Goal: Task Accomplishment & Management: Manage account settings

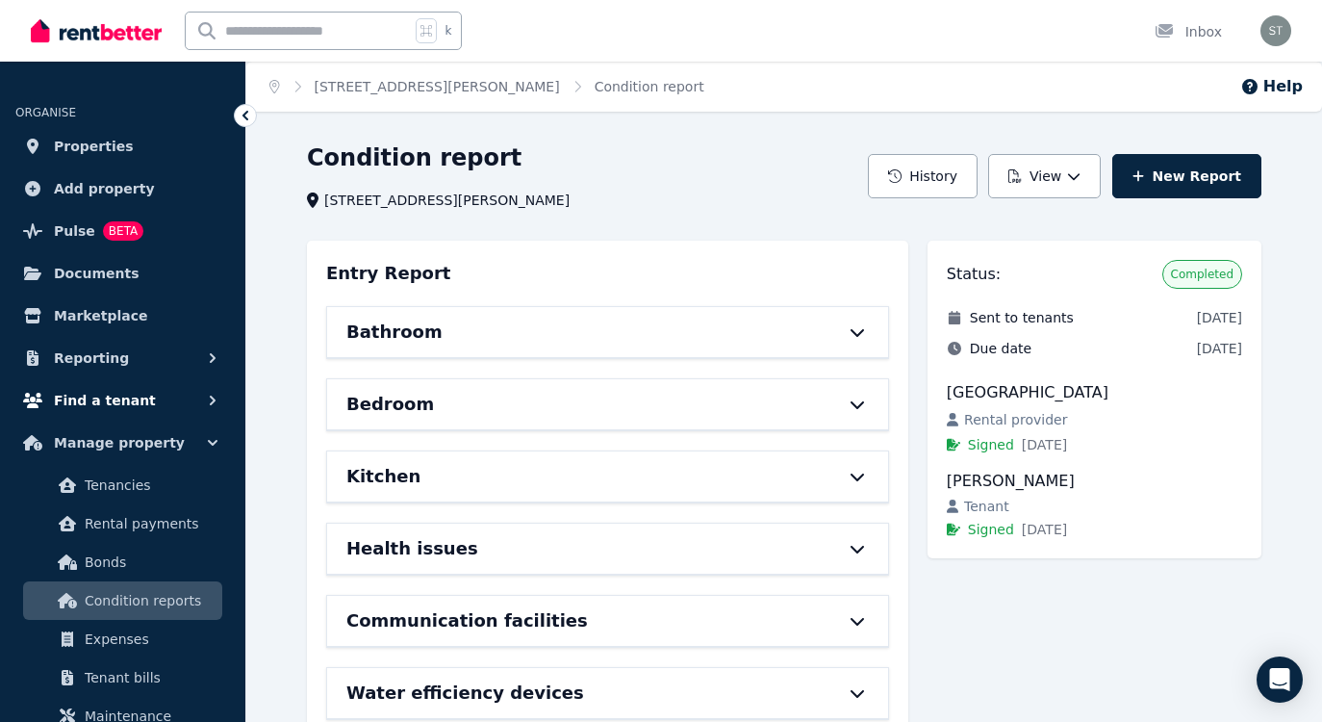
click at [92, 403] on span "Find a tenant" at bounding box center [105, 400] width 102 height 23
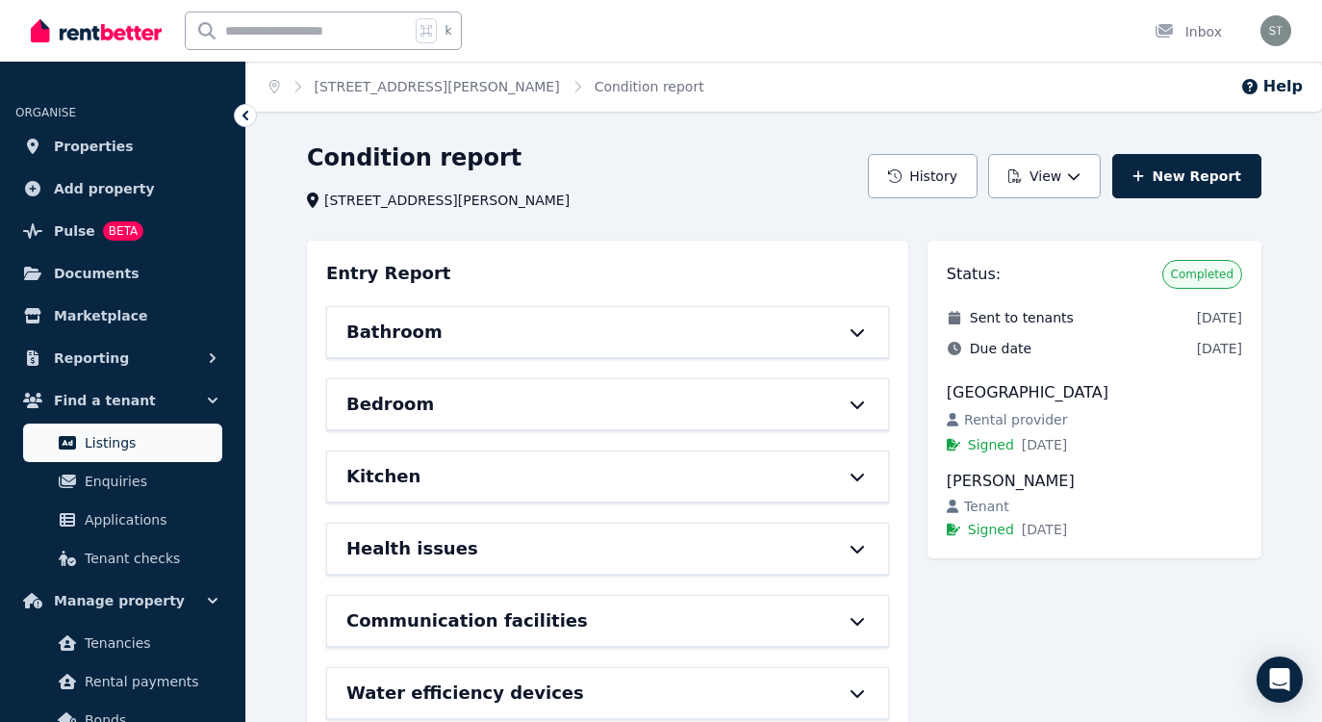
click at [98, 438] on span "Listings" at bounding box center [150, 442] width 130 height 23
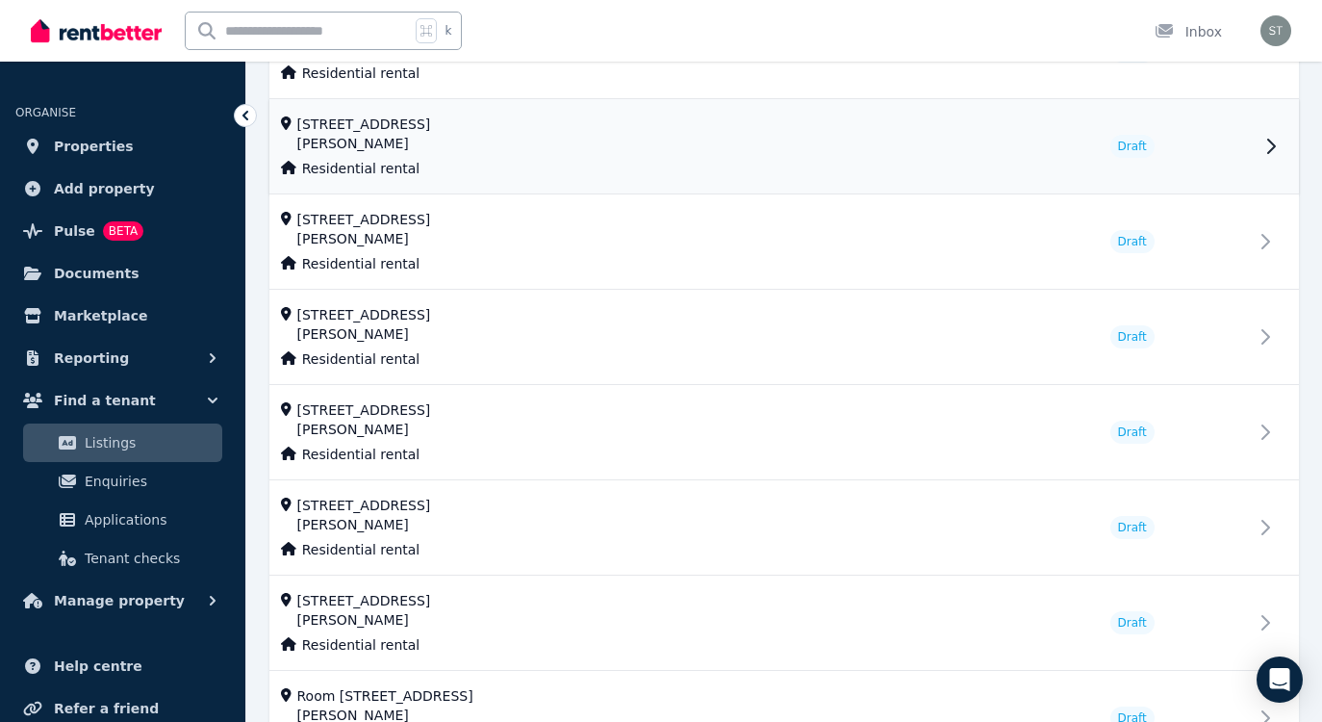
scroll to position [1357, 0]
click at [112, 148] on span "Properties" at bounding box center [94, 146] width 80 height 23
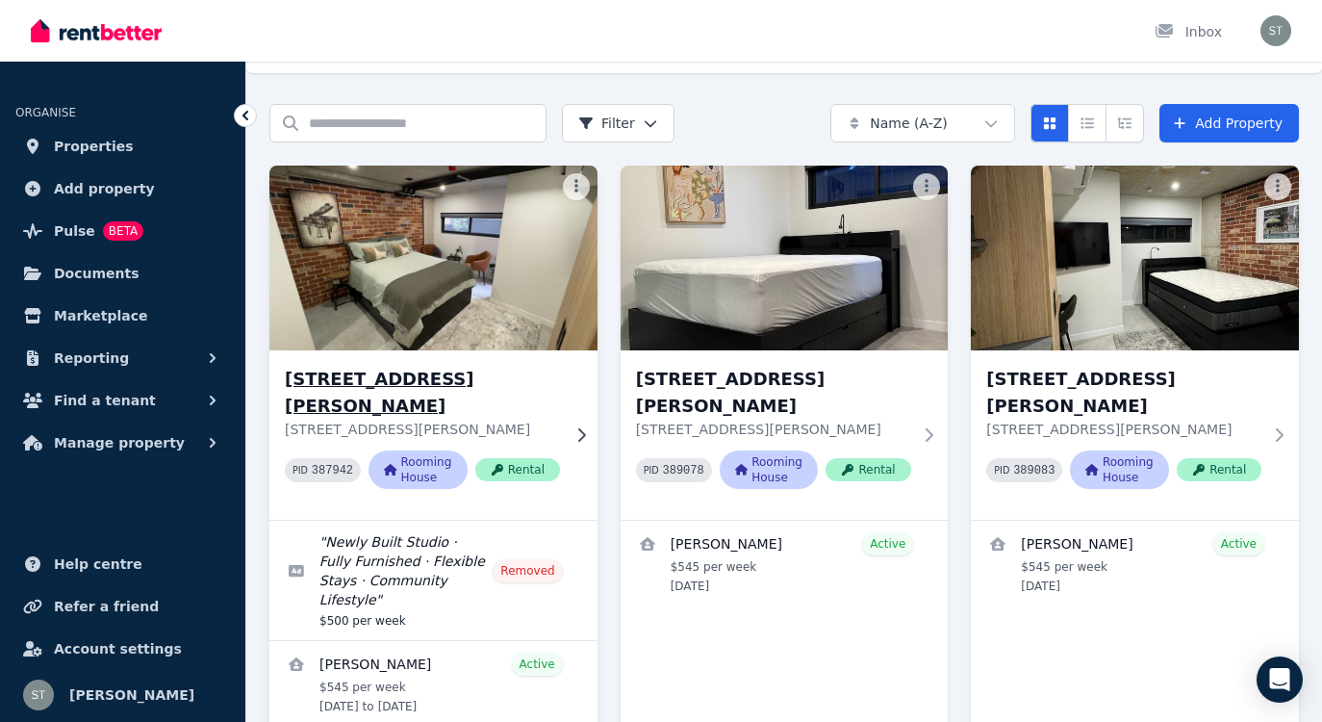
scroll to position [29, 0]
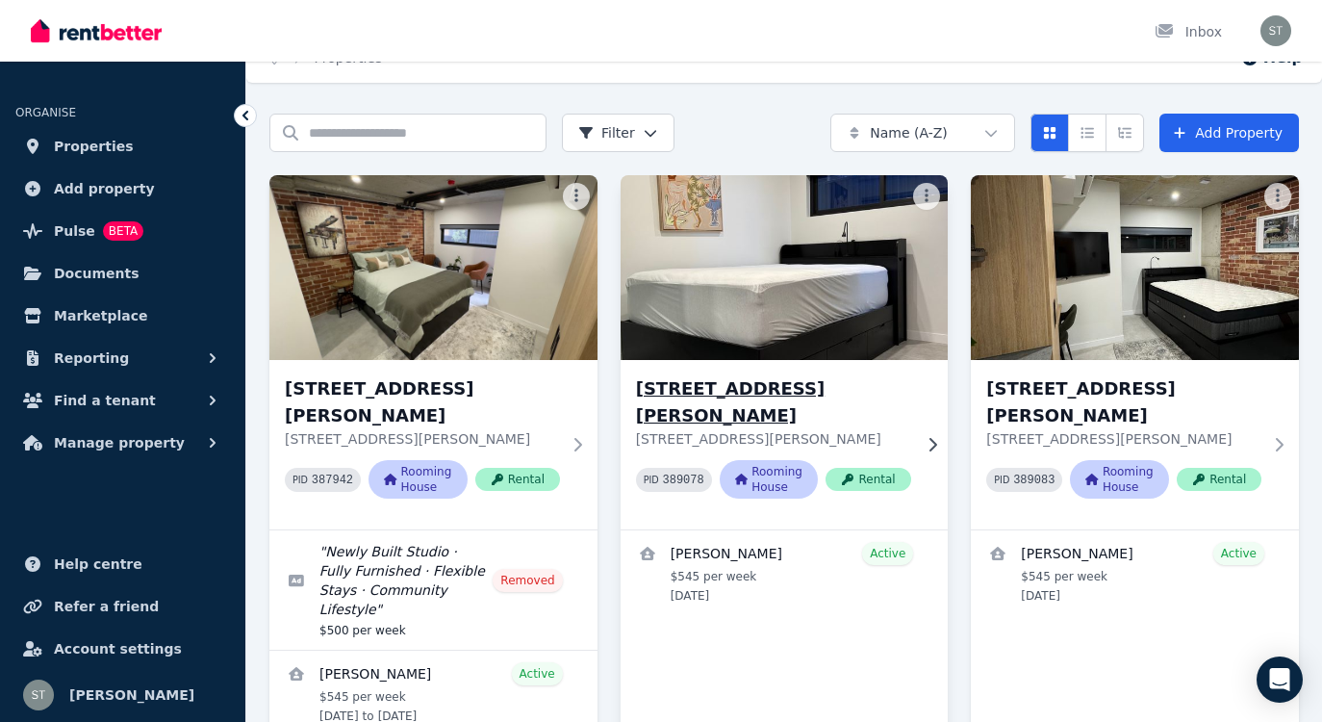
click at [744, 291] on img at bounding box center [784, 267] width 345 height 194
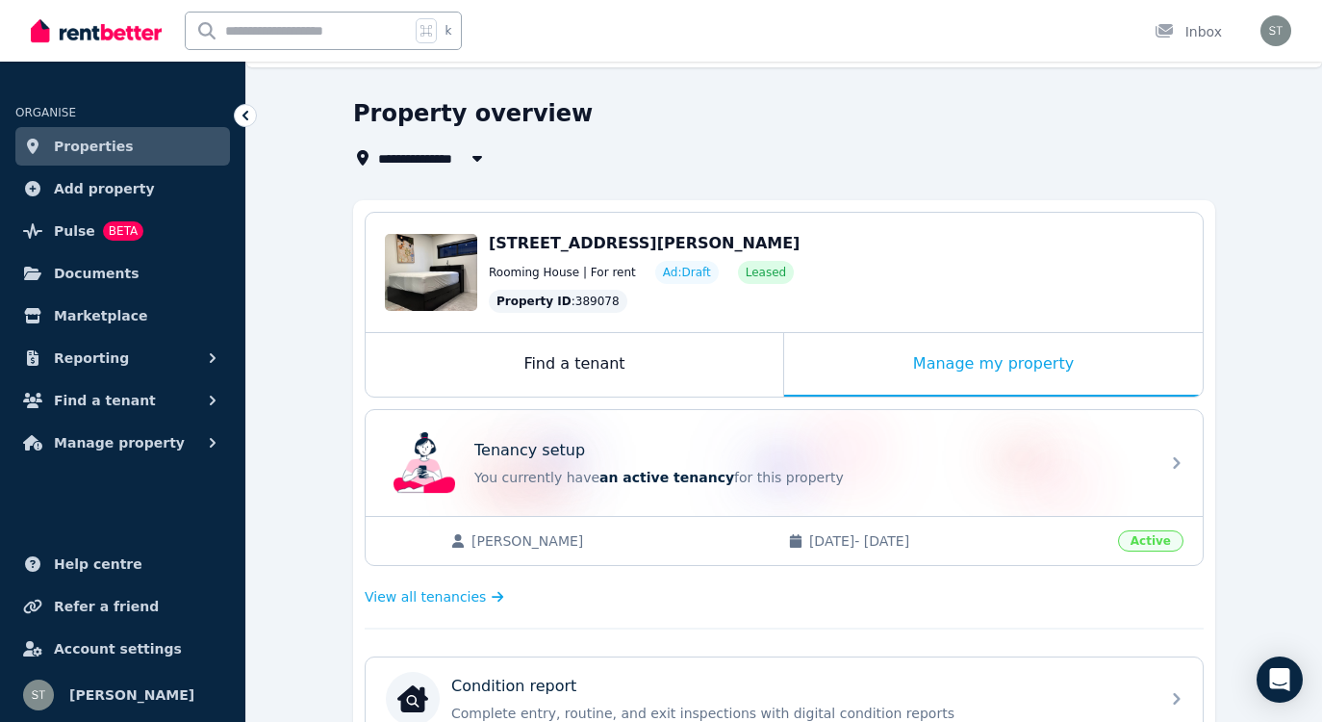
scroll to position [49, 0]
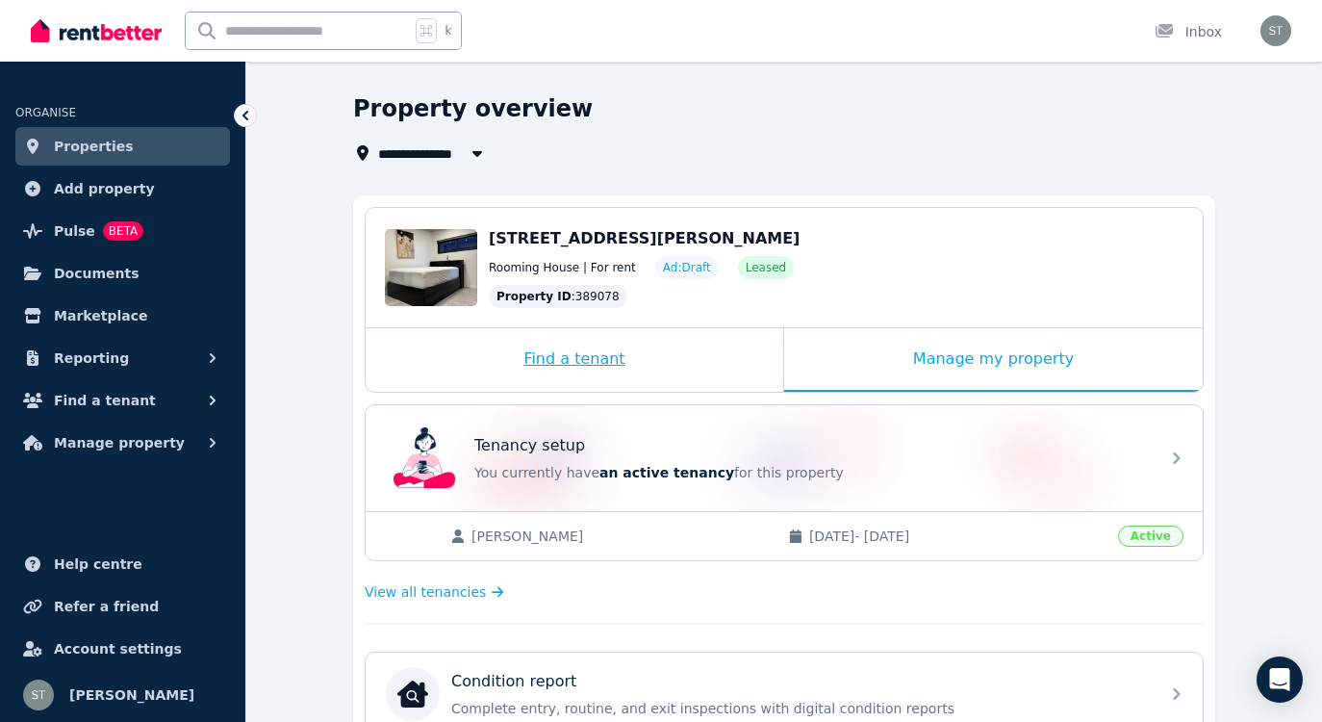
click at [594, 364] on div "Find a tenant" at bounding box center [575, 360] width 418 height 64
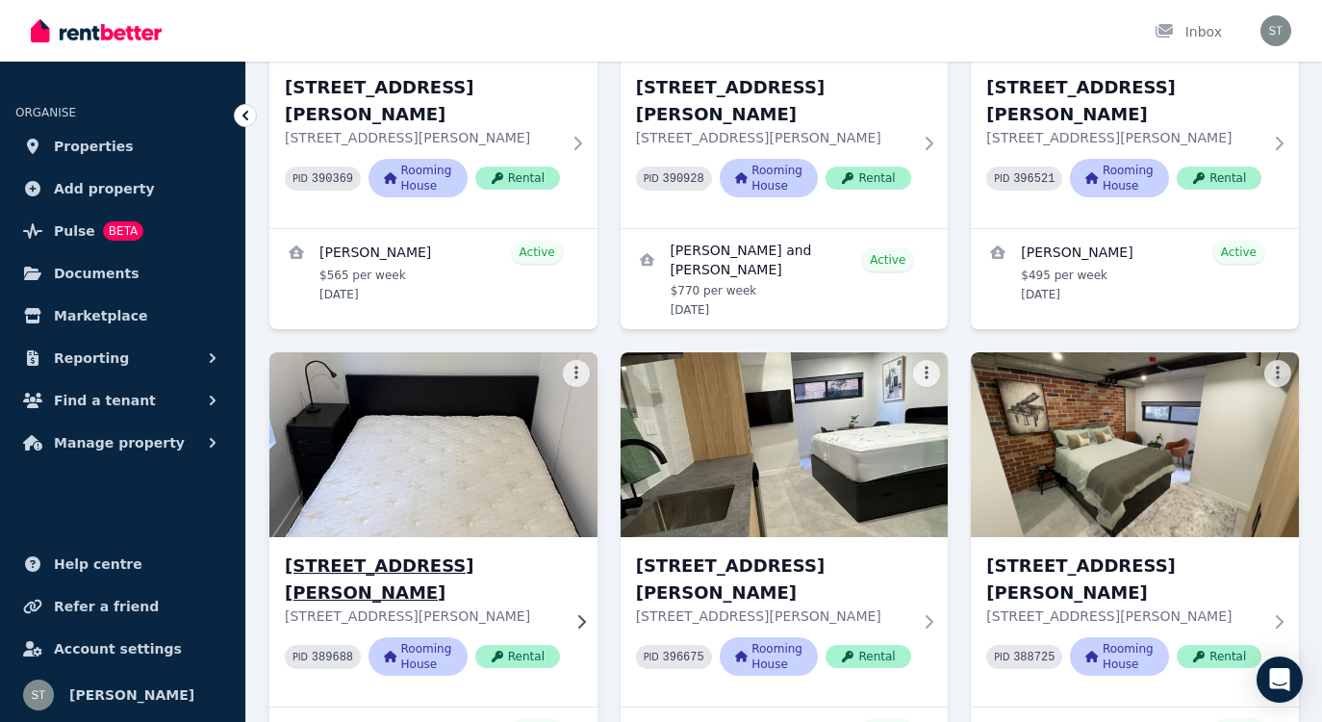
scroll to position [1007, 0]
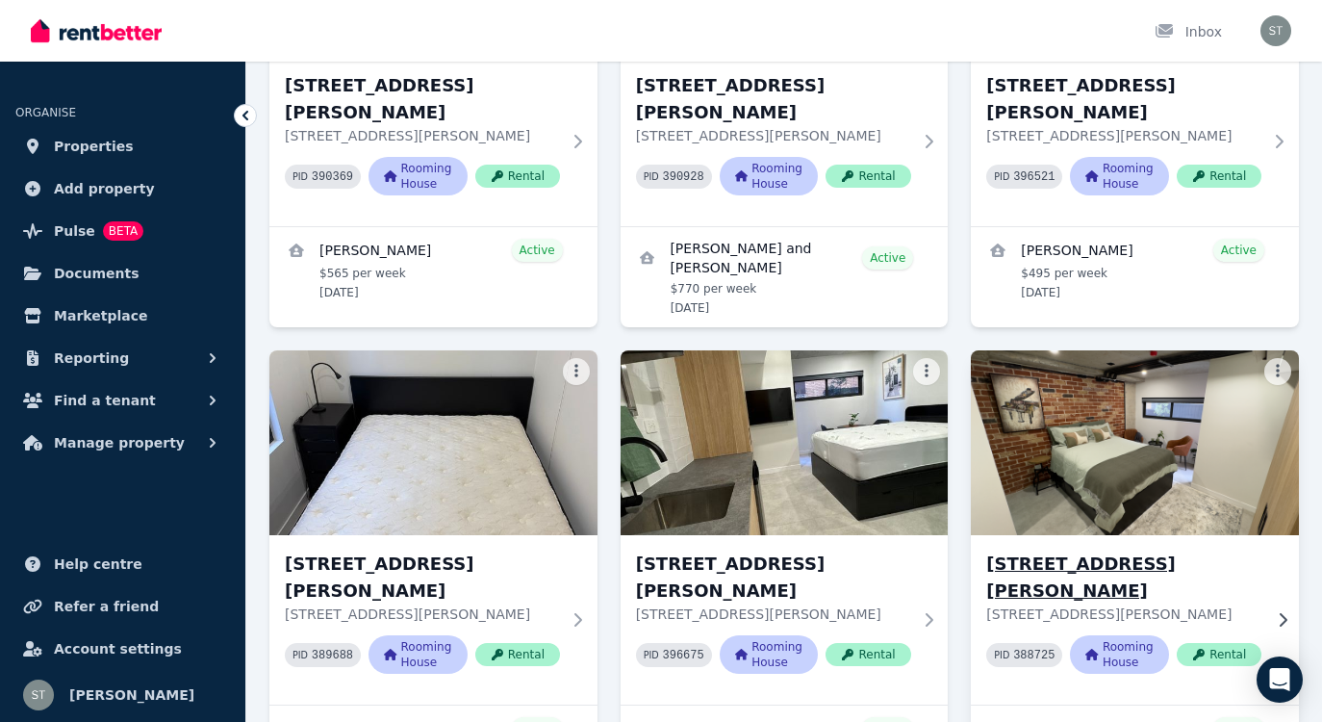
click at [1240, 350] on img at bounding box center [1135, 442] width 345 height 194
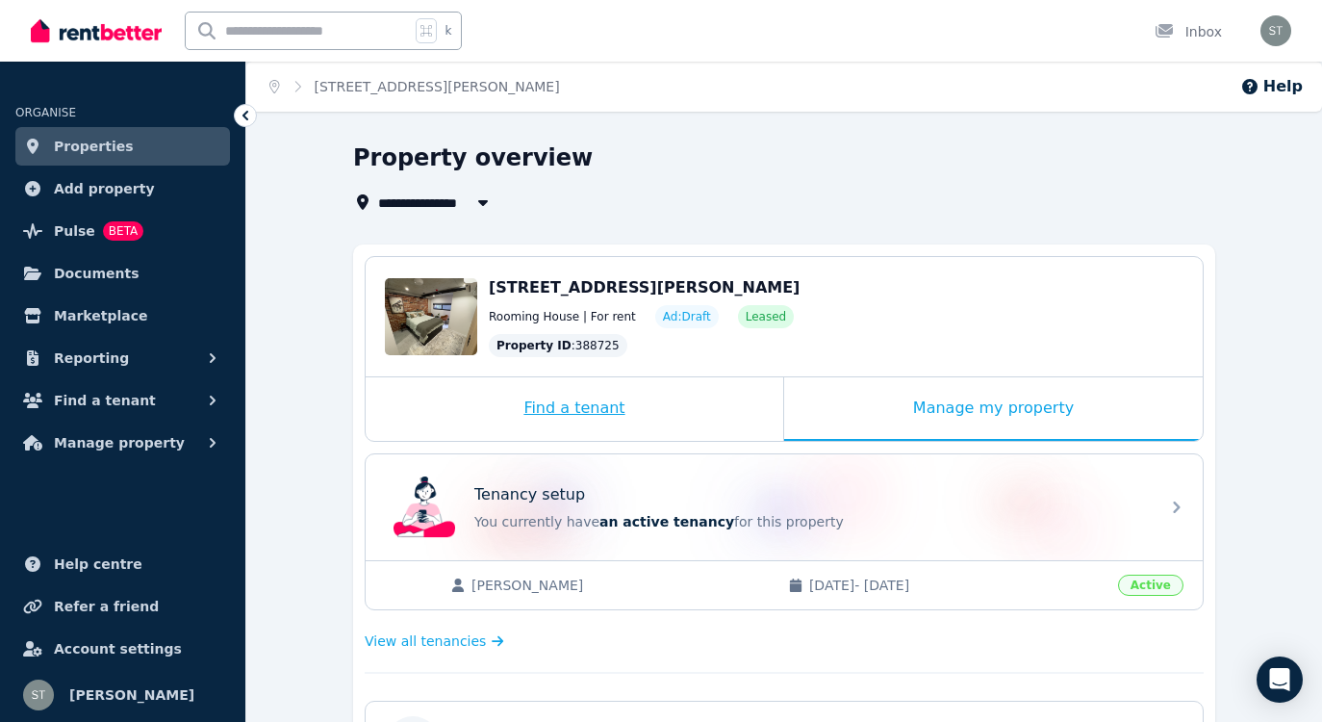
click at [637, 405] on div "Find a tenant" at bounding box center [575, 409] width 418 height 64
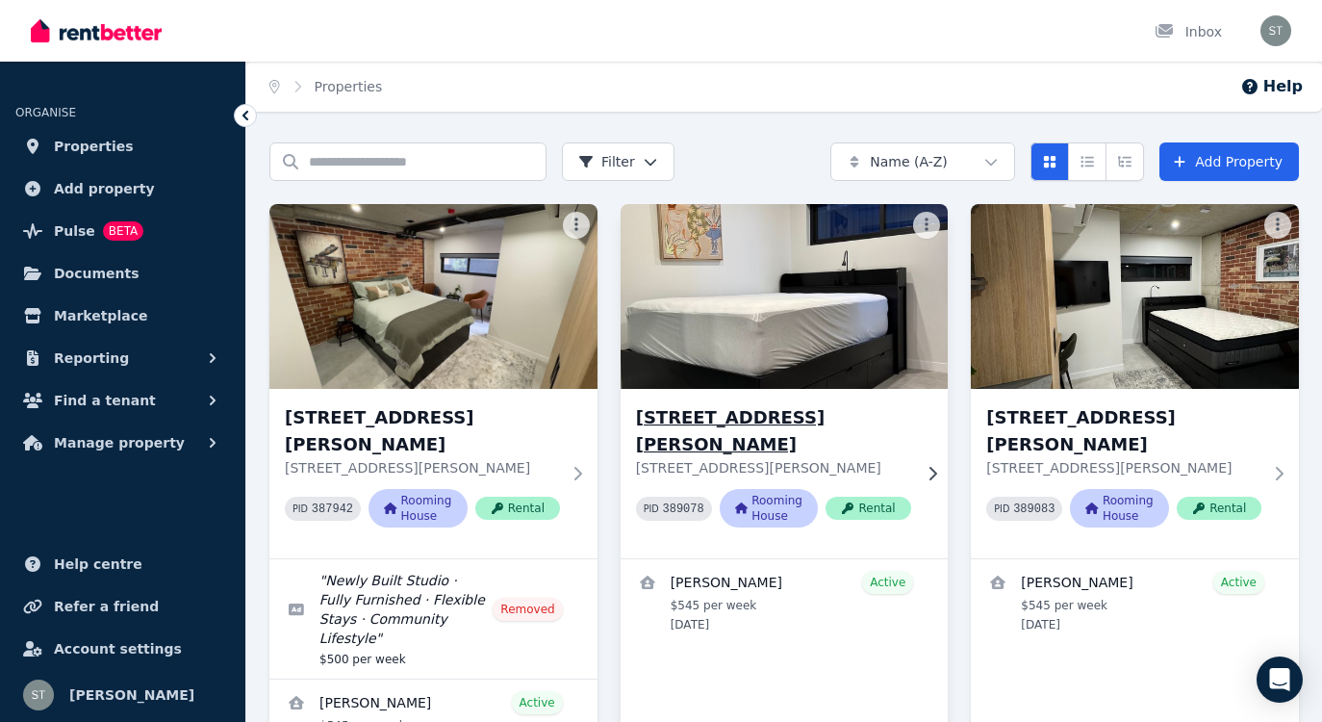
click at [808, 336] on img at bounding box center [784, 296] width 345 height 194
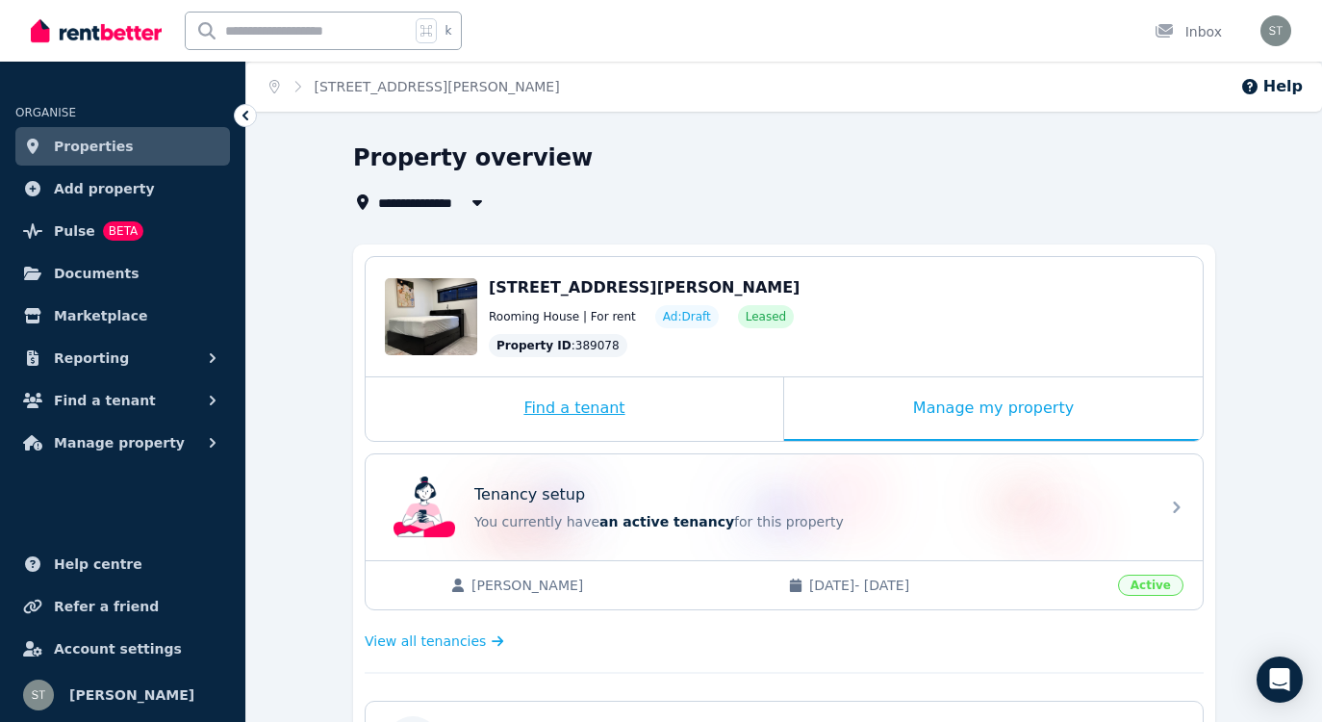
click at [573, 406] on div "Find a tenant" at bounding box center [575, 409] width 418 height 64
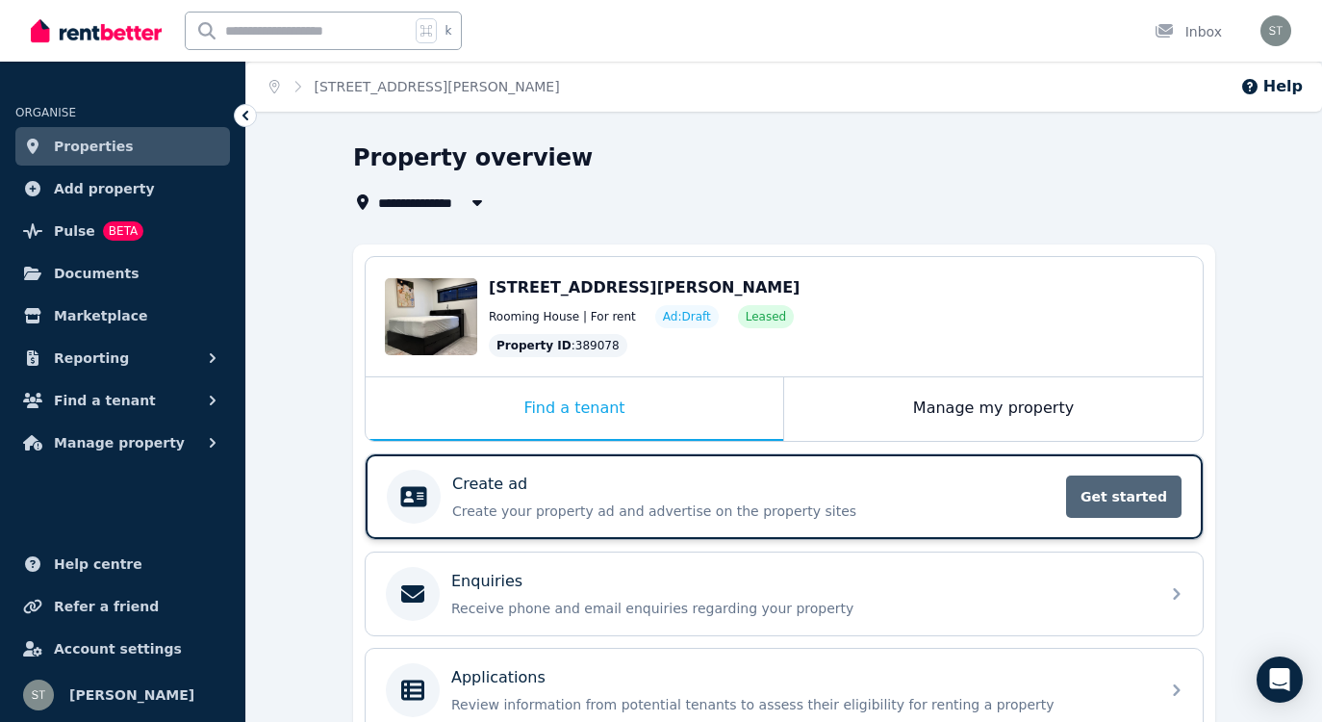
click at [1123, 494] on span "Get started" at bounding box center [1123, 496] width 115 height 42
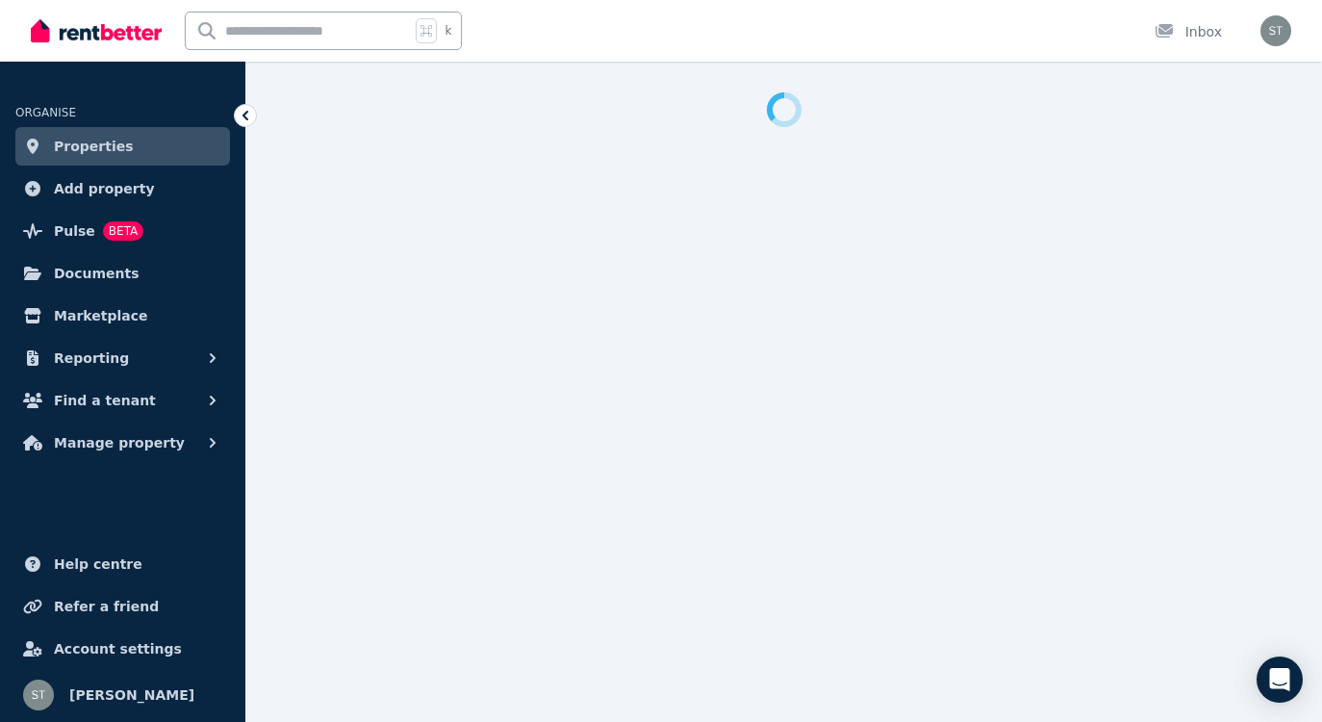
select select "***"
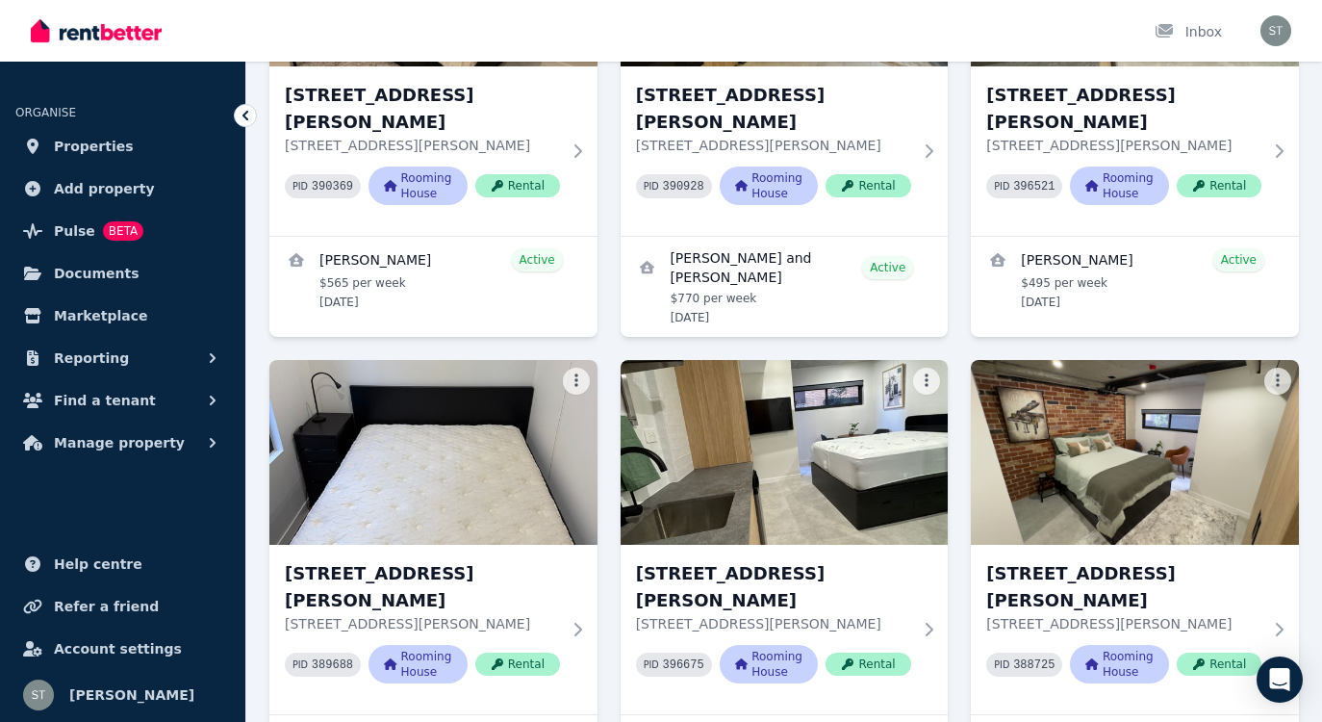
scroll to position [1027, 0]
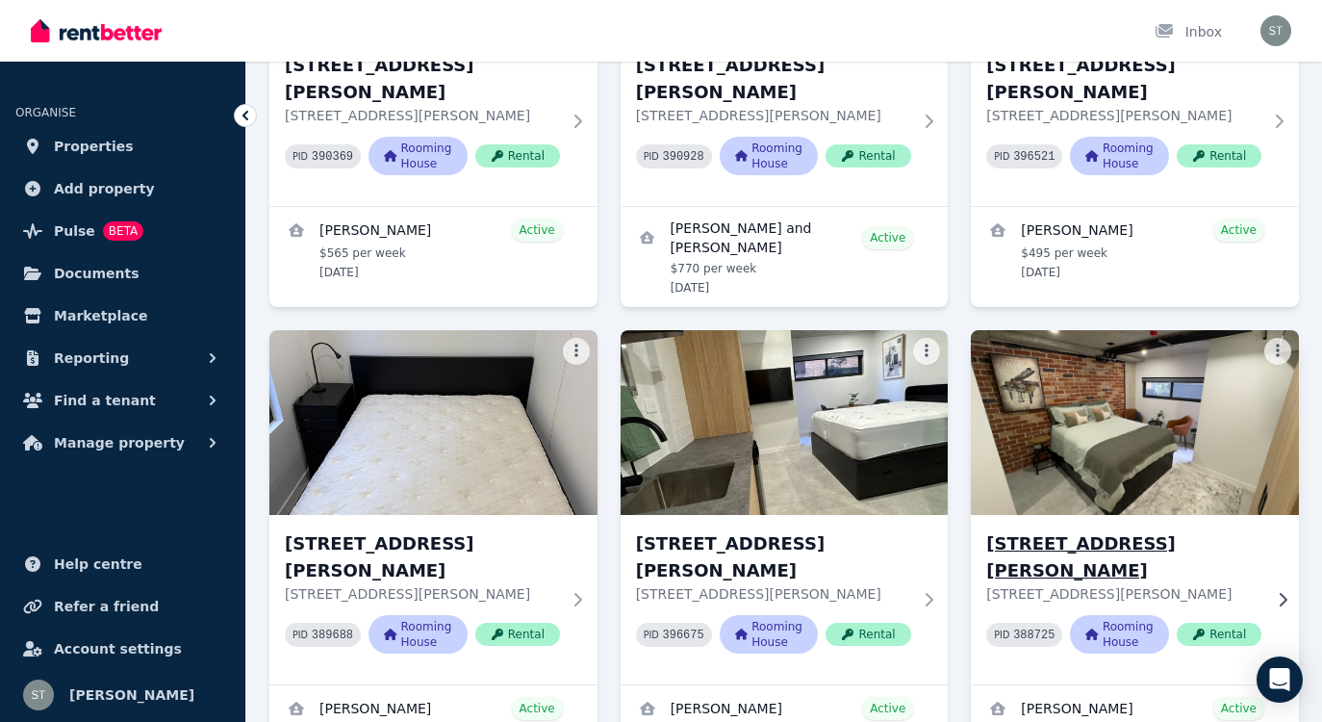
click at [1215, 325] on img at bounding box center [1135, 422] width 345 height 194
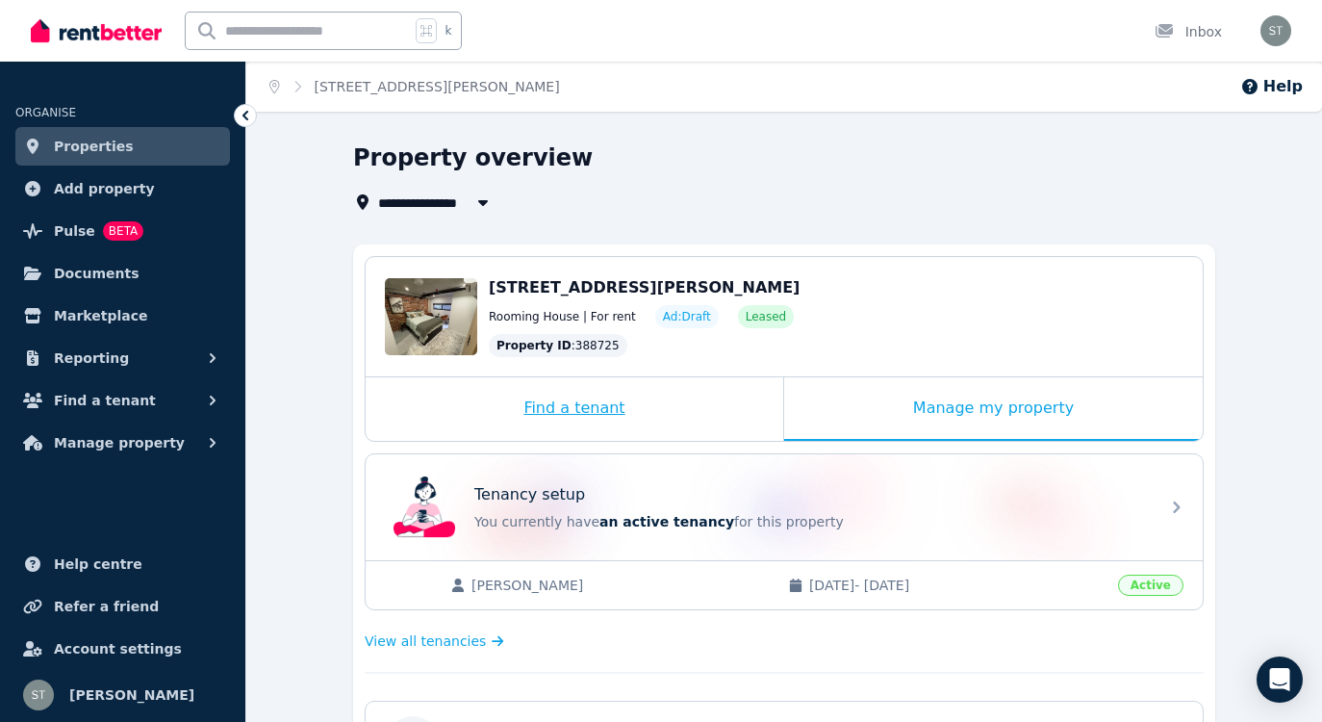
click at [598, 407] on div "Find a tenant" at bounding box center [575, 409] width 418 height 64
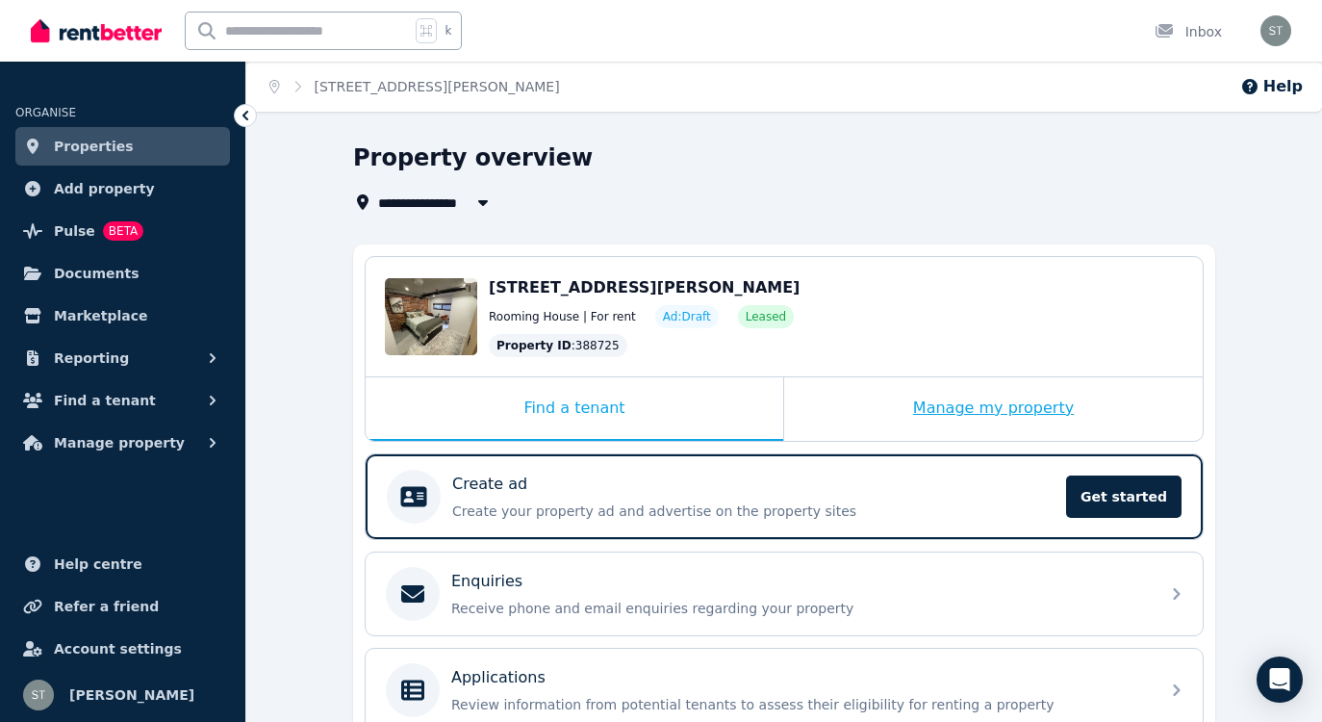
click at [1017, 416] on div "Manage my property" at bounding box center [993, 409] width 419 height 64
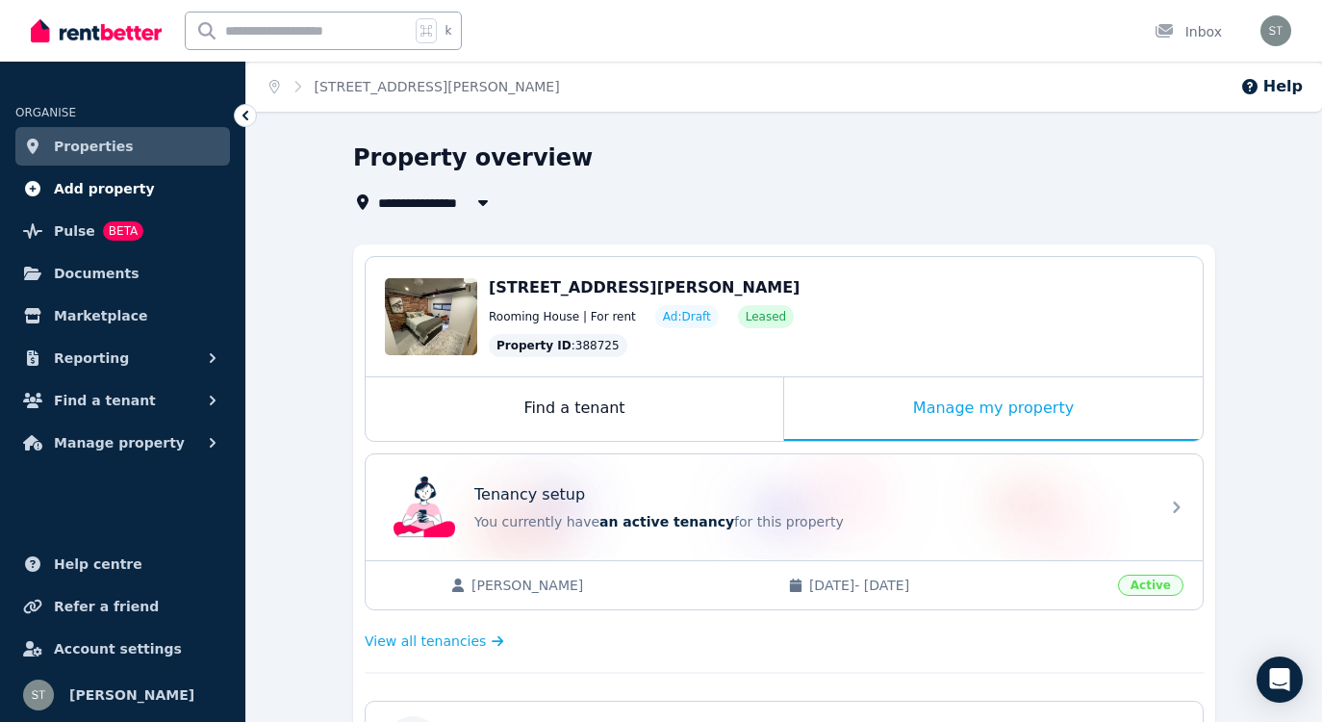
click at [112, 186] on span "Add property" at bounding box center [104, 188] width 101 height 23
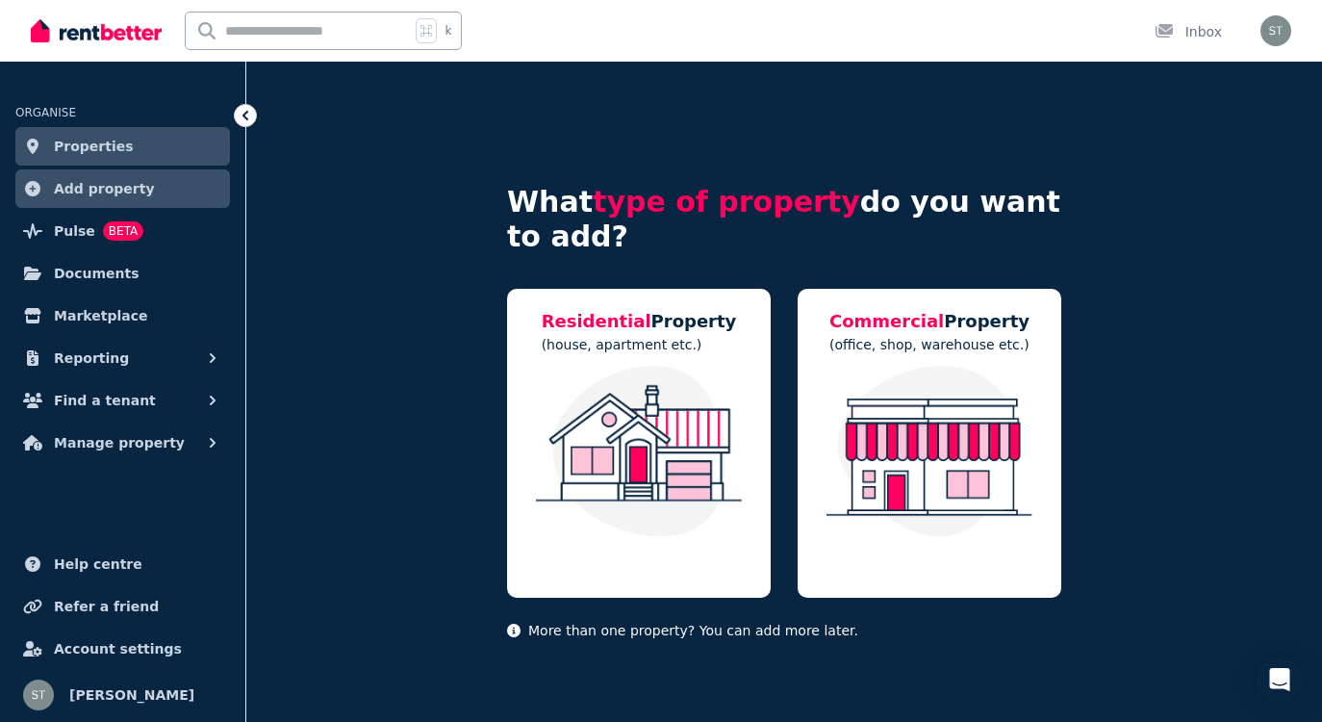
click at [97, 143] on span "Properties" at bounding box center [94, 146] width 80 height 23
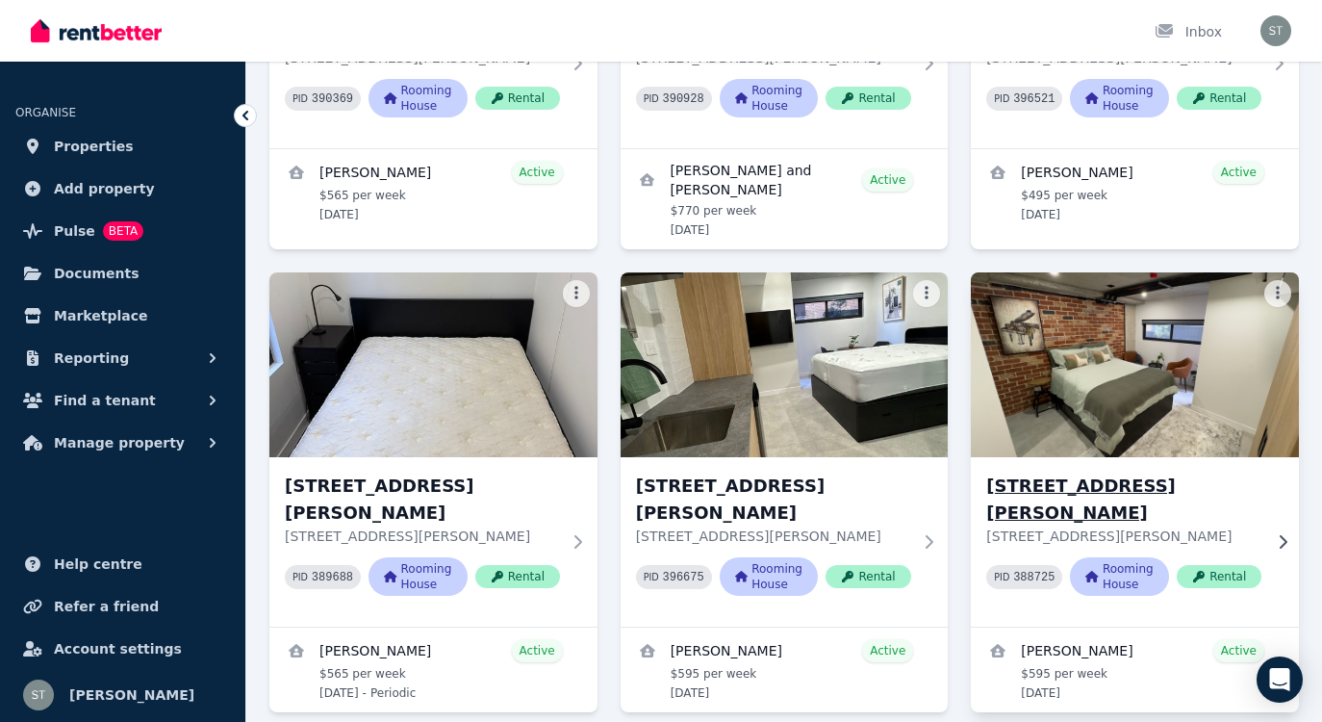
scroll to position [1093, 0]
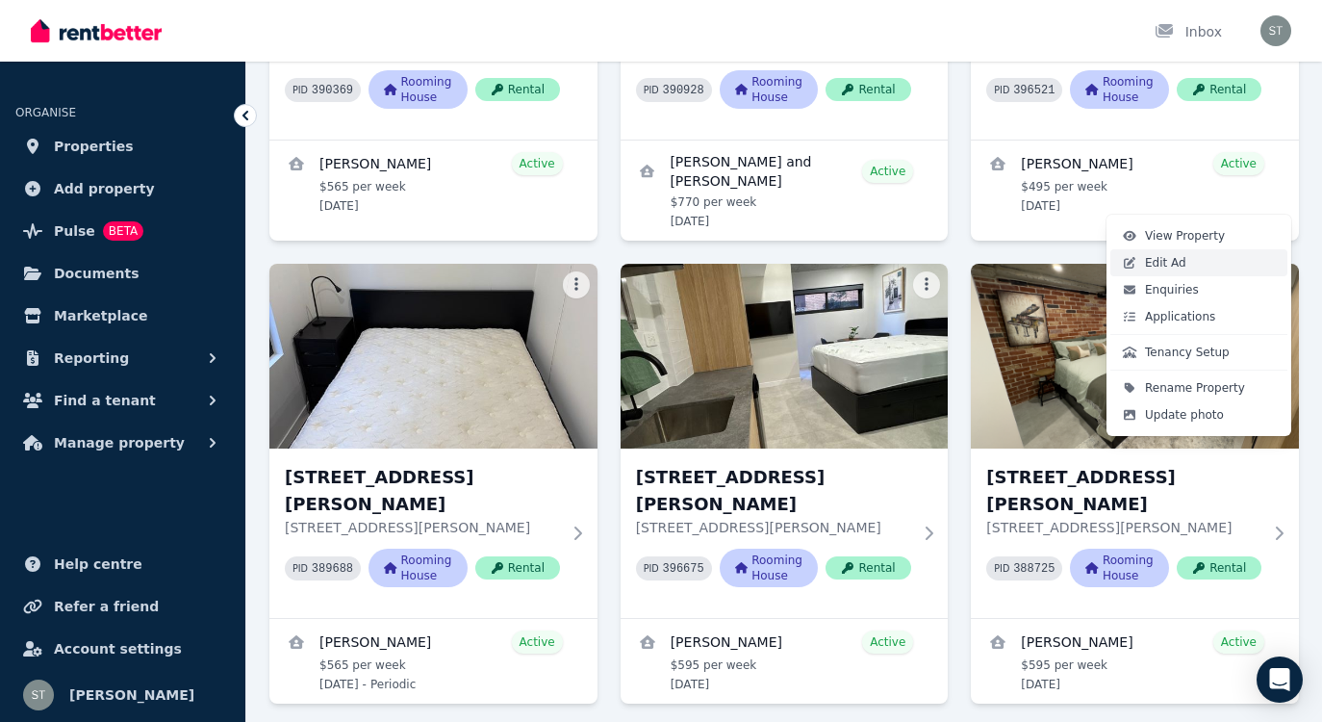
click at [1187, 262] on link "Edit Ad" at bounding box center [1199, 262] width 177 height 27
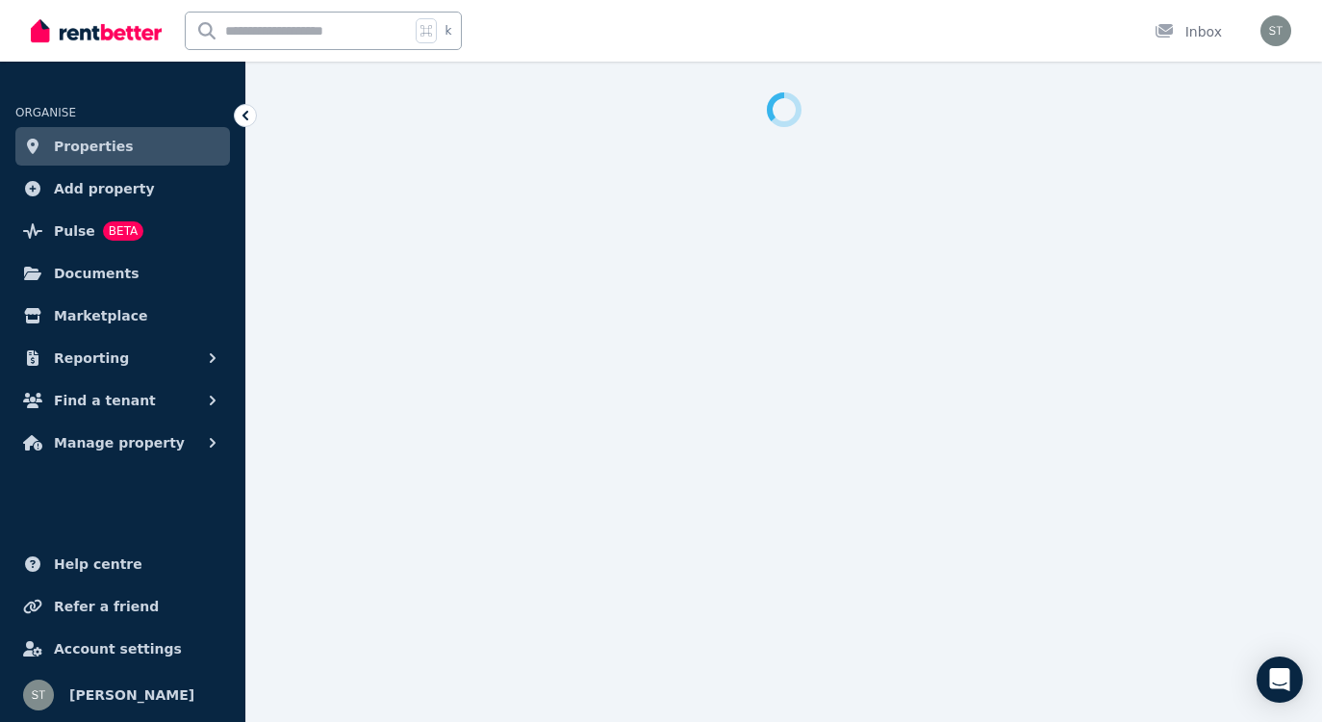
select select "***"
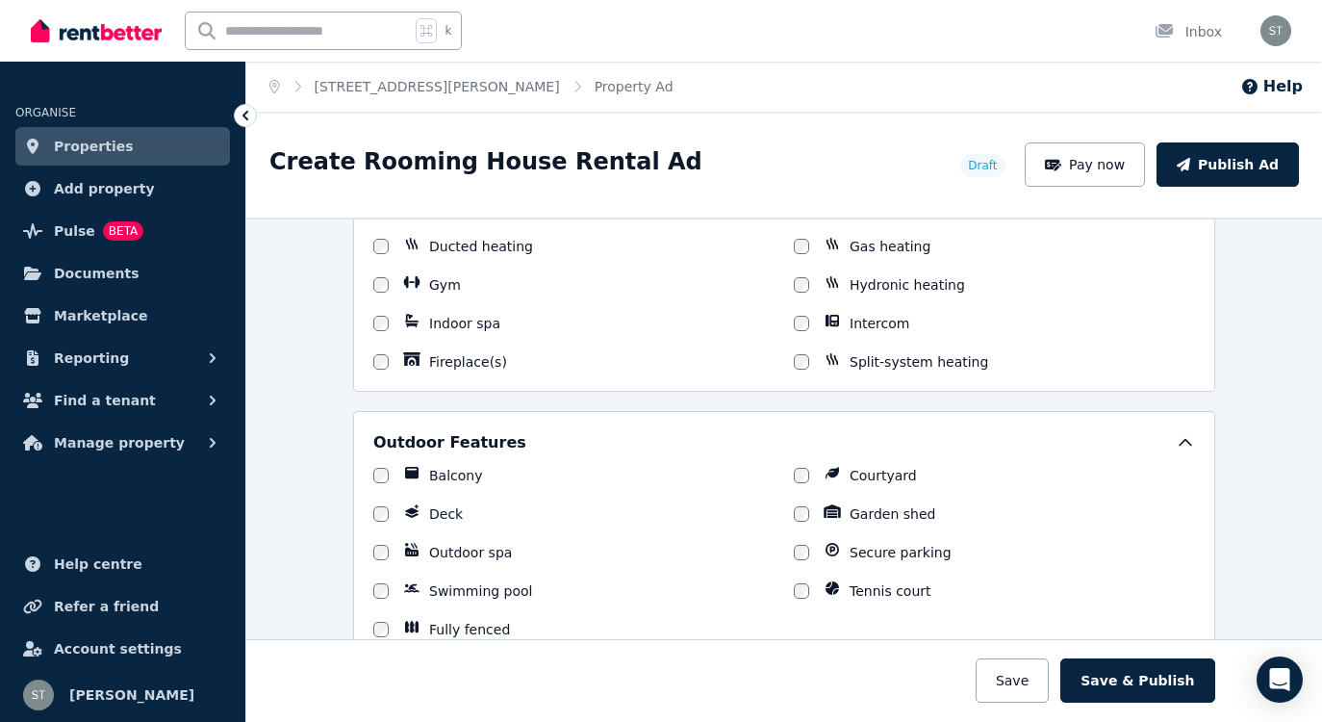
scroll to position [1659, 0]
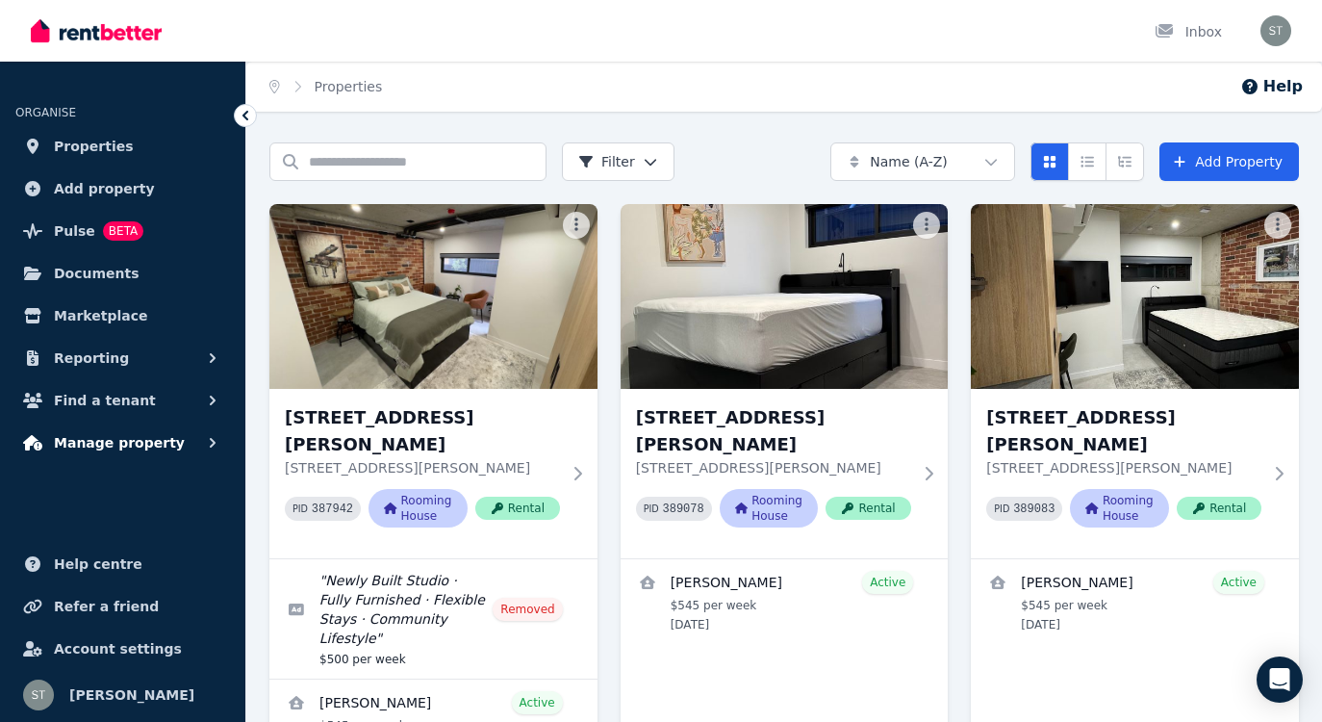
click at [157, 435] on span "Manage property" at bounding box center [119, 442] width 131 height 23
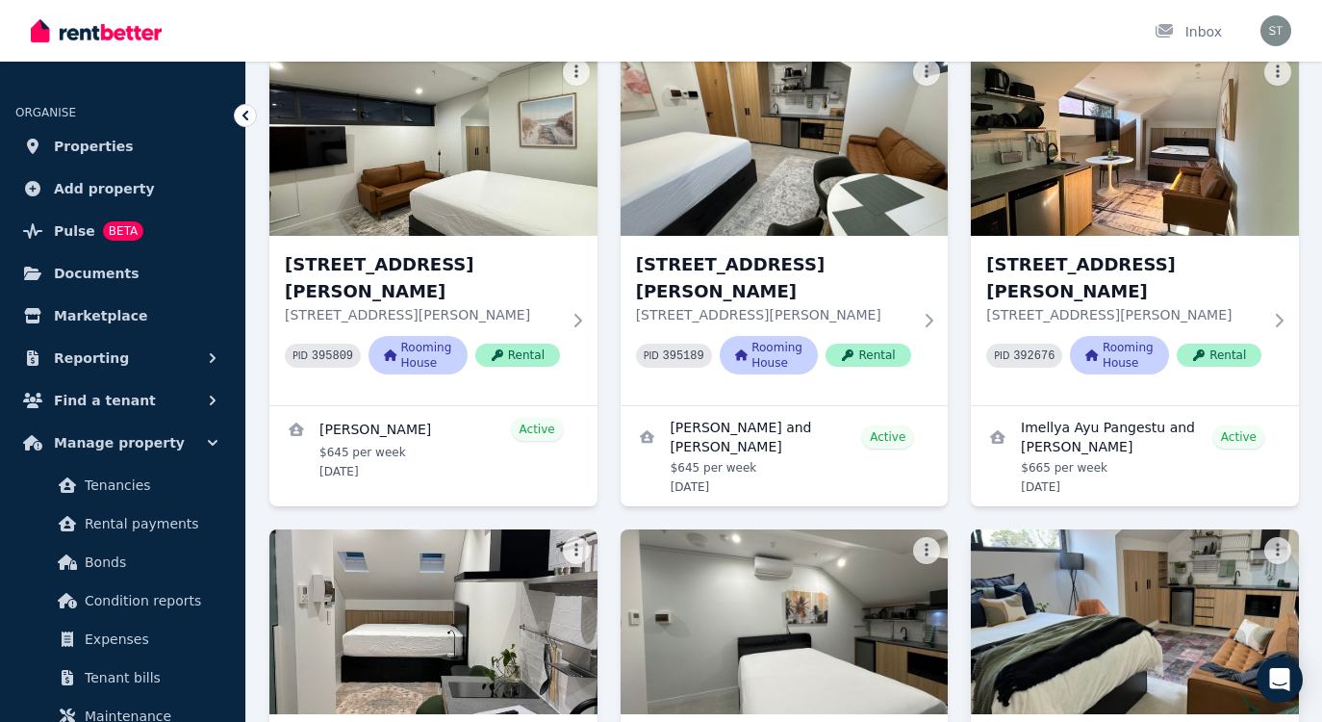
scroll to position [5212, 0]
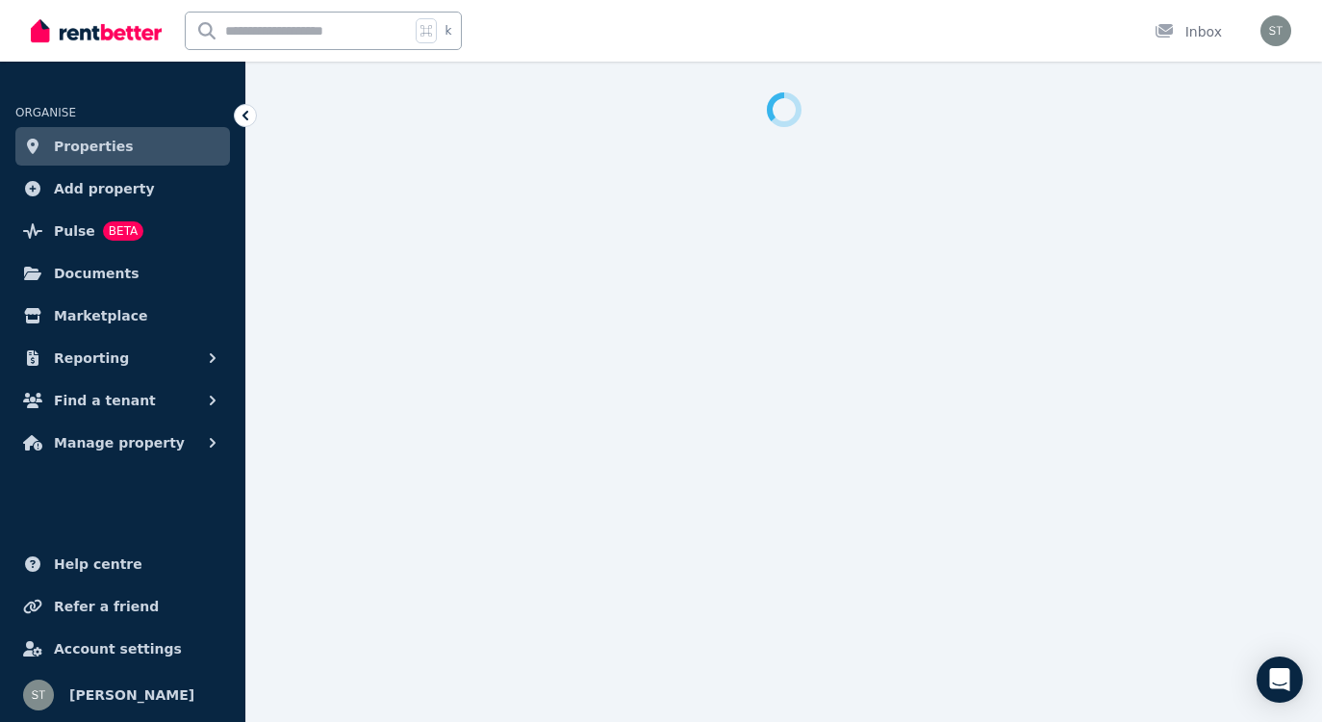
select select "**********"
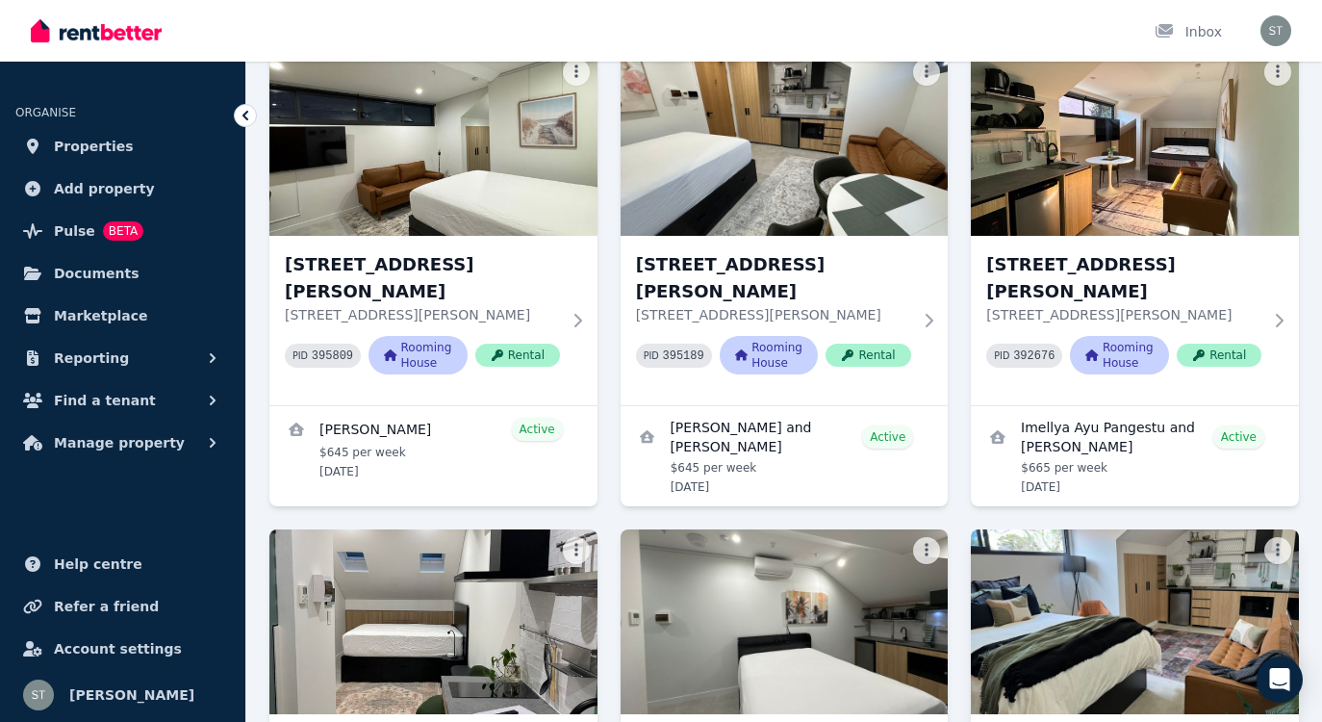
scroll to position [5212, 0]
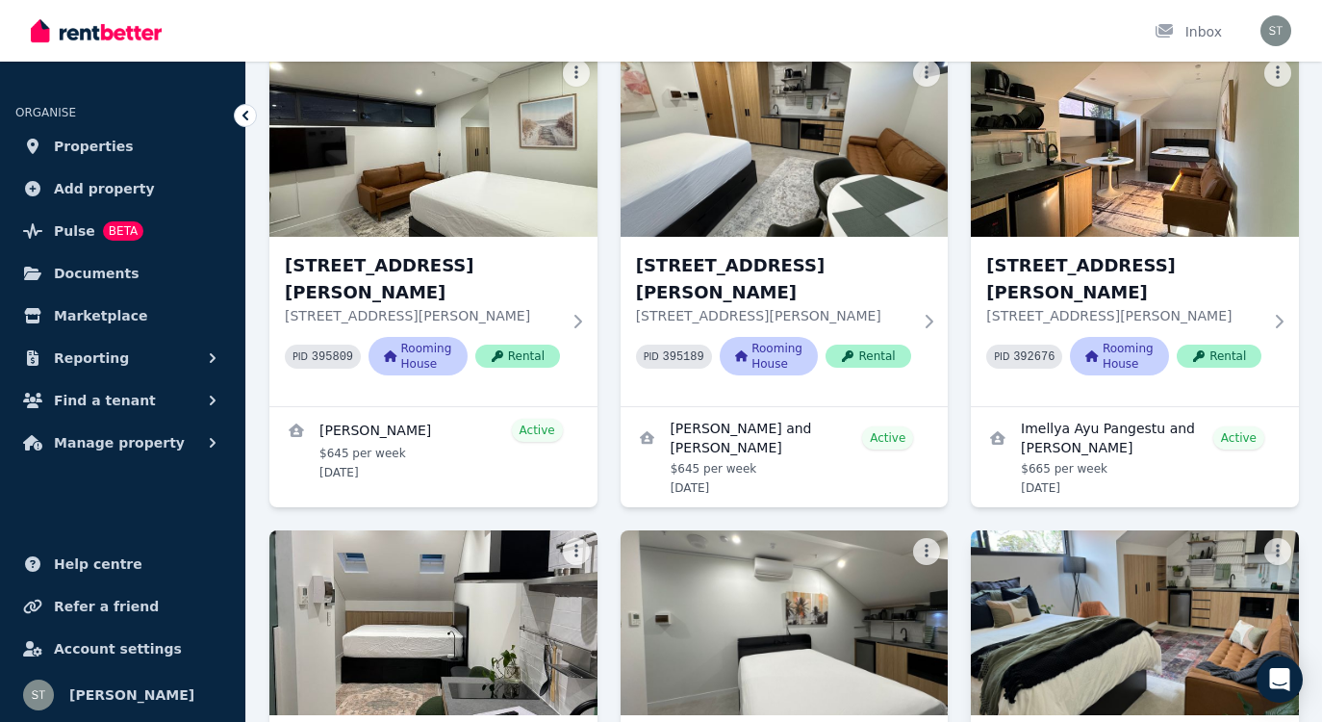
select select "**********"
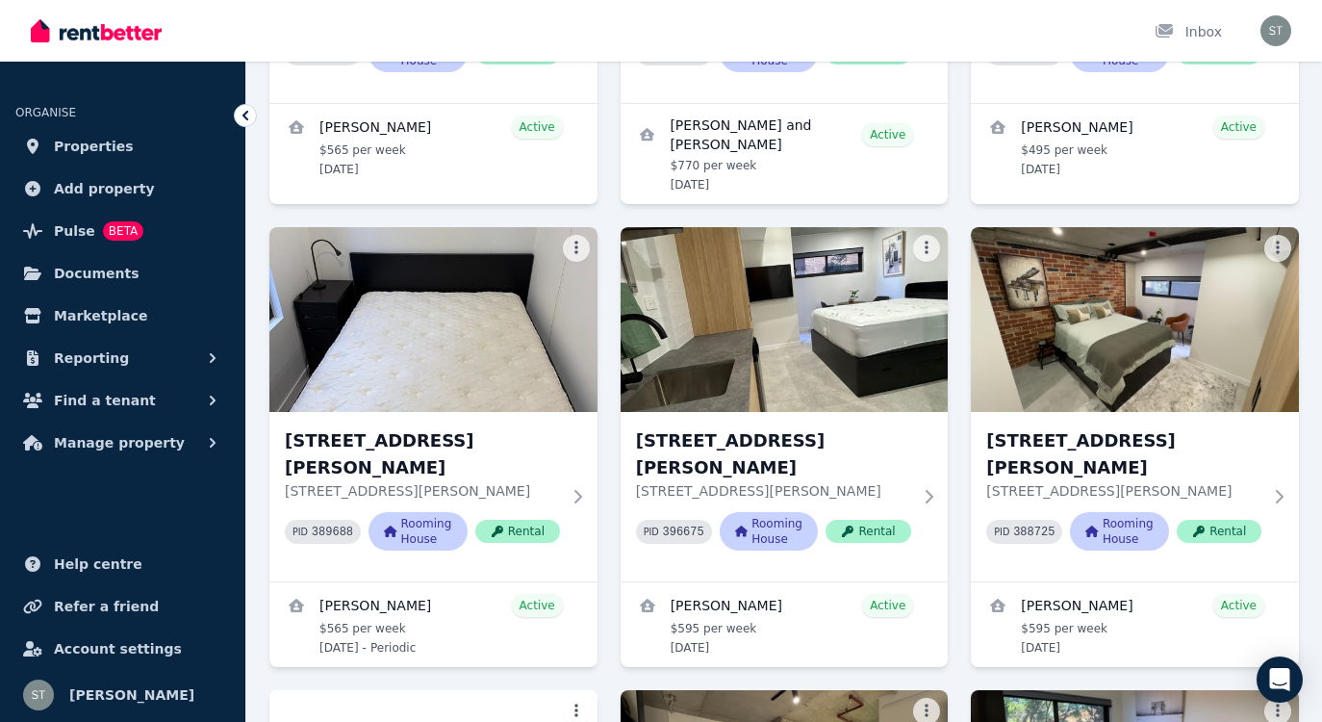
scroll to position [1134, 0]
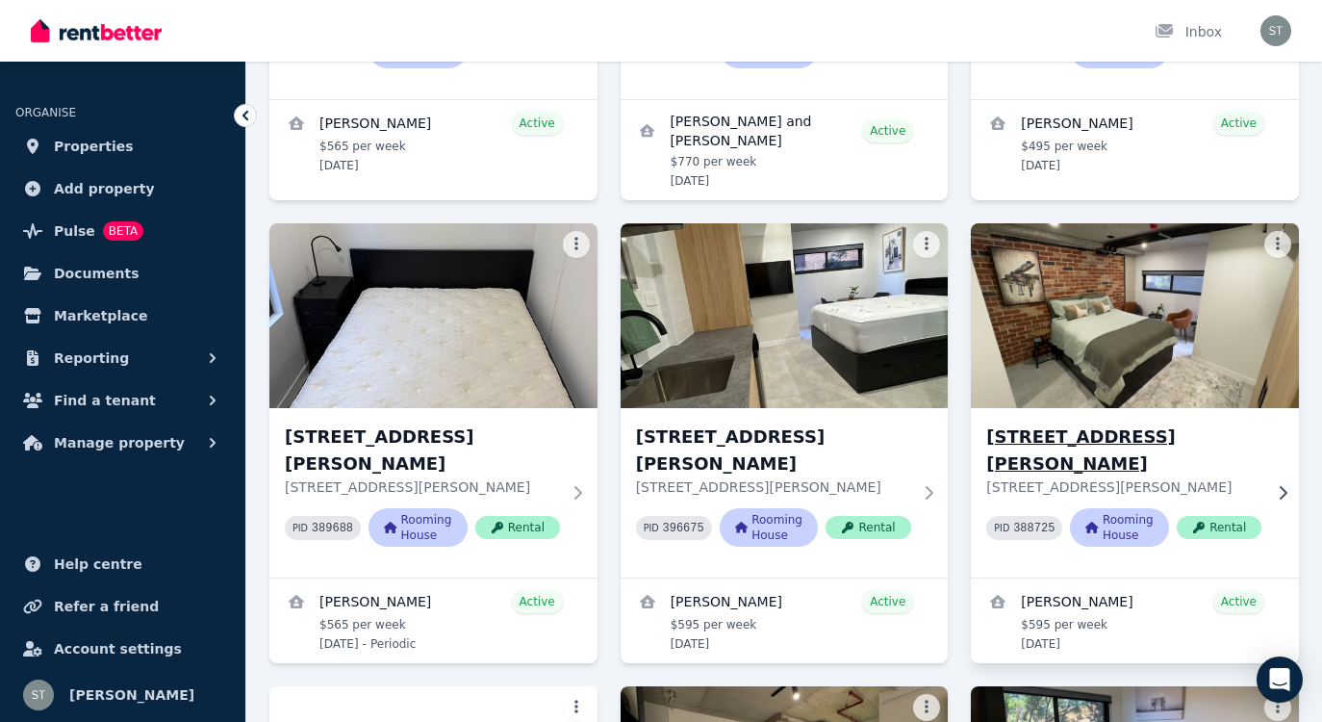
click at [1277, 485] on icon at bounding box center [1282, 492] width 19 height 15
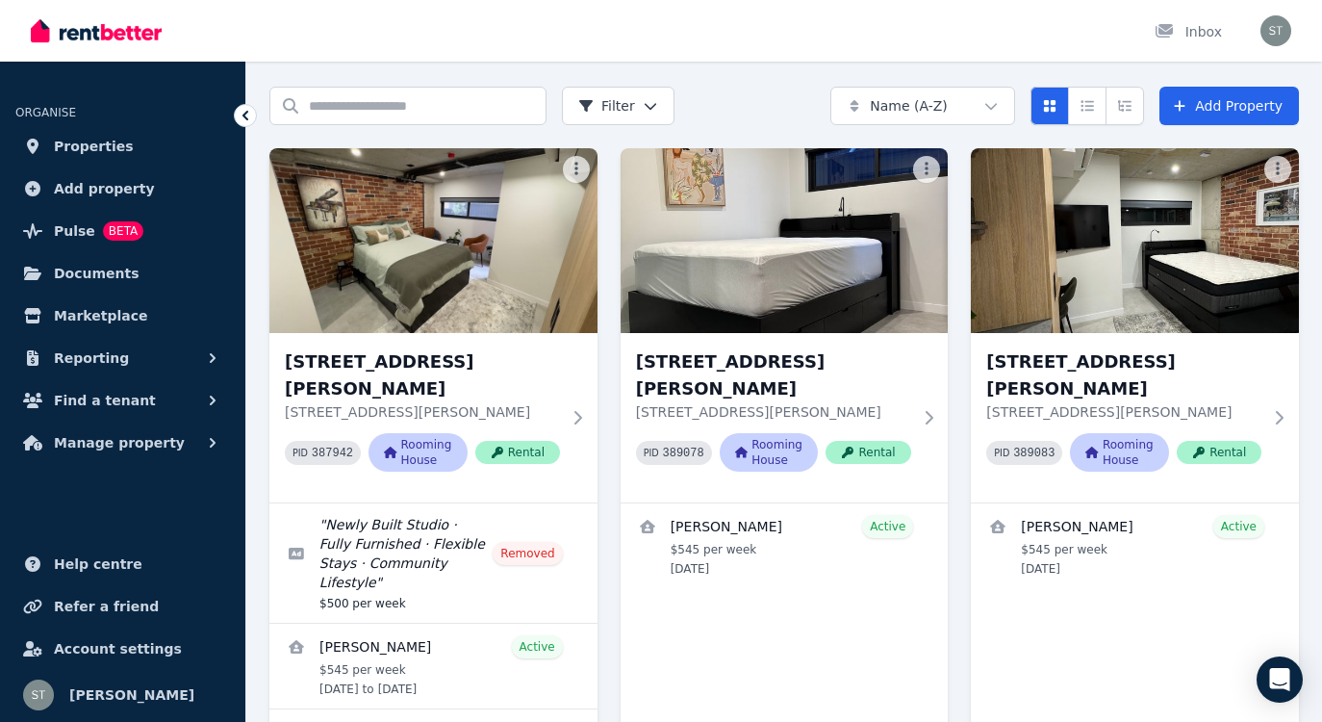
scroll to position [55, 0]
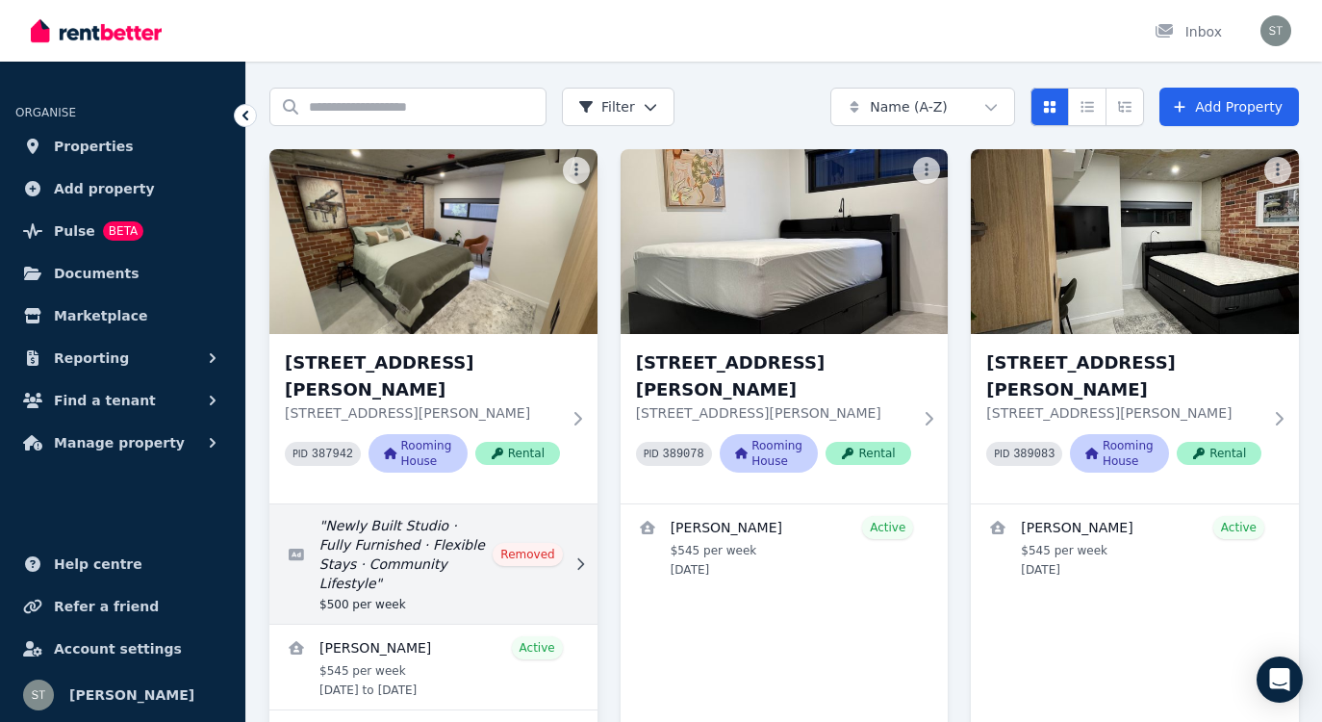
click at [547, 512] on link "Edit listing: Newly Built Studio · Fully Furnished · Flexible Stays · Community…" at bounding box center [433, 563] width 328 height 119
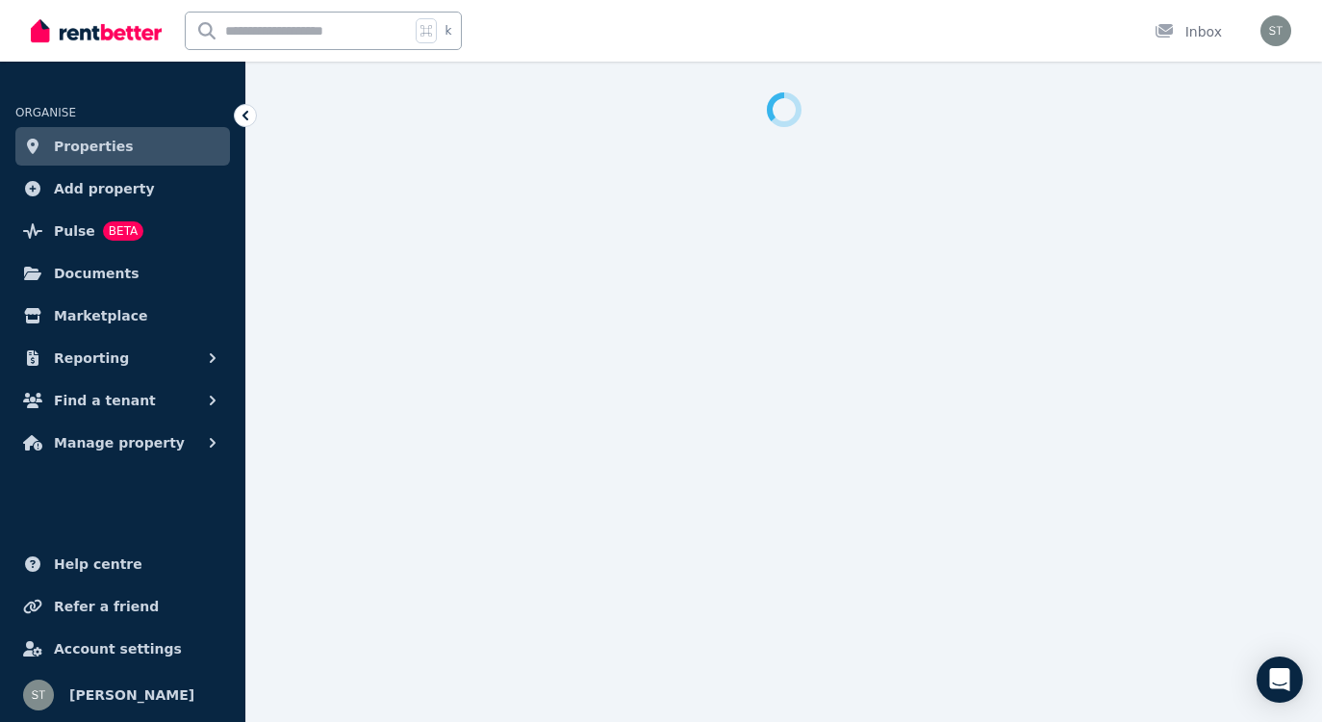
select select "**********"
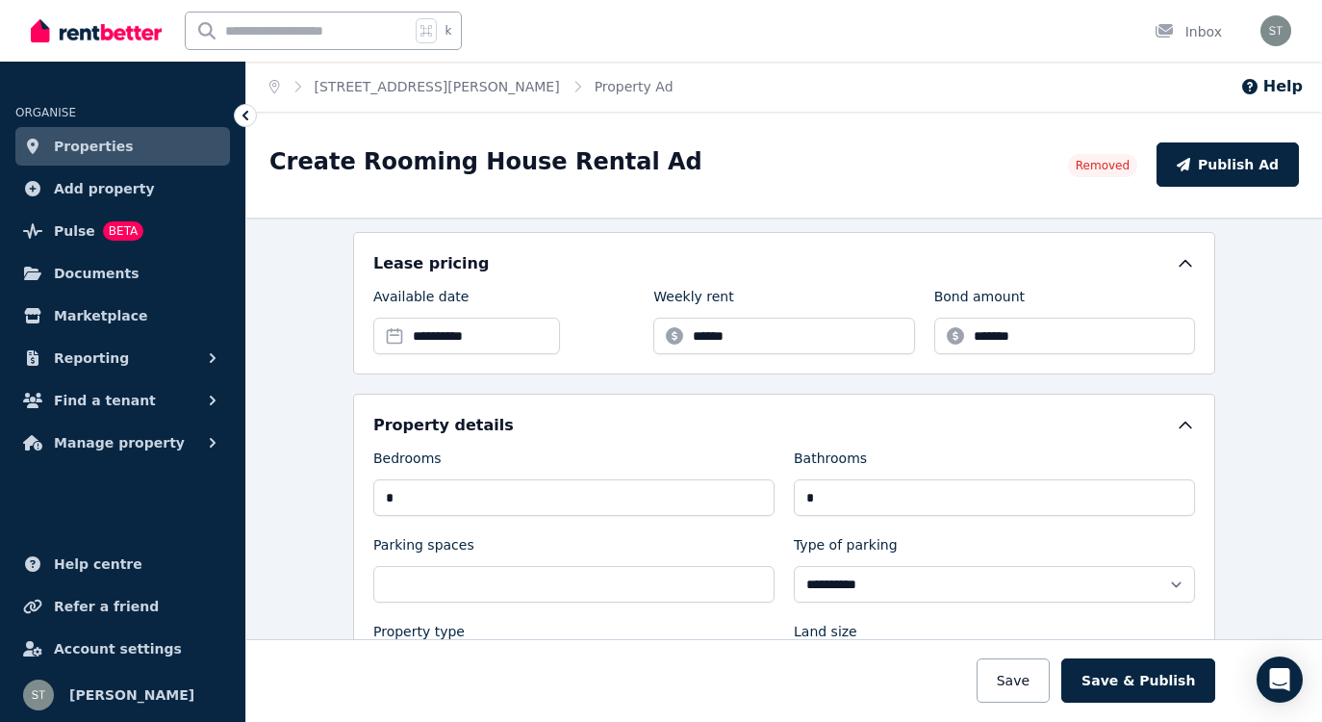
scroll to position [328, 0]
click at [423, 338] on input "**********" at bounding box center [466, 334] width 187 height 37
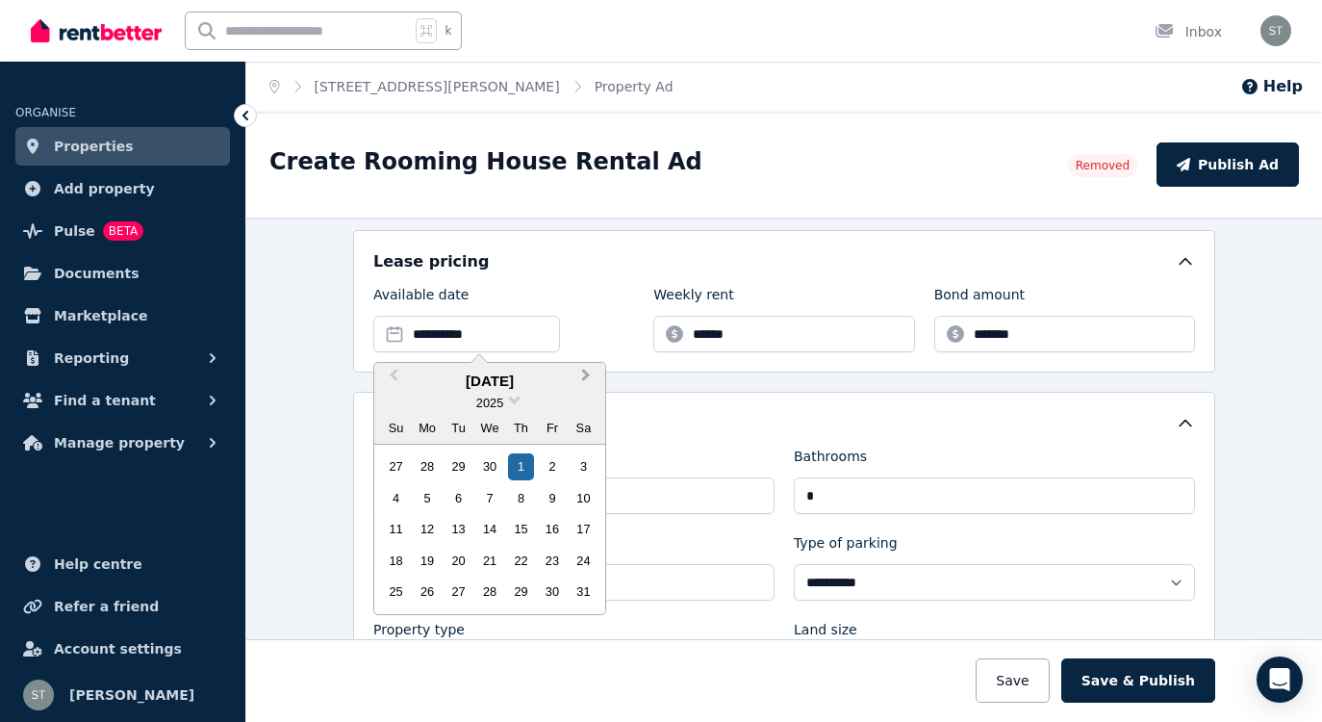
click at [586, 371] on span "Next Month" at bounding box center [586, 379] width 0 height 29
click at [461, 459] on div "2" at bounding box center [459, 466] width 26 height 26
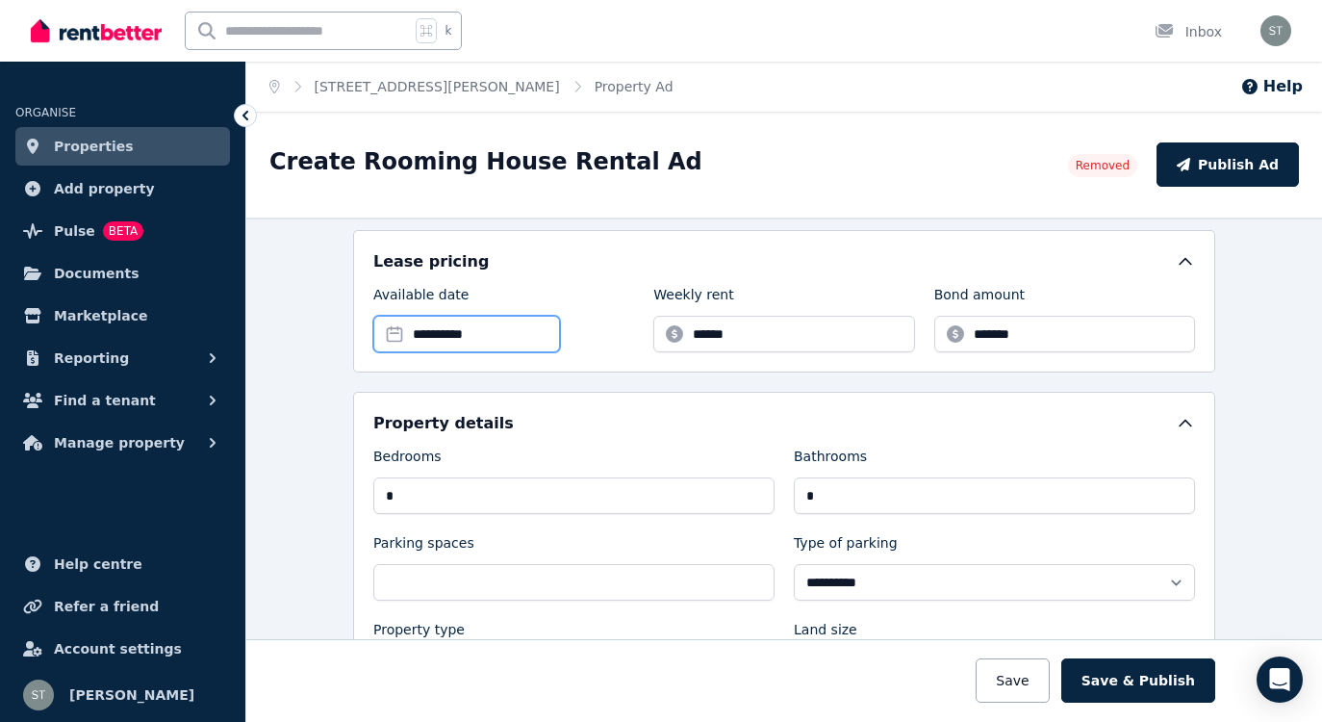
click at [473, 337] on input "**********" at bounding box center [466, 334] width 187 height 37
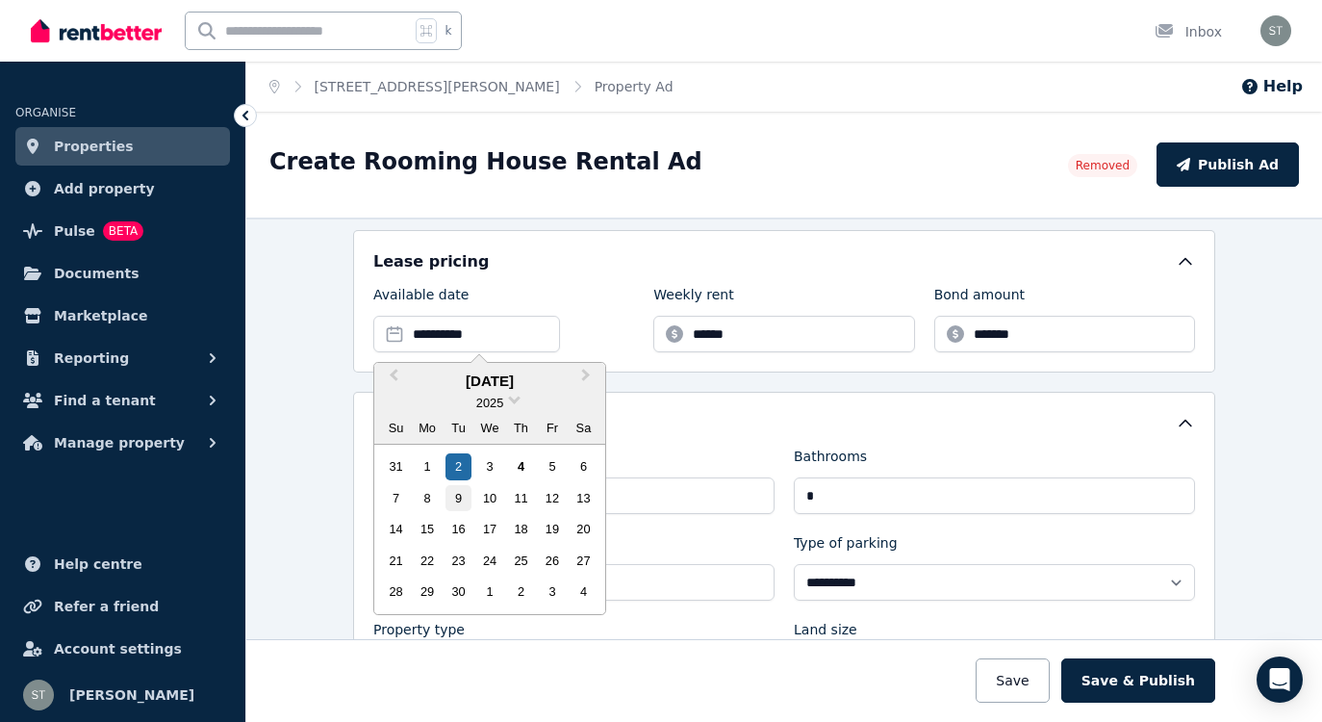
click at [458, 498] on div "9" at bounding box center [459, 498] width 26 height 26
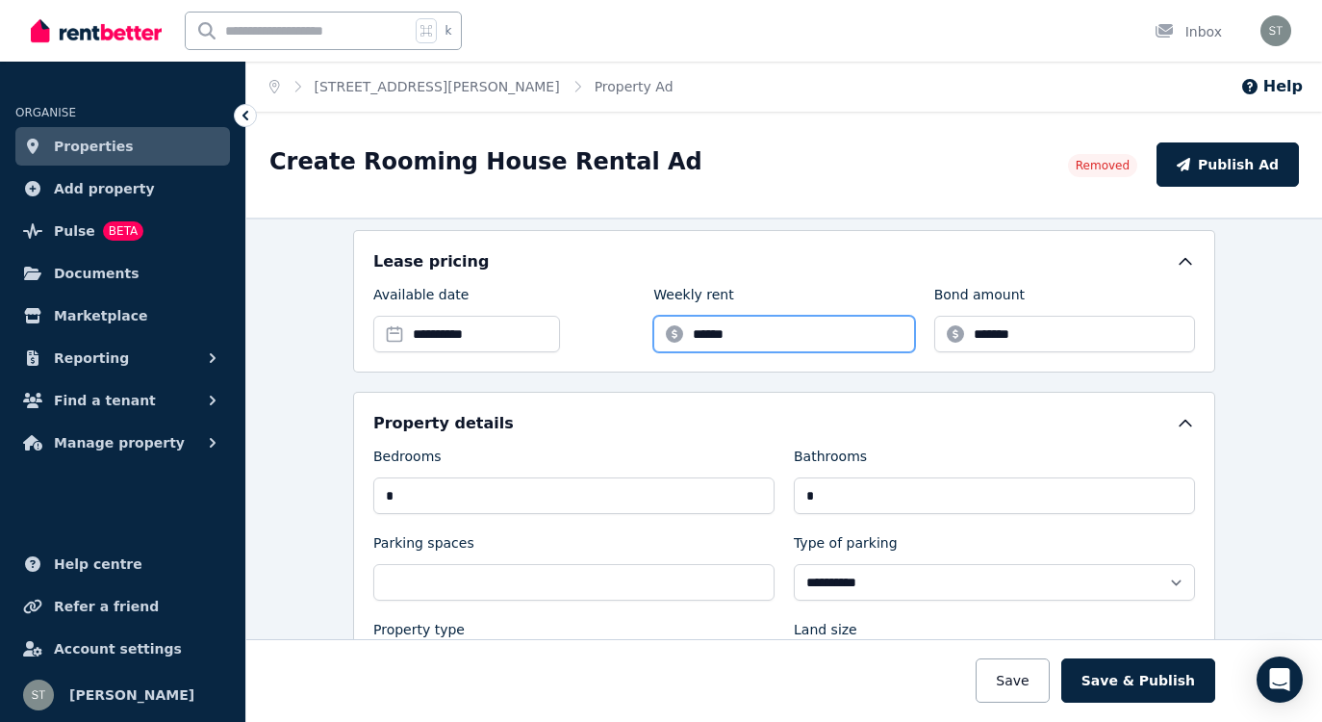
click at [752, 334] on input "******" at bounding box center [783, 334] width 261 height 37
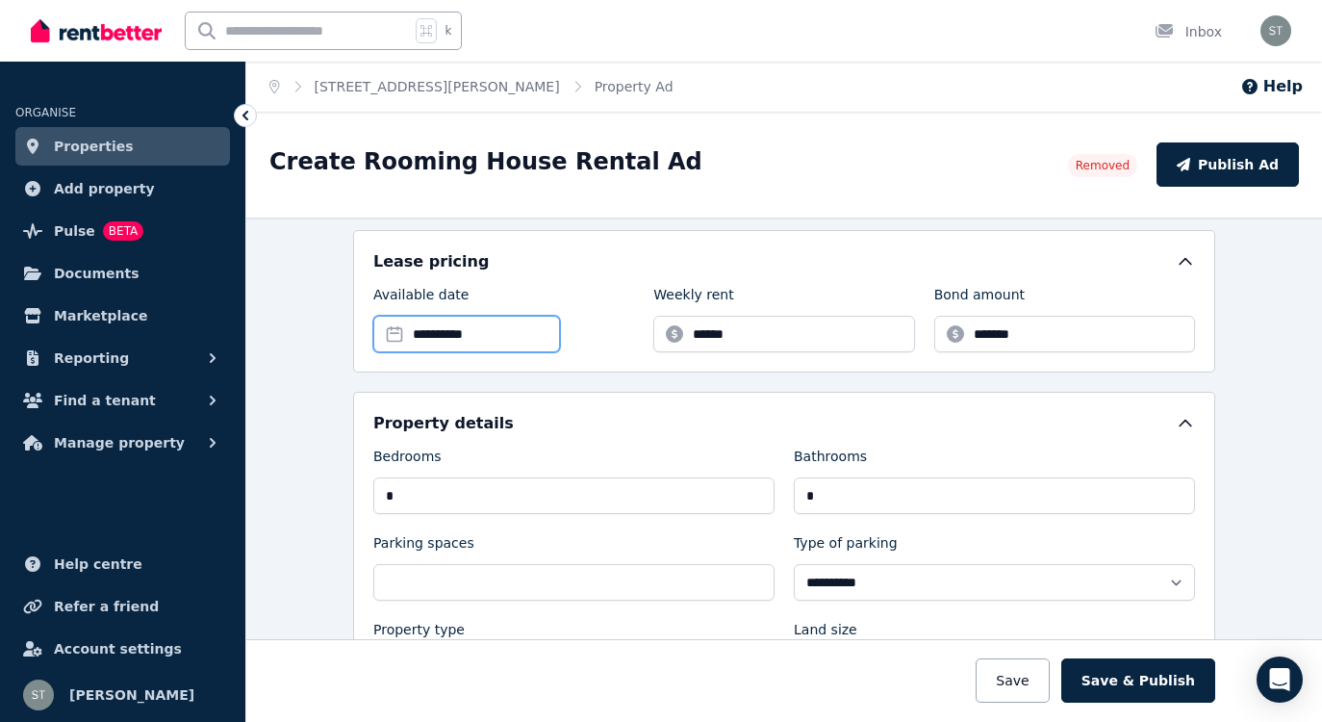
click at [434, 345] on input "**********" at bounding box center [466, 334] width 187 height 37
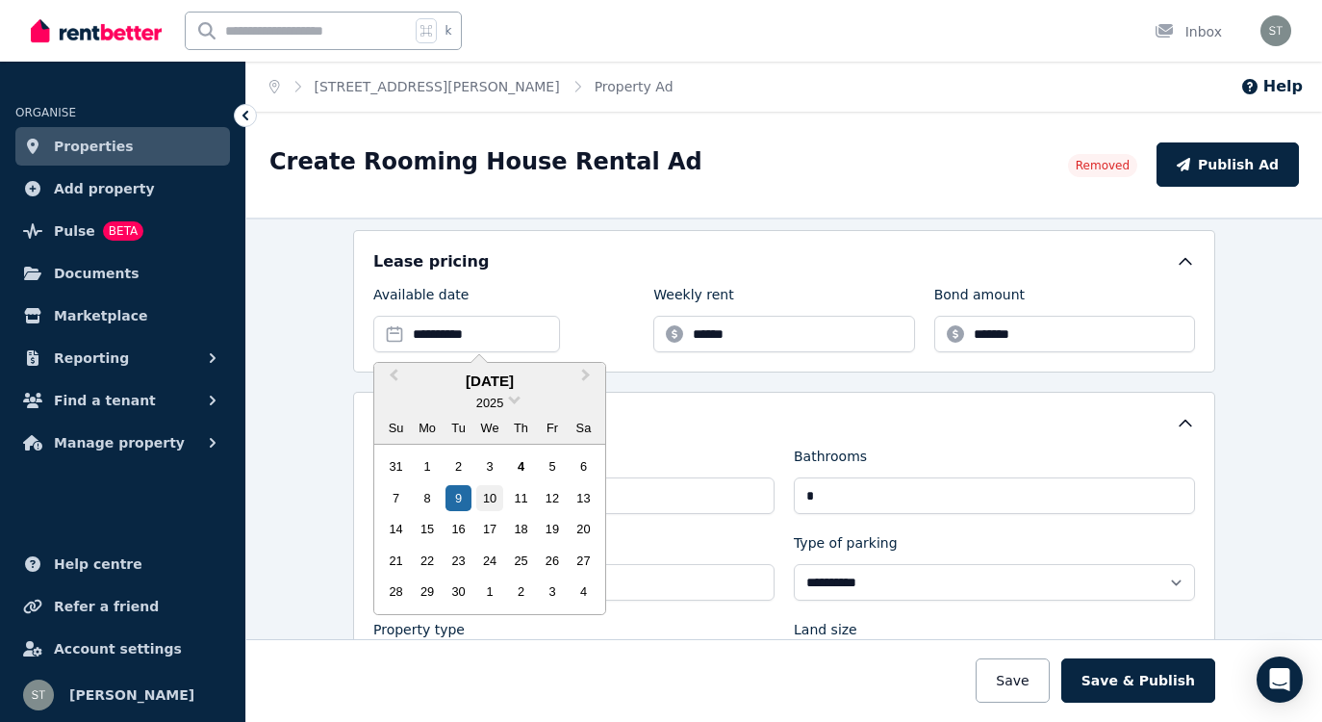
click at [492, 494] on div "10" at bounding box center [489, 498] width 26 height 26
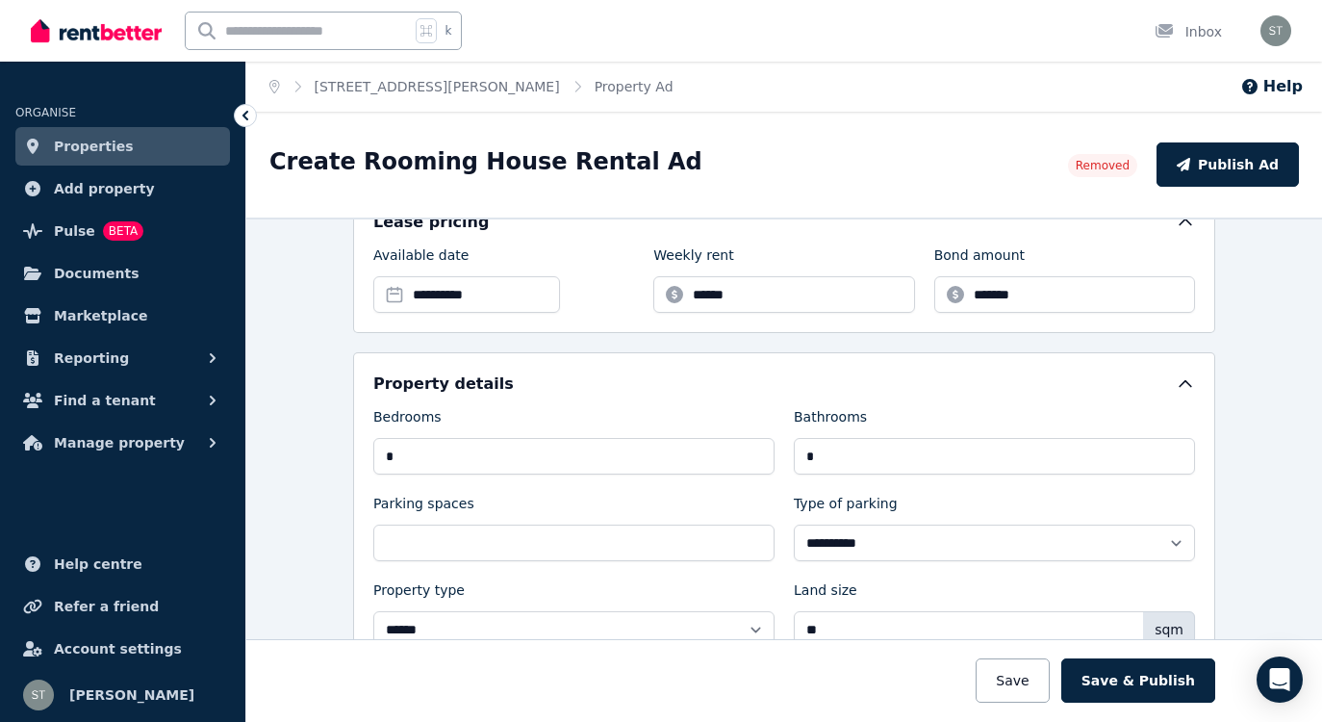
scroll to position [371, 0]
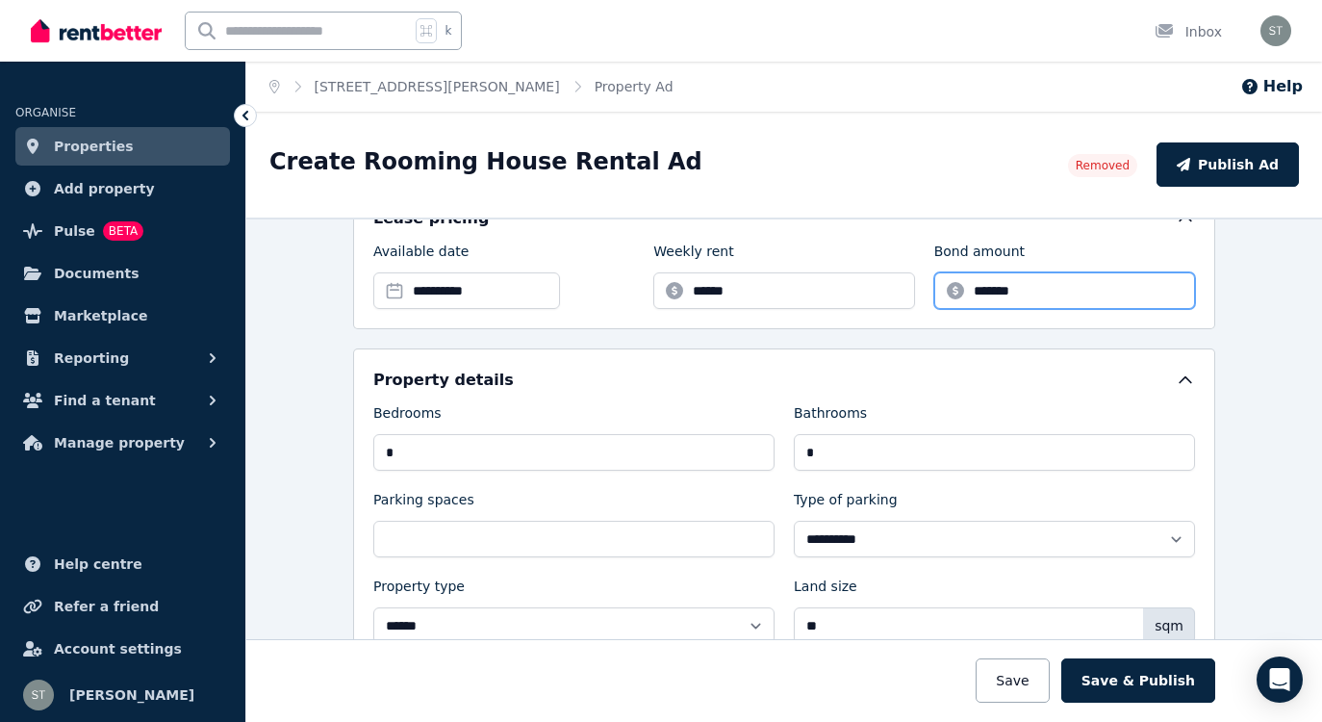
click at [1002, 295] on input "*******" at bounding box center [1064, 290] width 261 height 37
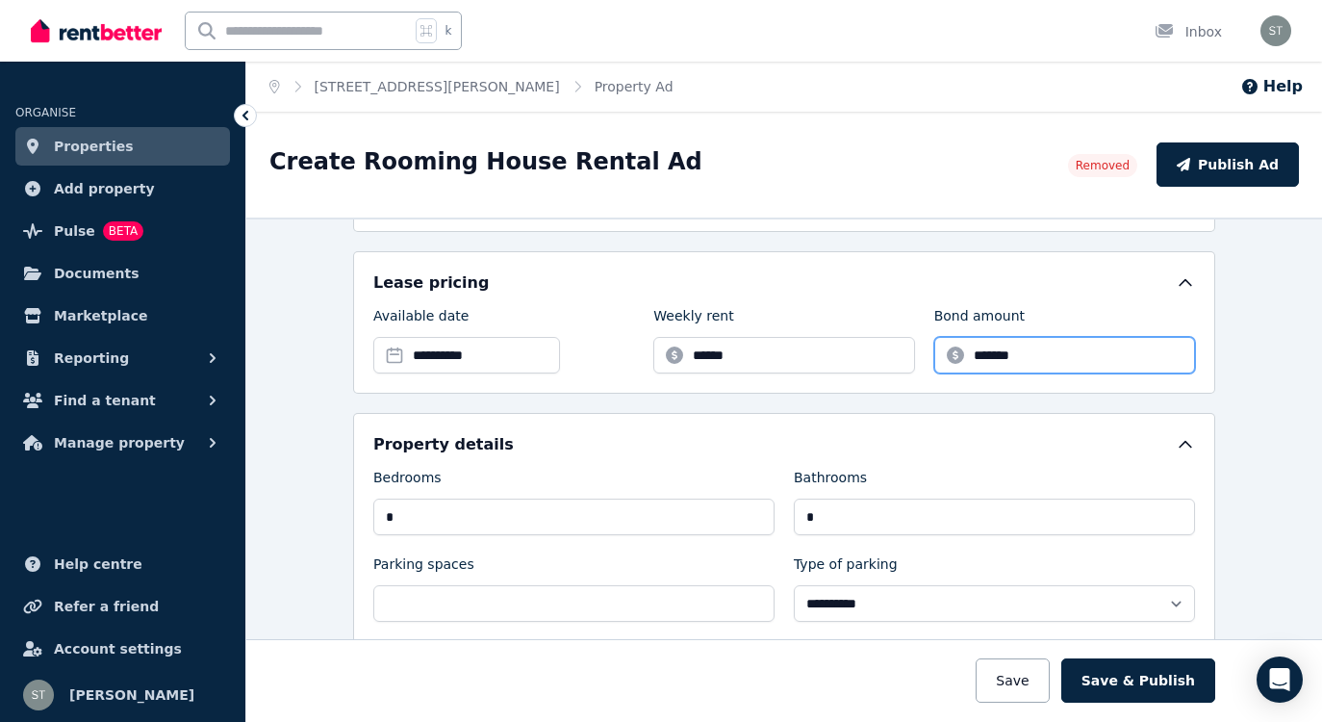
scroll to position [279, 0]
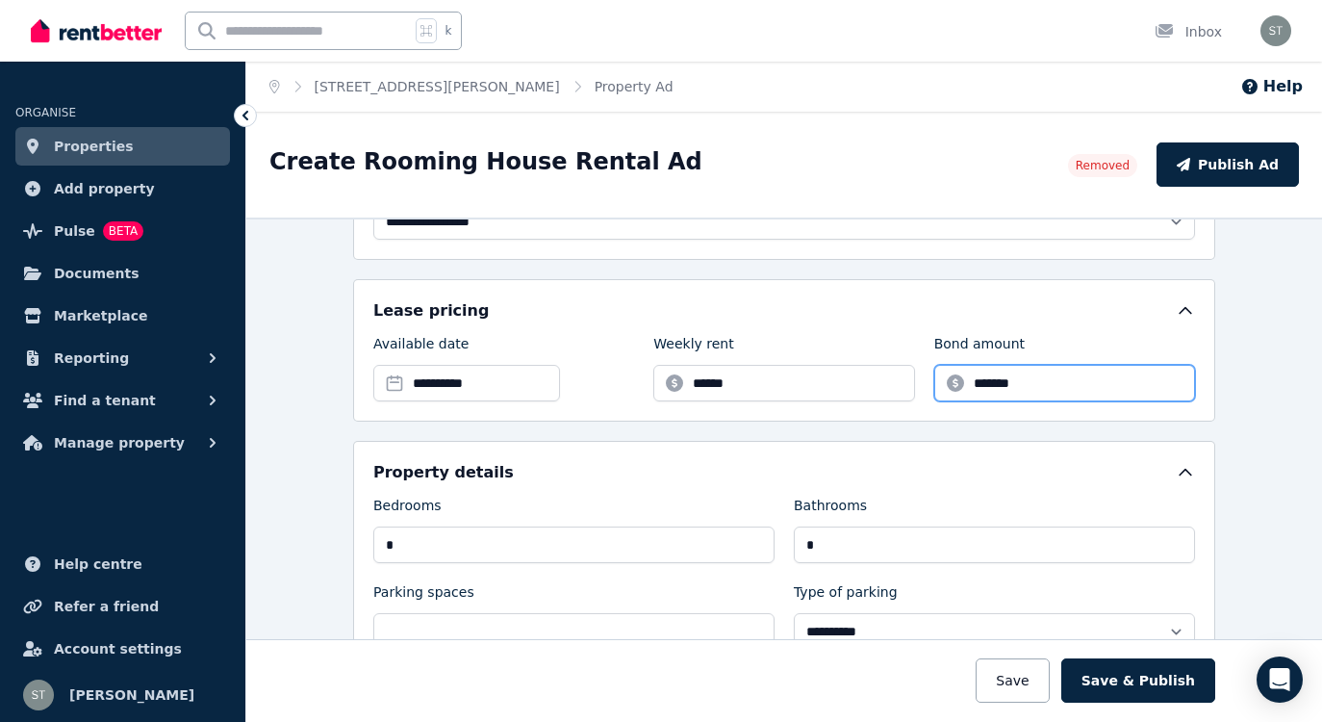
type input "*******"
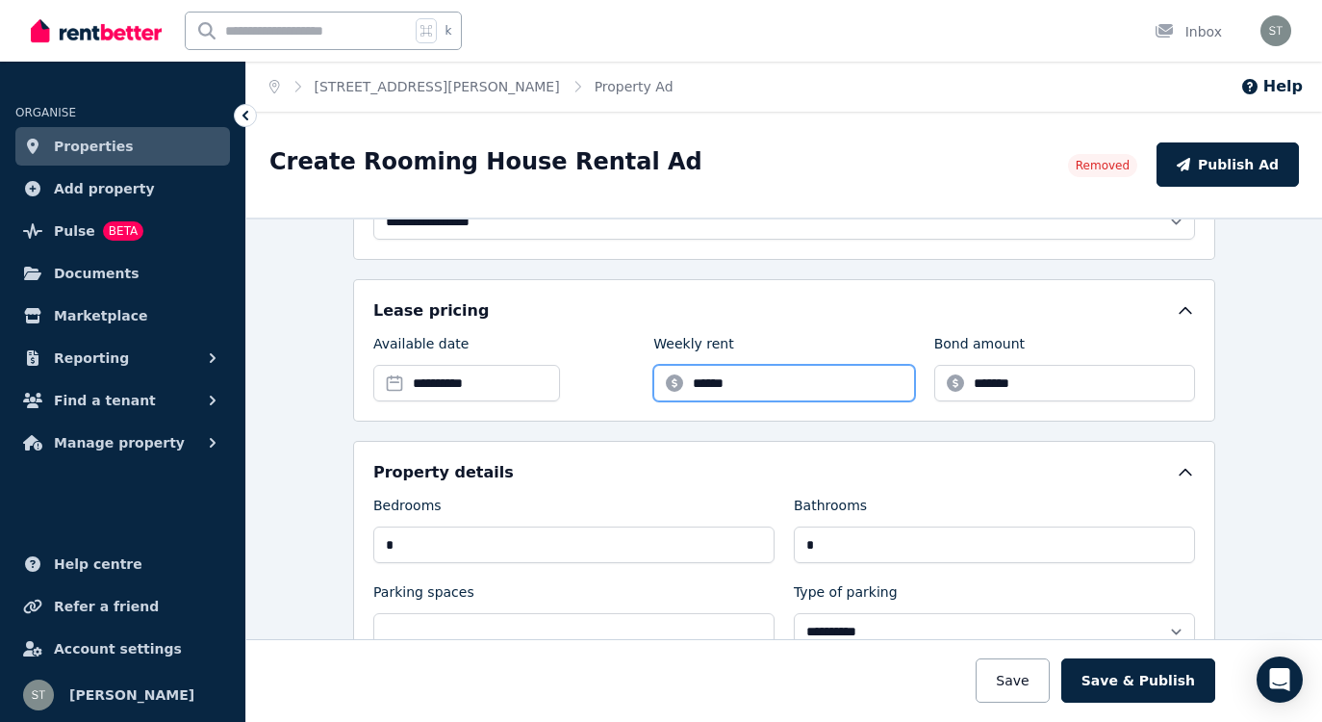
drag, startPoint x: 716, startPoint y: 383, endPoint x: 702, endPoint y: 383, distance: 13.5
click at [702, 383] on input "******" at bounding box center [783, 383] width 261 height 37
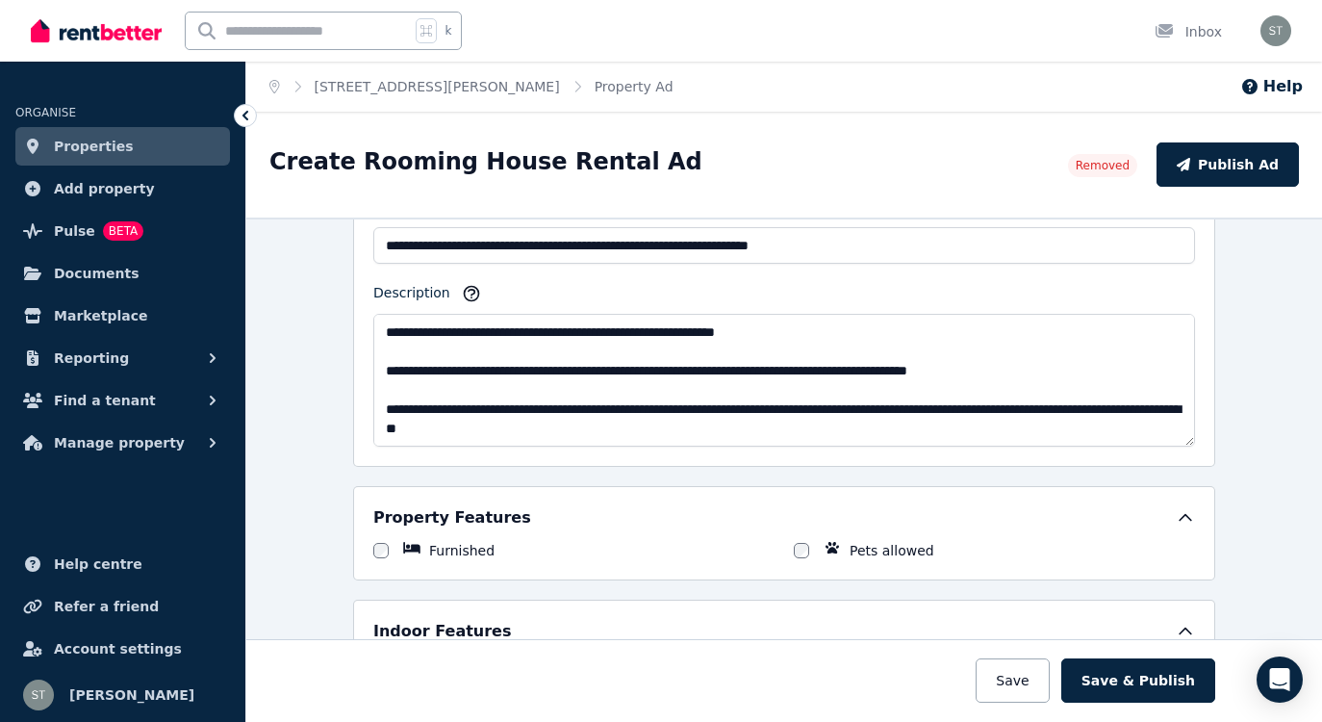
scroll to position [910, 0]
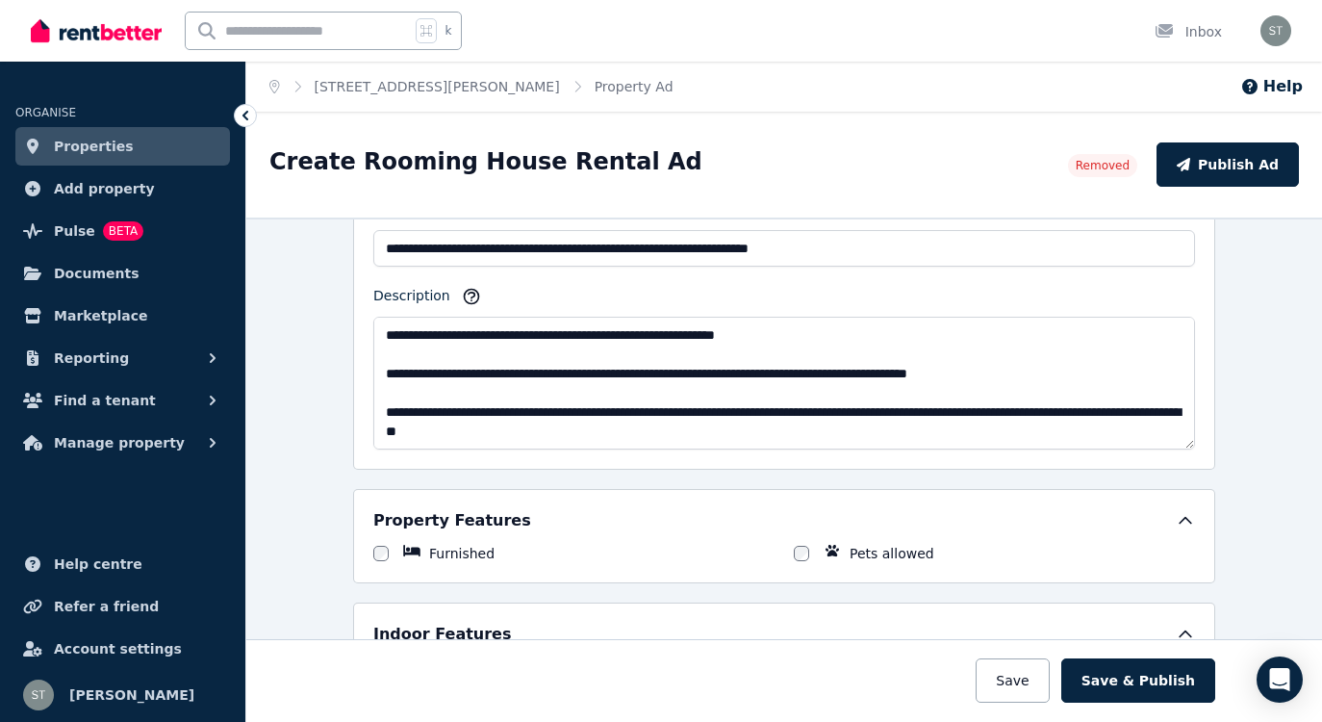
type input "******"
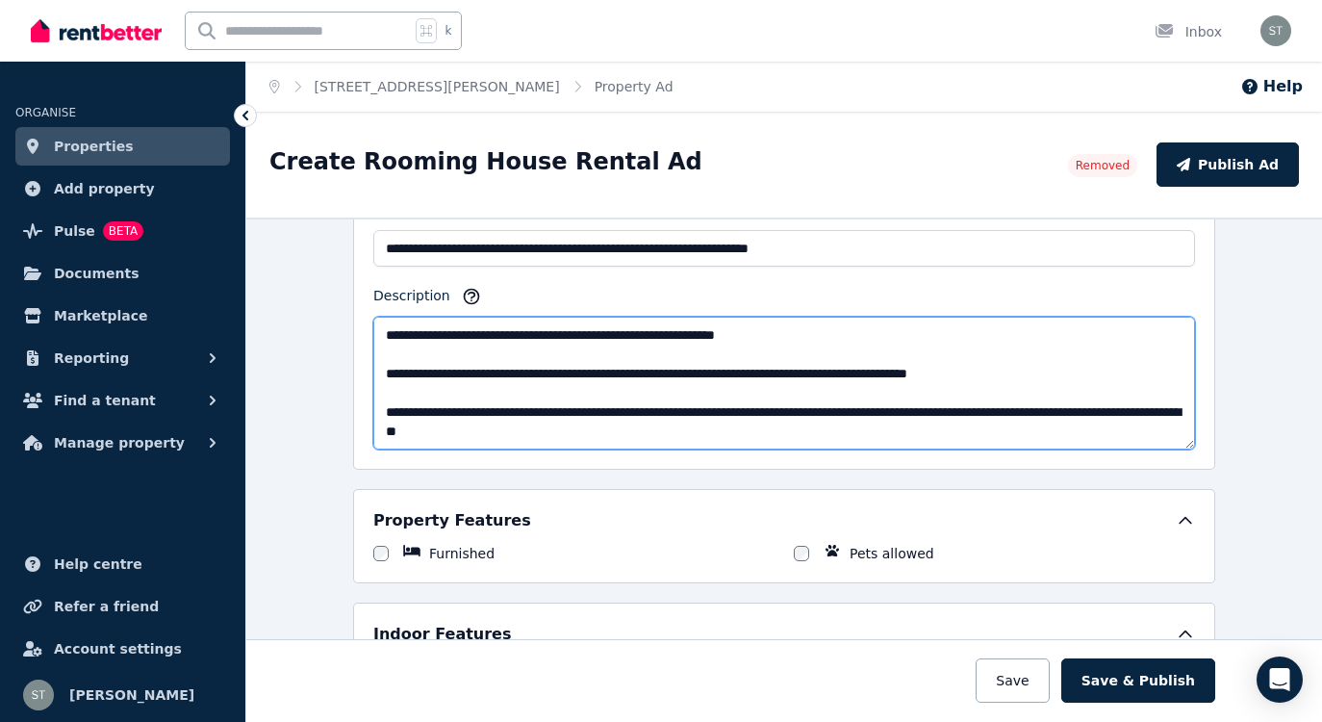
click at [415, 372] on textarea "Description" at bounding box center [784, 383] width 822 height 133
click at [418, 372] on textarea "Description" at bounding box center [784, 383] width 822 height 133
drag, startPoint x: 770, startPoint y: 373, endPoint x: 677, endPoint y: 373, distance: 93.3
click at [677, 373] on textarea "Description" at bounding box center [784, 383] width 822 height 133
drag, startPoint x: 577, startPoint y: 374, endPoint x: 486, endPoint y: 376, distance: 91.4
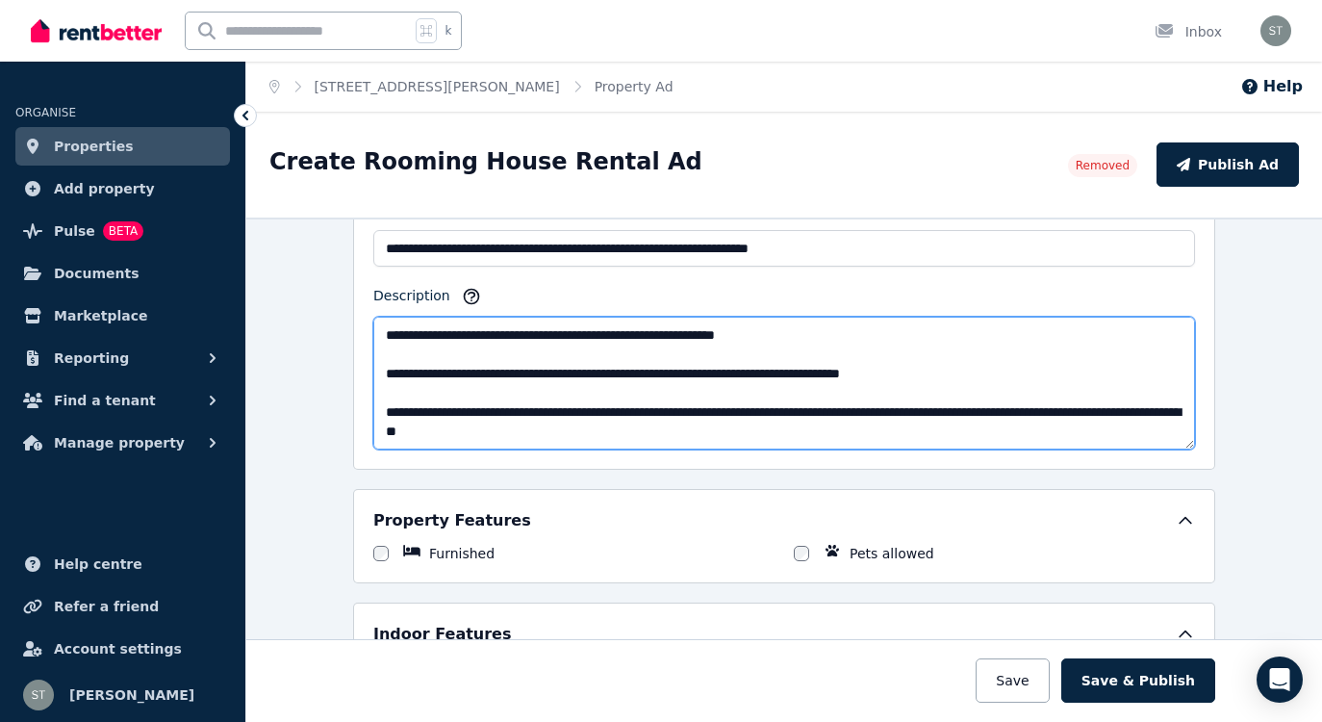
click at [486, 376] on textarea "Description" at bounding box center [784, 383] width 822 height 133
click at [907, 372] on textarea "Description" at bounding box center [784, 383] width 822 height 133
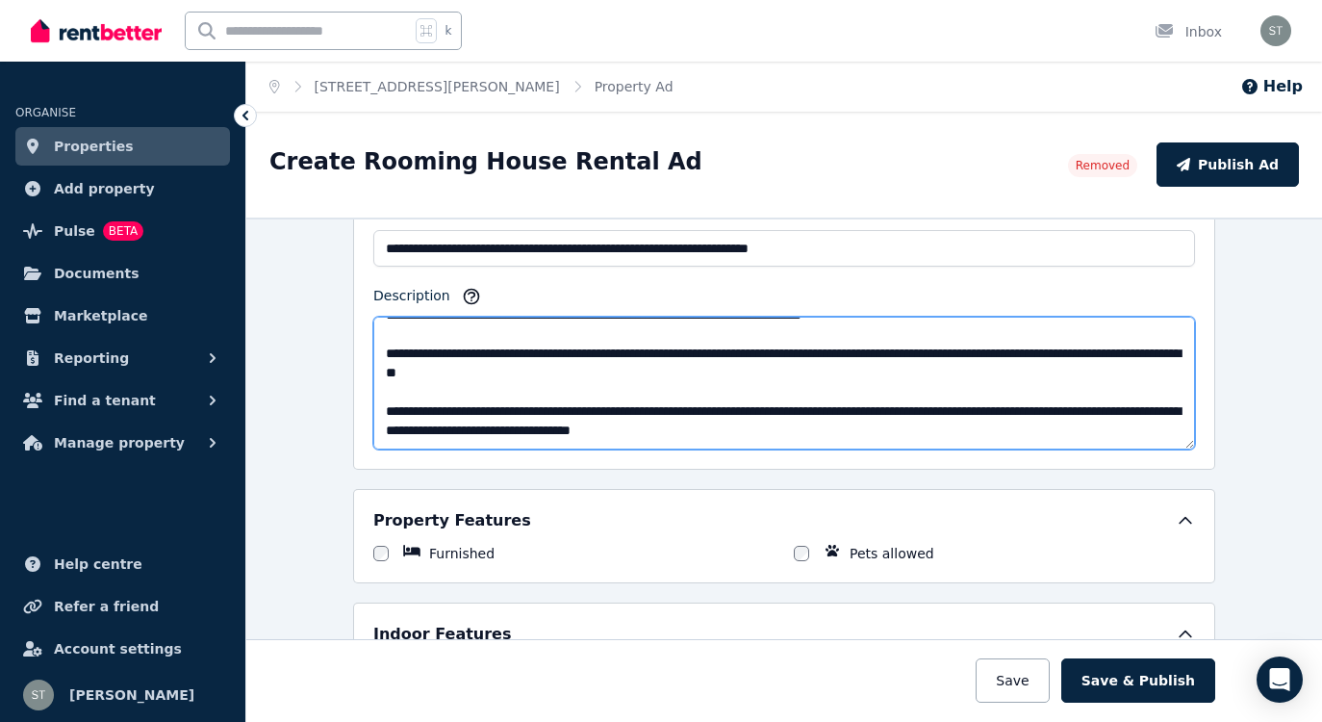
scroll to position [58, 0]
drag, startPoint x: 940, startPoint y: 354, endPoint x: 947, endPoint y: 370, distance: 16.8
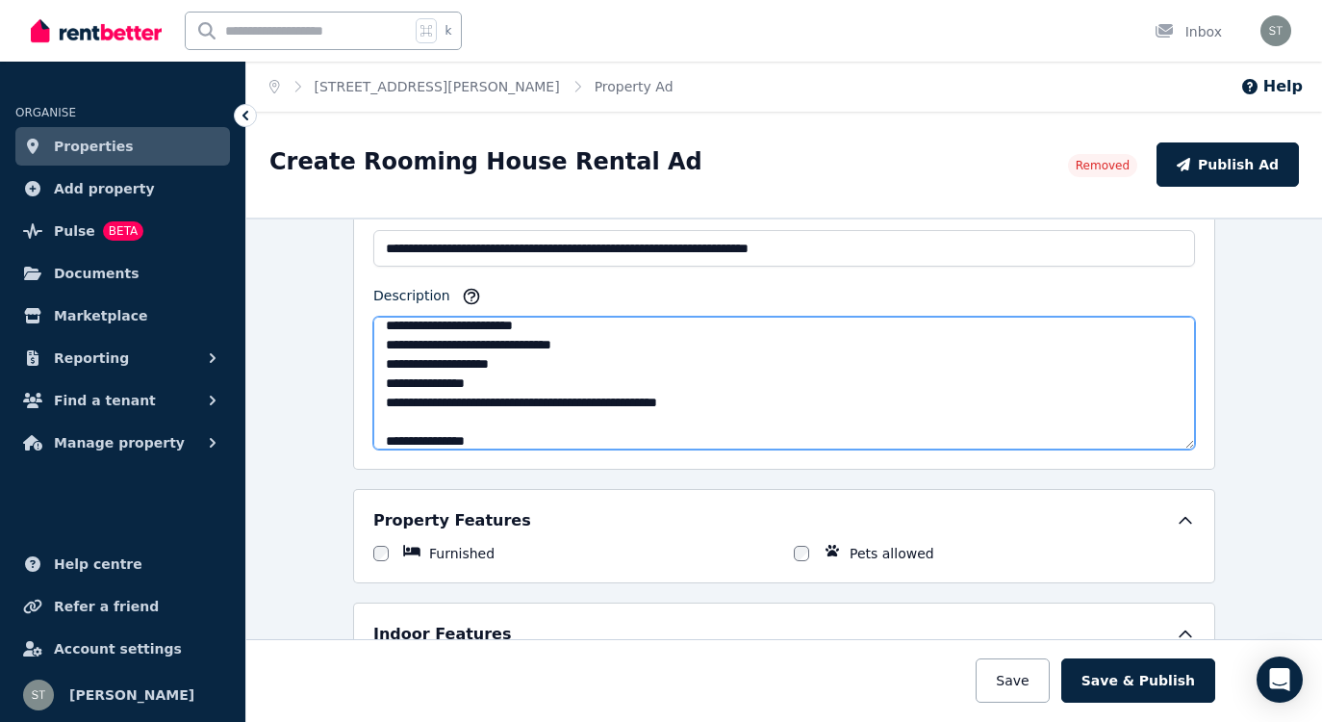
scroll to position [341, 0]
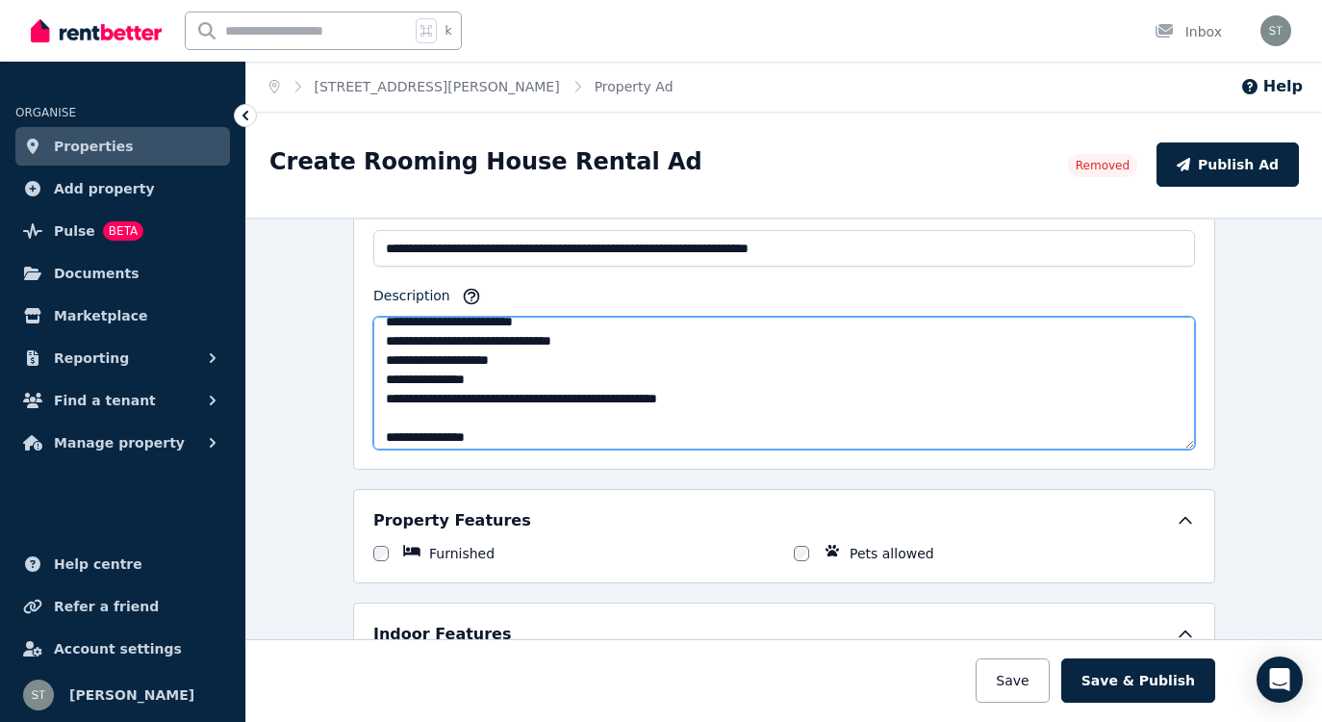
drag, startPoint x: 576, startPoint y: 343, endPoint x: 468, endPoint y: 339, distance: 108.8
click at [468, 339] on textarea "Description" at bounding box center [784, 383] width 822 height 133
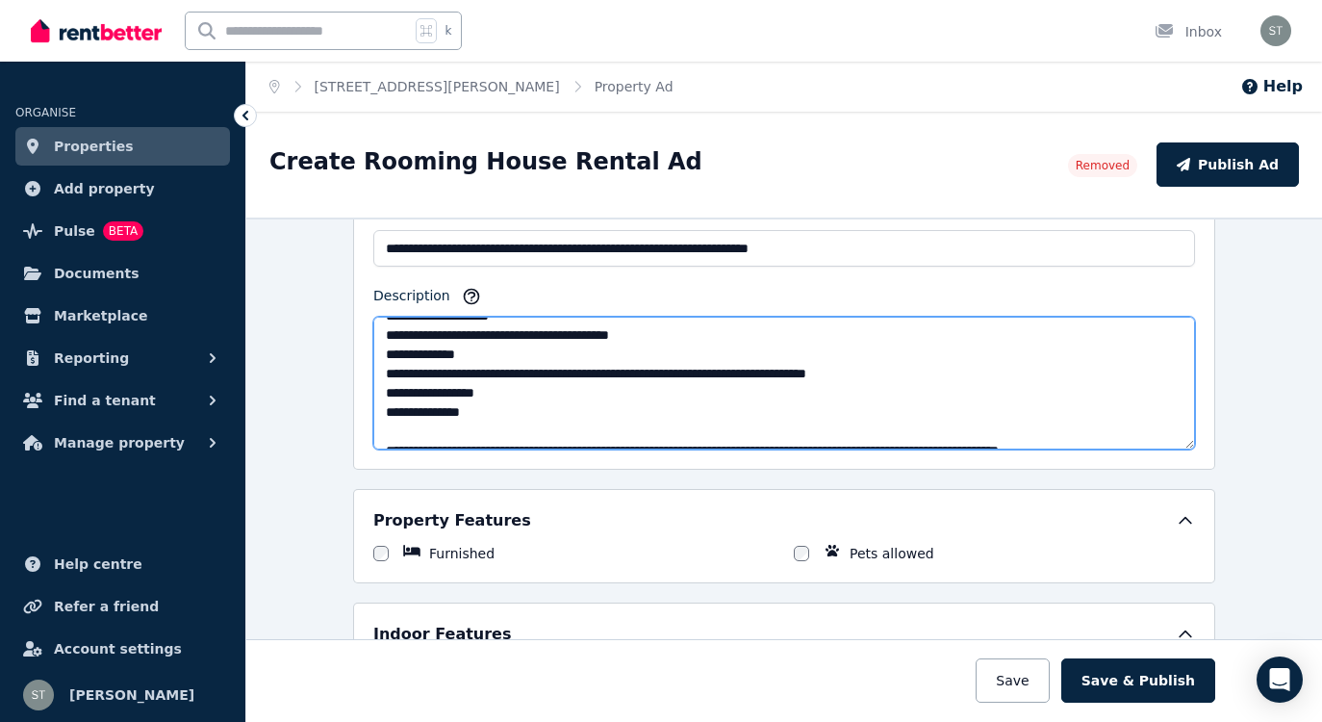
scroll to position [676, 0]
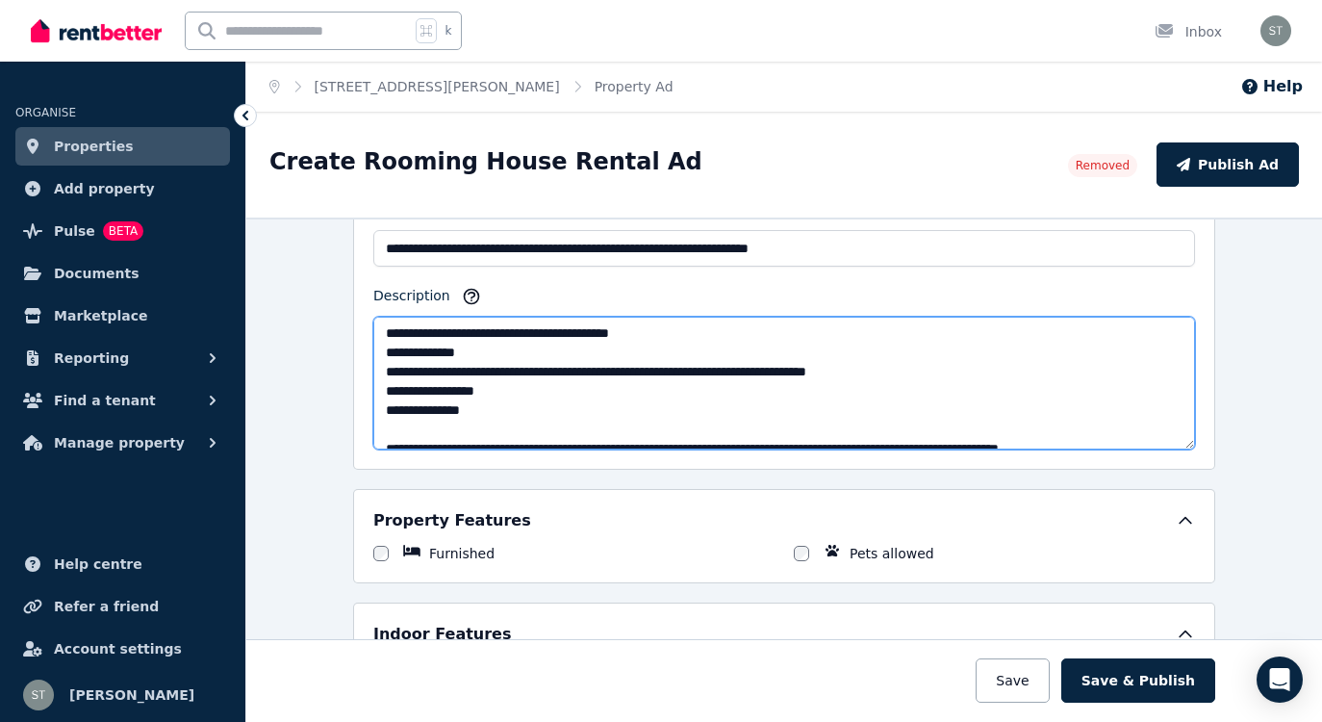
drag, startPoint x: 394, startPoint y: 354, endPoint x: 372, endPoint y: 353, distance: 21.2
click at [372, 353] on div "**********" at bounding box center [784, 306] width 862 height 325
click at [505, 370] on textarea "Description" at bounding box center [784, 383] width 822 height 133
click at [392, 350] on textarea "Description" at bounding box center [784, 383] width 822 height 133
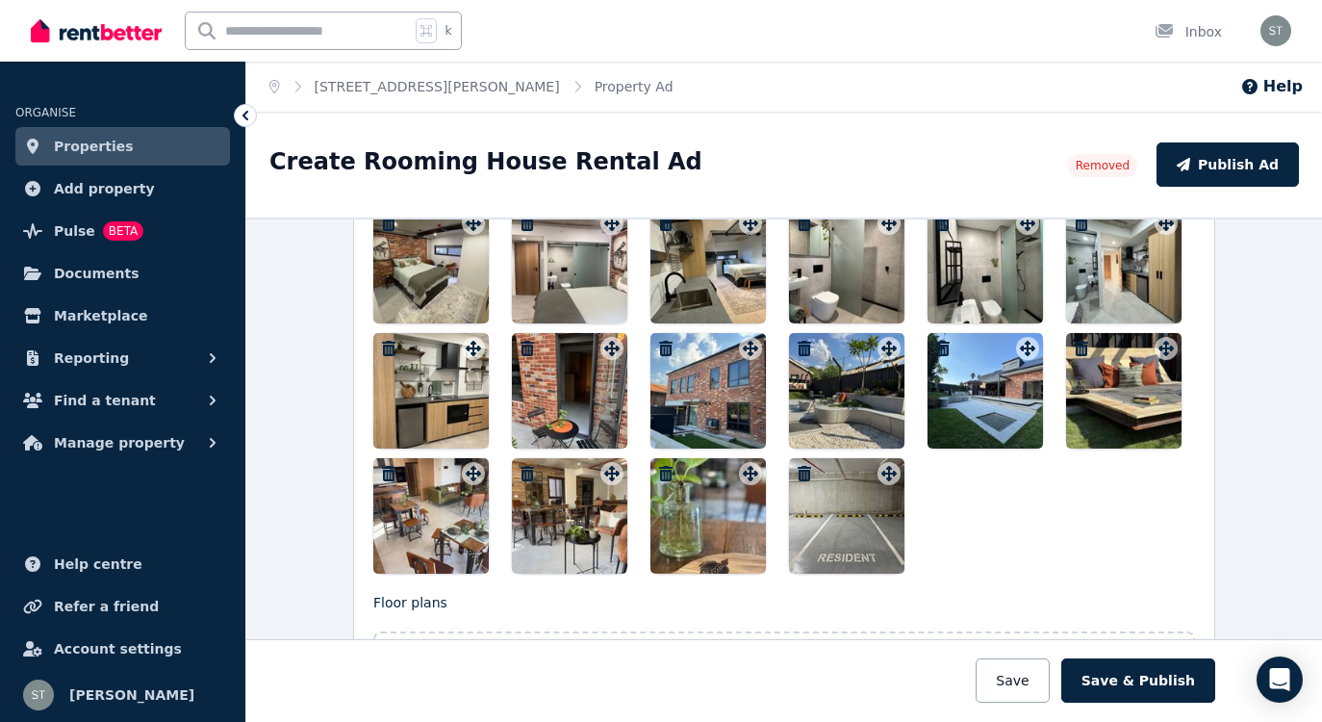
scroll to position [2258, 0]
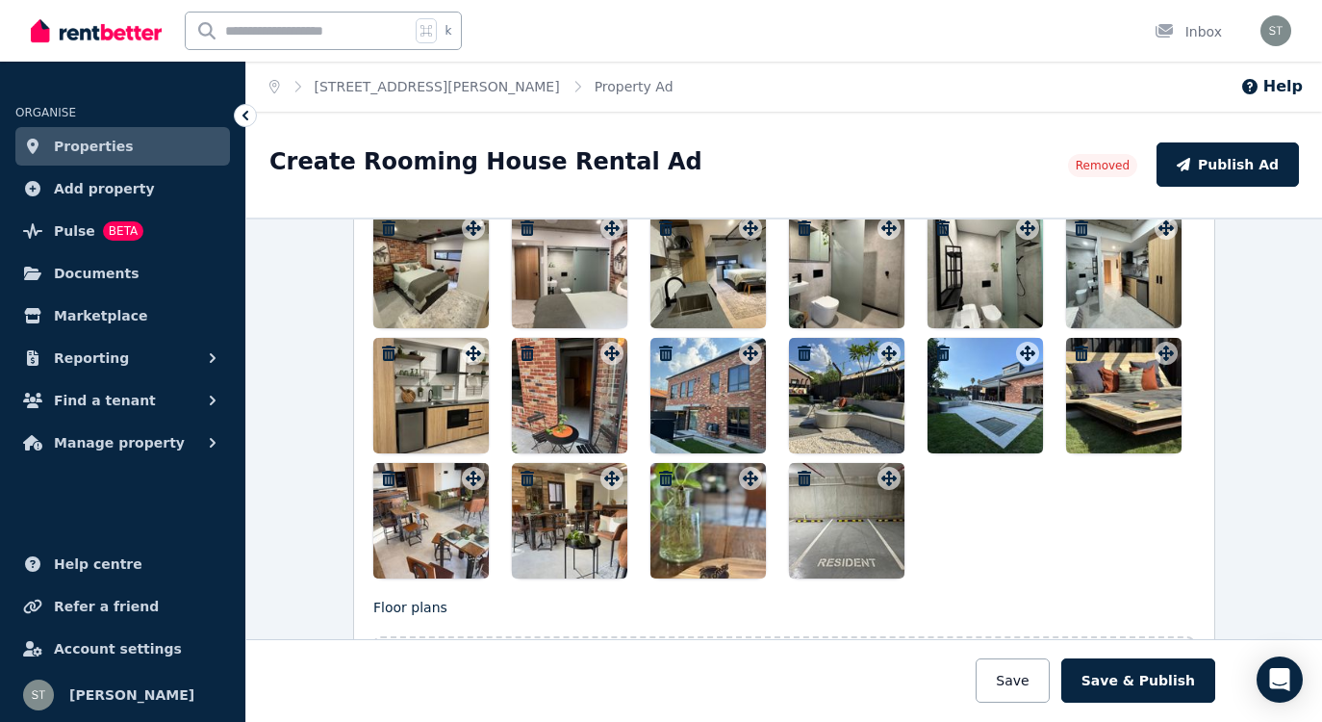
type textarea "**********"
click at [526, 357] on icon "button" at bounding box center [527, 352] width 13 height 15
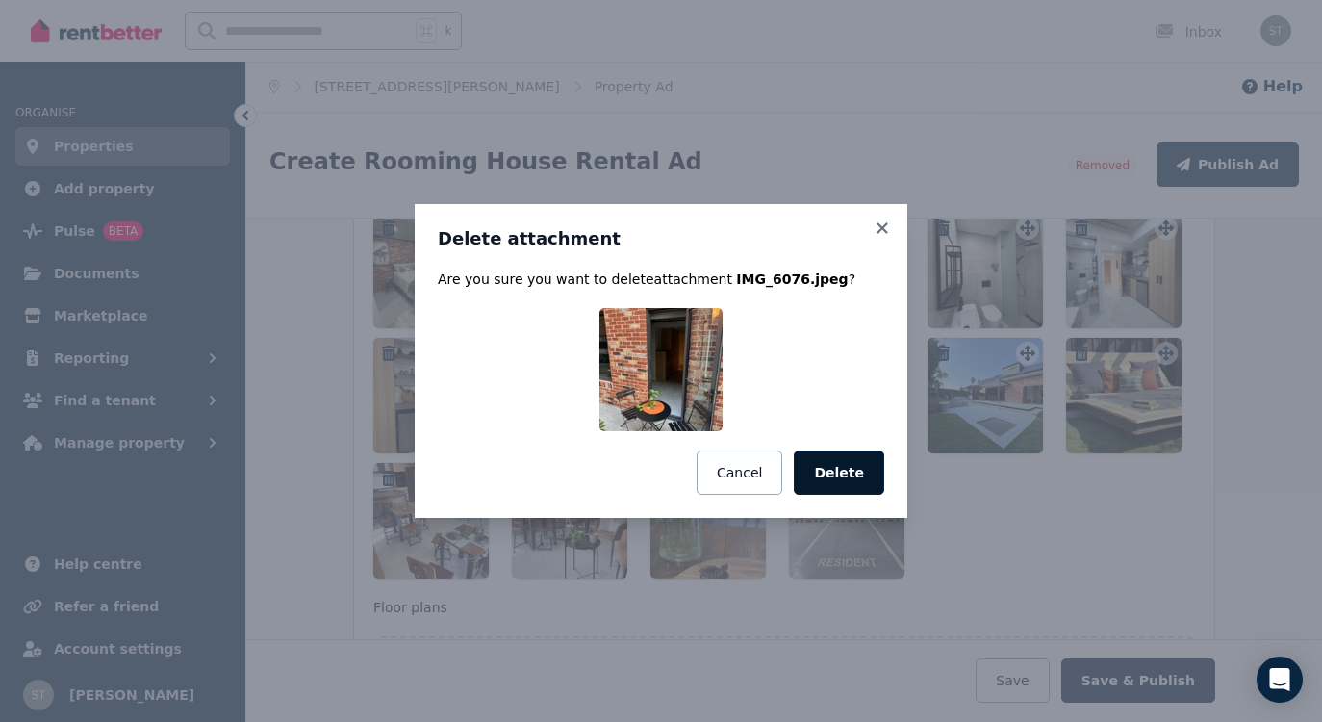
click at [847, 463] on button "Delete" at bounding box center [839, 472] width 90 height 44
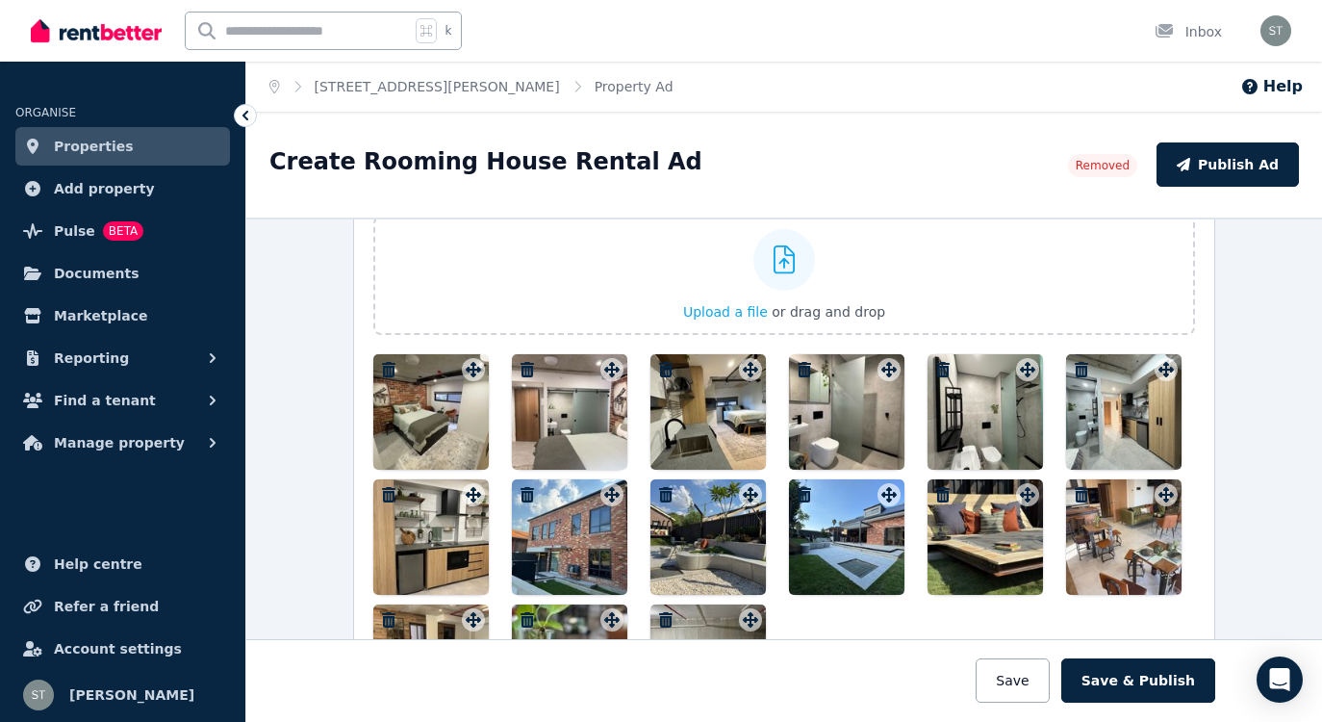
scroll to position [2115, 0]
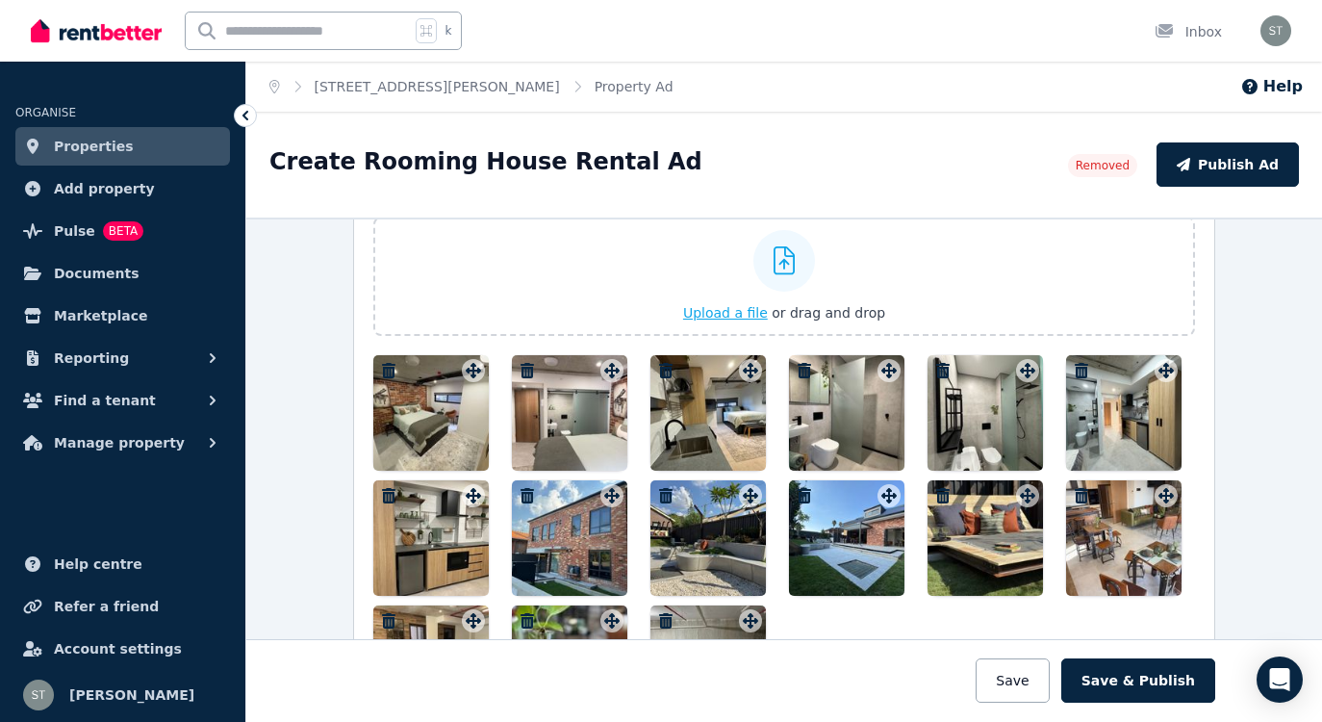
click at [736, 312] on span "Upload a file" at bounding box center [725, 312] width 85 height 15
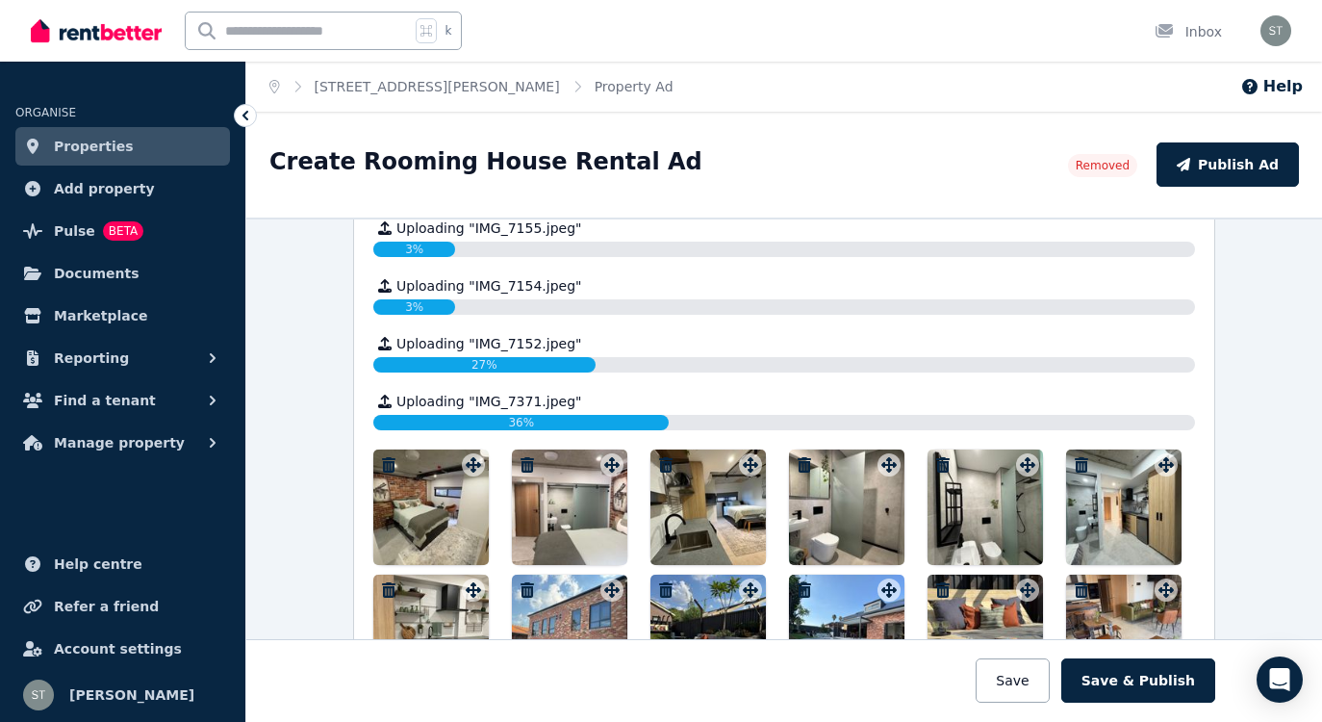
scroll to position [2661, 0]
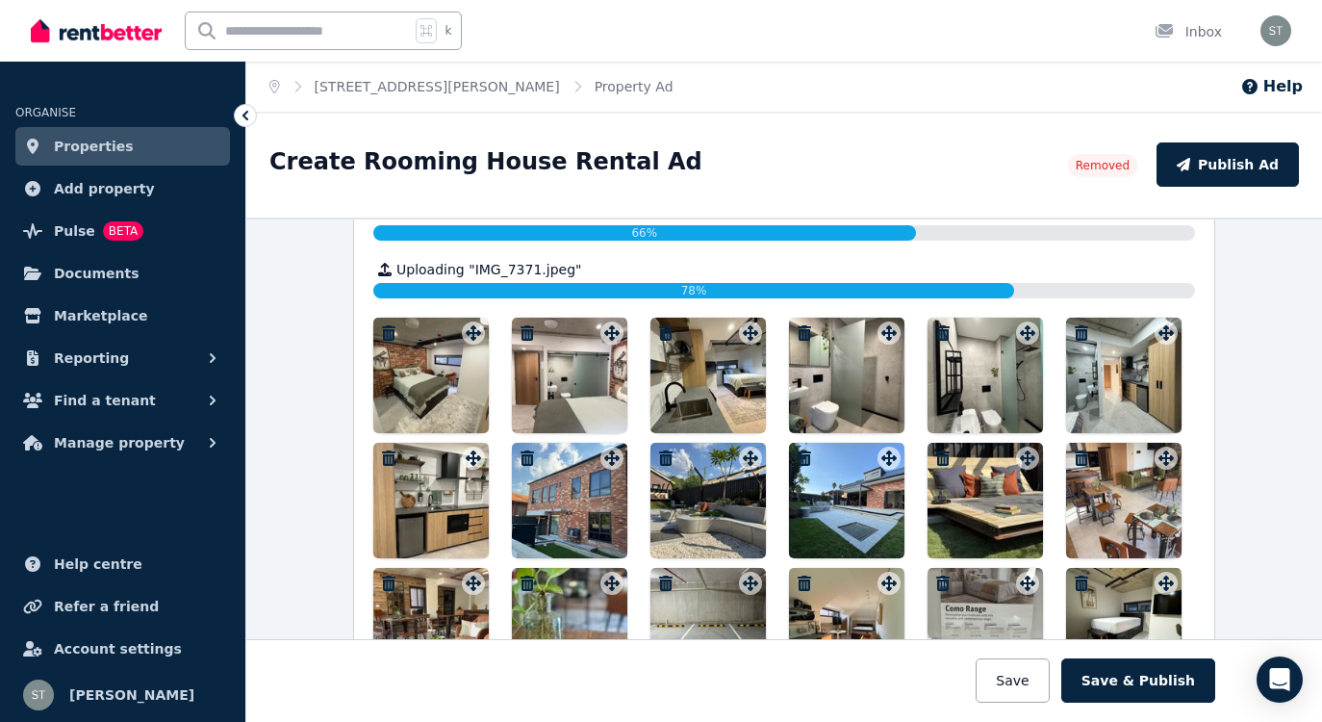
click at [807, 332] on icon "button" at bounding box center [804, 332] width 19 height 15
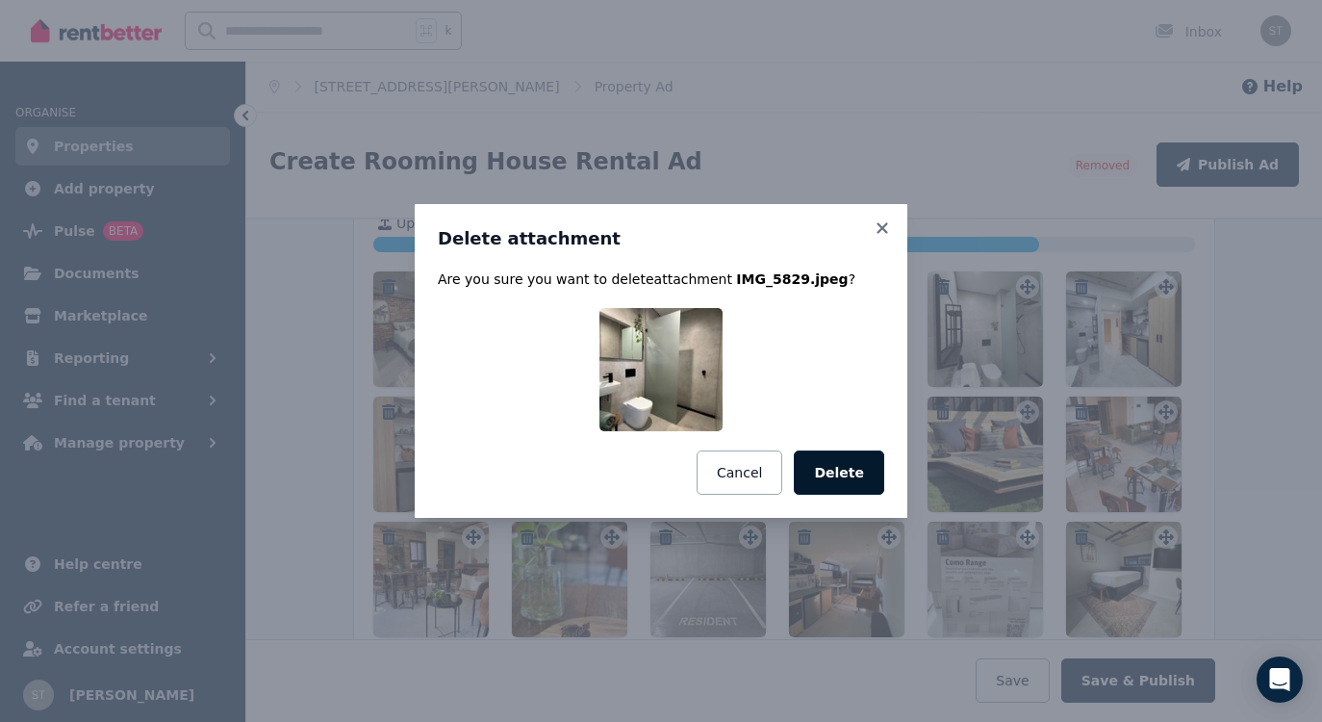
click at [838, 473] on button "Delete" at bounding box center [839, 472] width 90 height 44
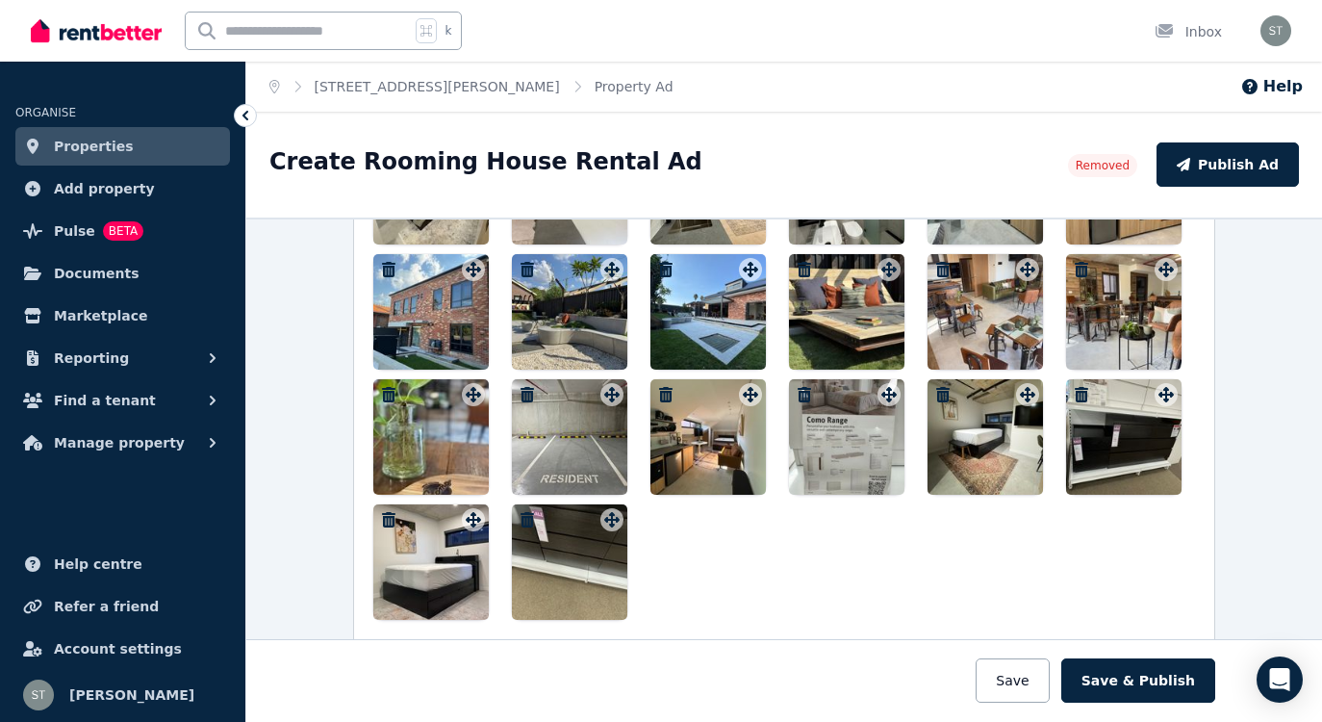
scroll to position [2682, 0]
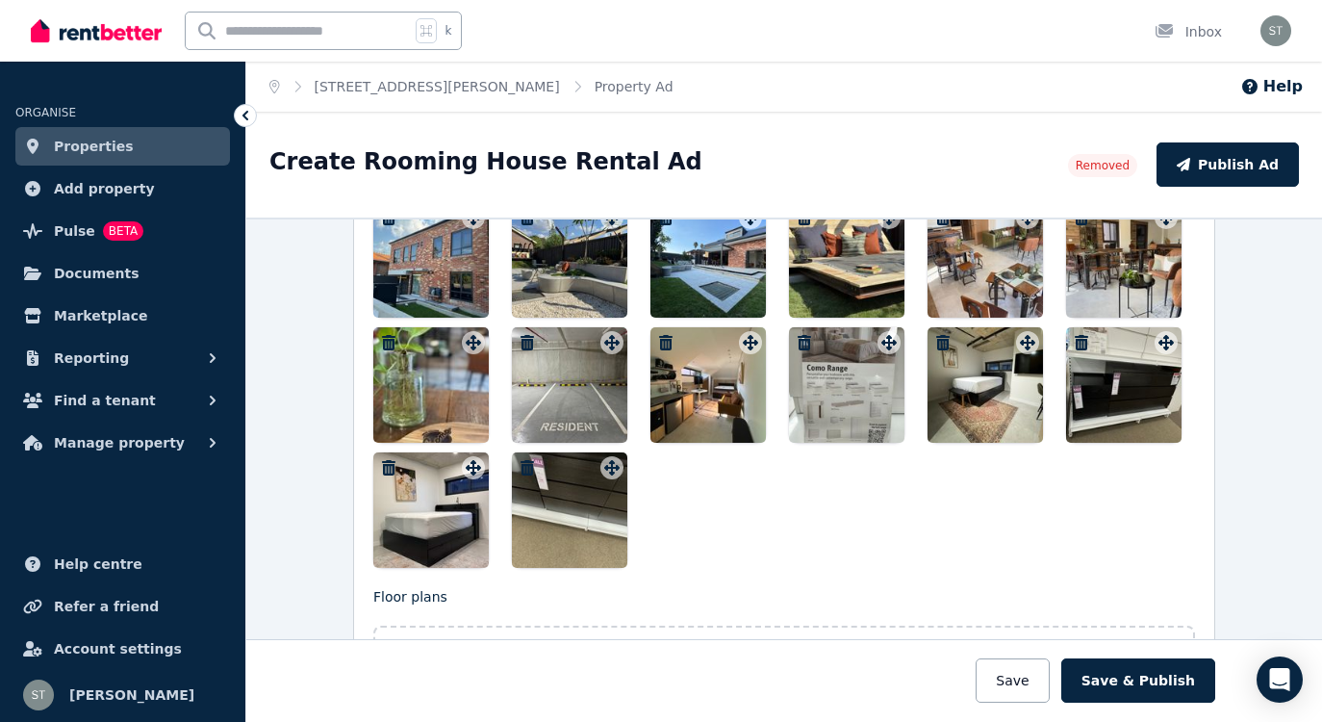
click at [602, 513] on div at bounding box center [569, 509] width 115 height 115
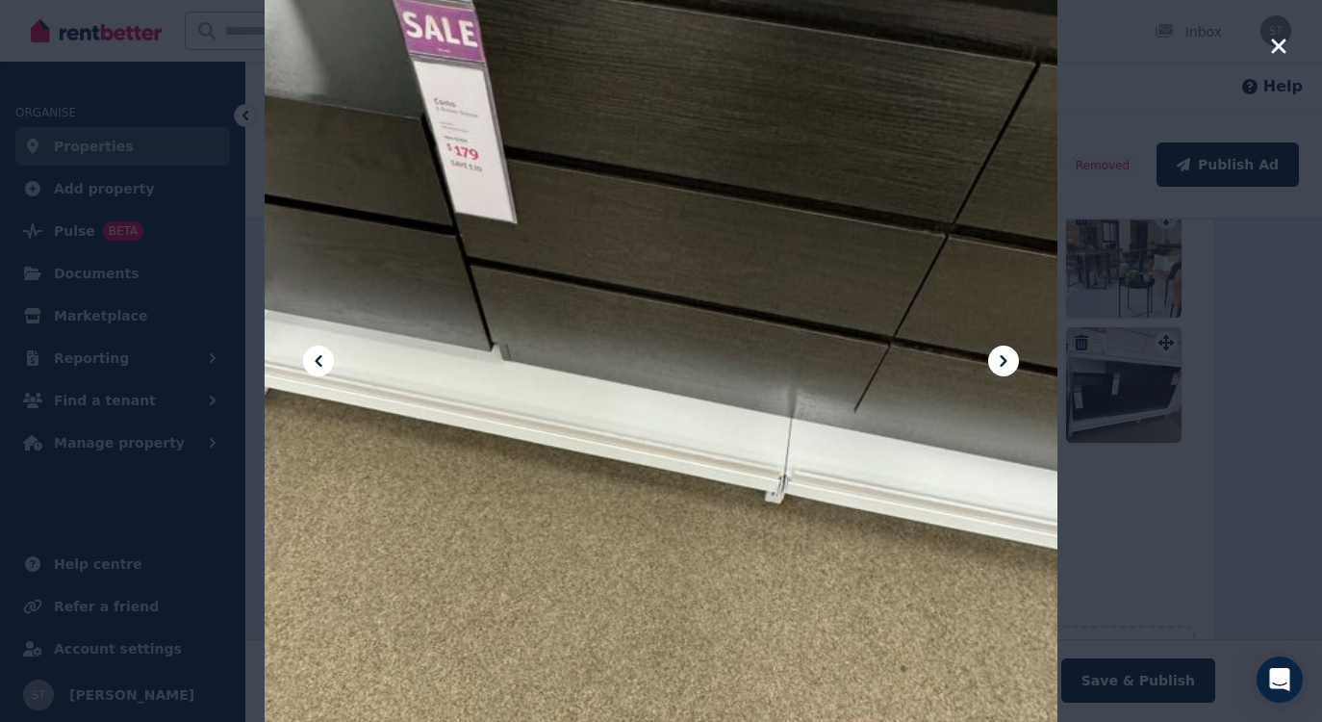
click at [592, 509] on div at bounding box center [661, 361] width 793 height 1058
click at [1273, 44] on icon "button" at bounding box center [1278, 46] width 17 height 23
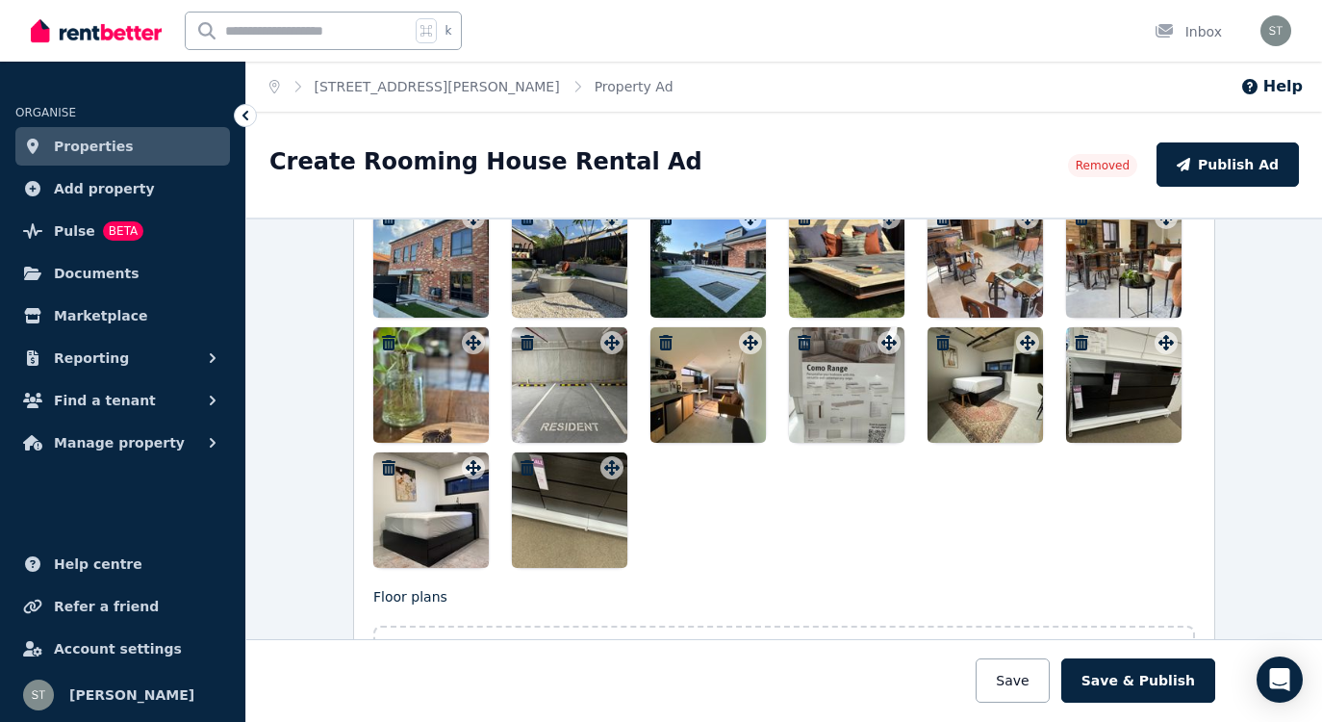
click at [527, 466] on icon "button" at bounding box center [527, 467] width 13 height 15
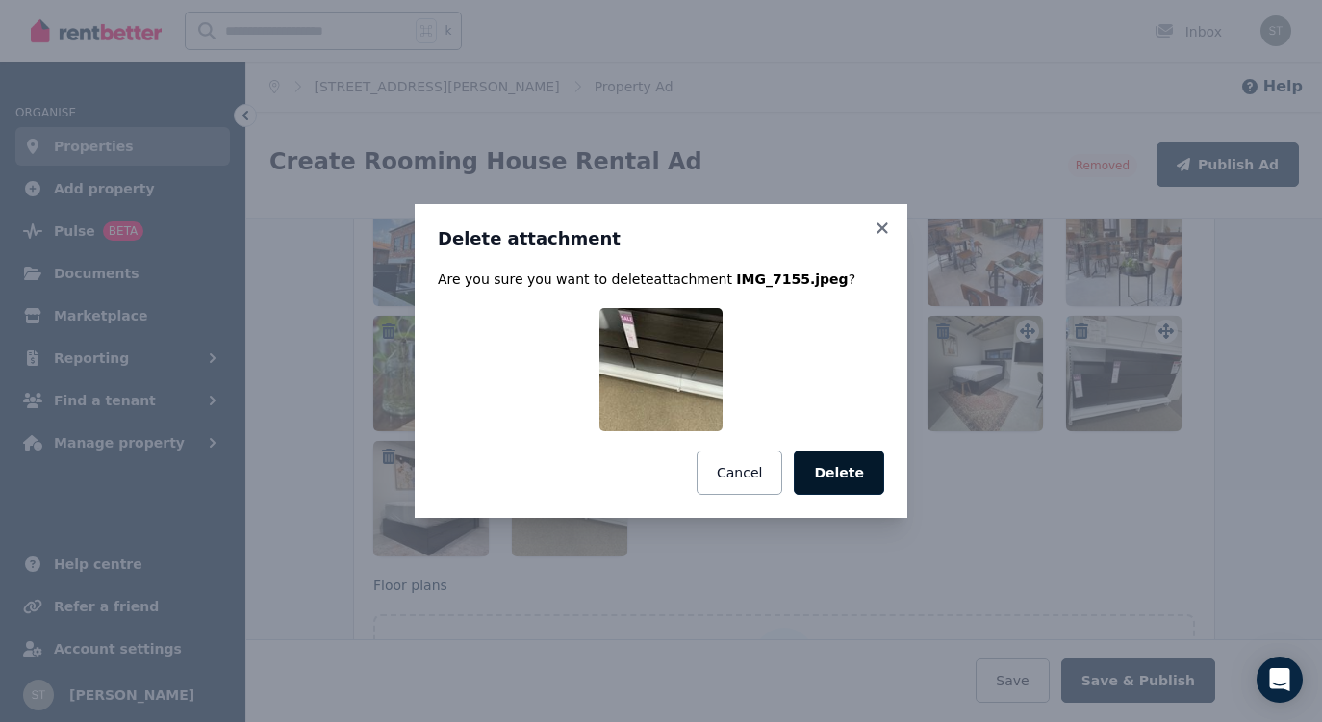
click at [830, 467] on button "Delete" at bounding box center [839, 472] width 90 height 44
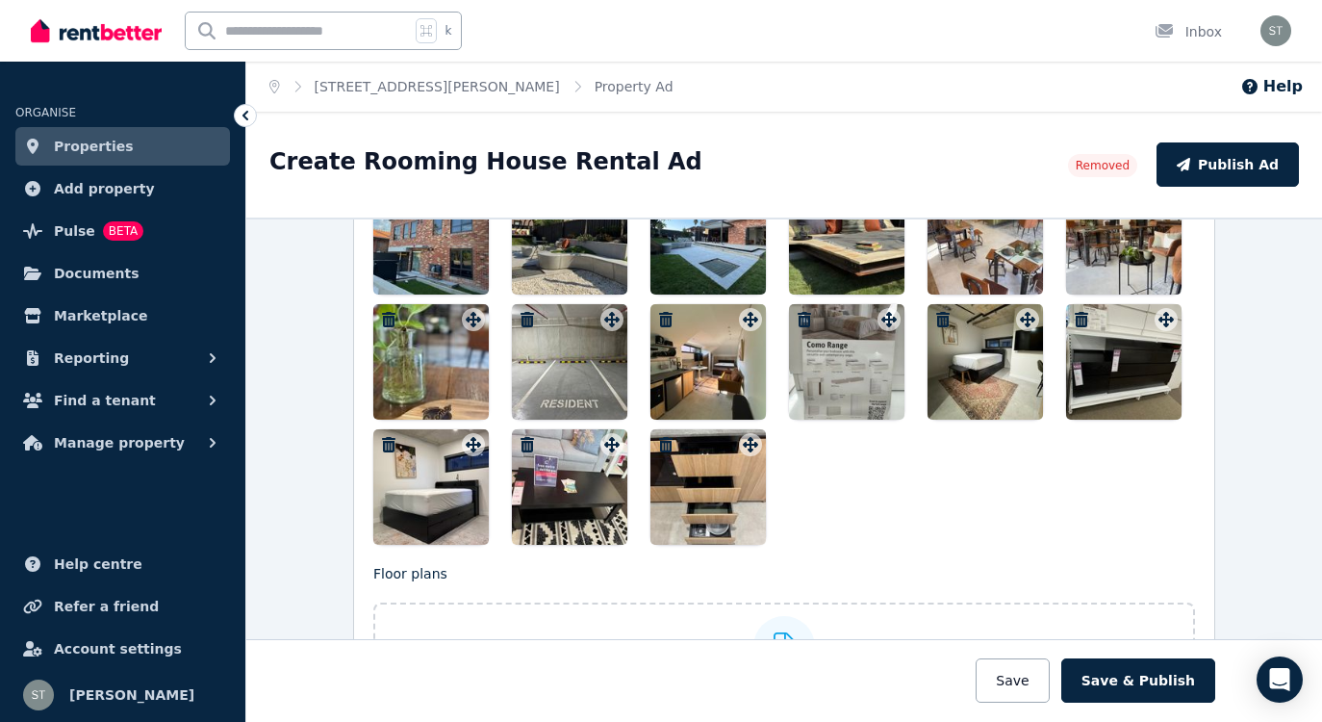
click at [527, 447] on icon "button" at bounding box center [527, 444] width 19 height 15
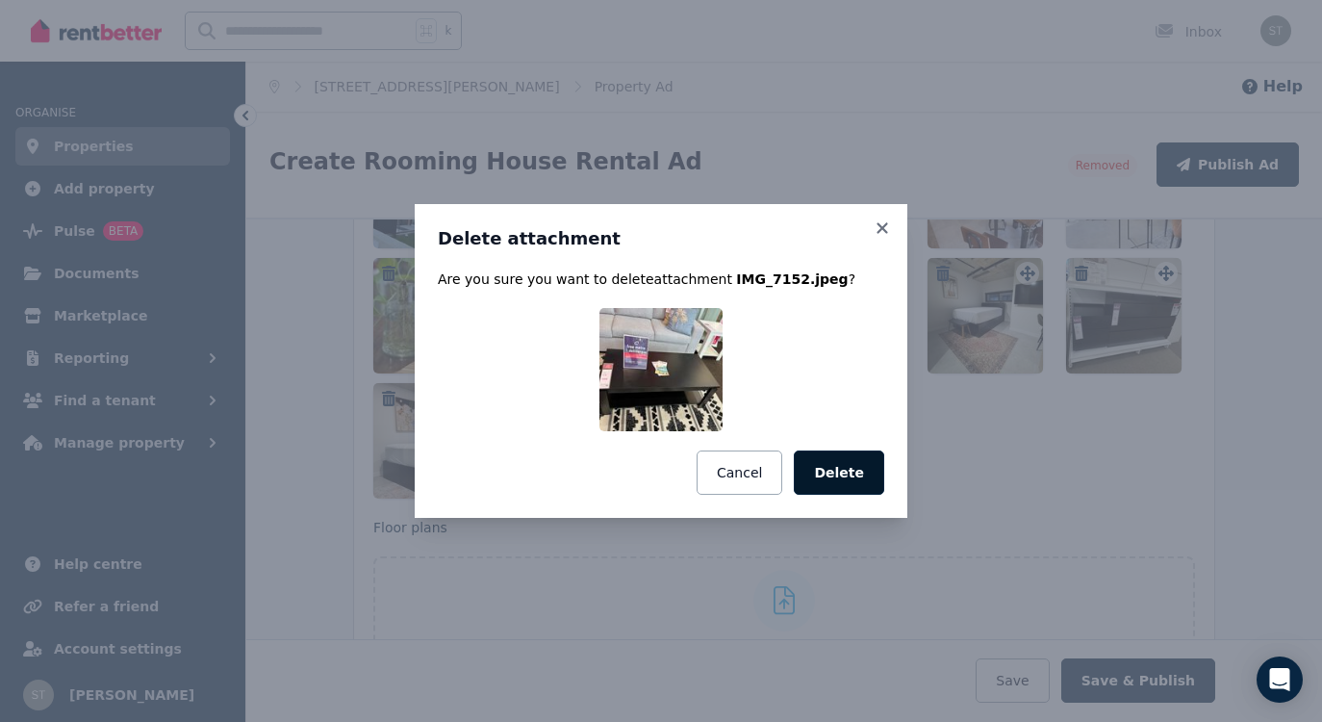
click at [862, 462] on button "Delete" at bounding box center [839, 472] width 90 height 44
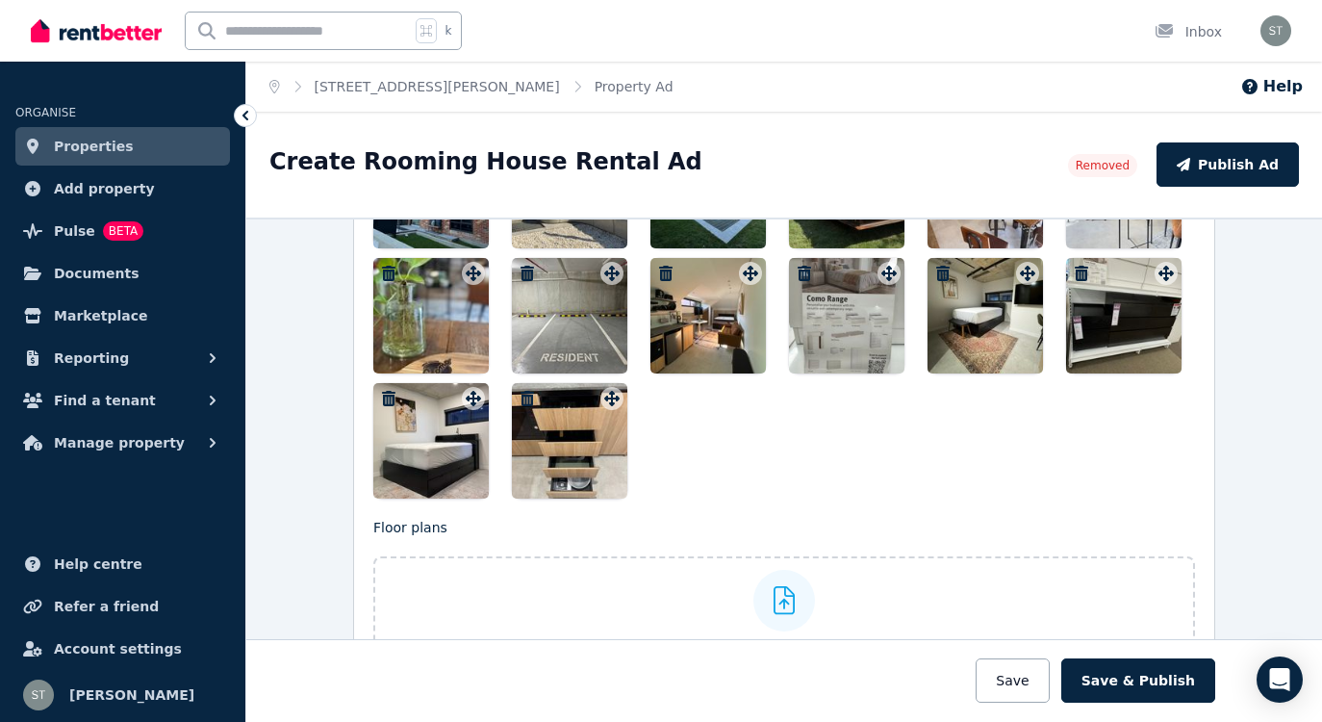
click at [532, 396] on icon "button" at bounding box center [527, 398] width 13 height 15
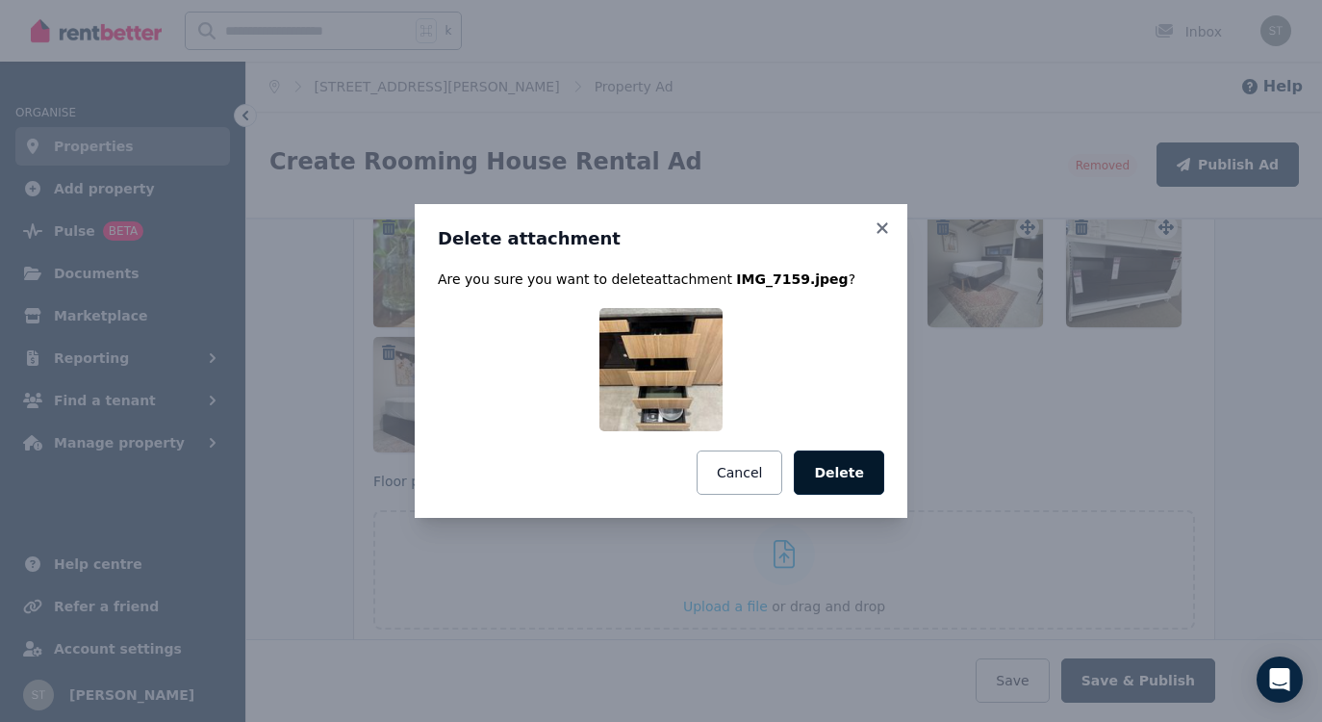
click at [864, 467] on button "Delete" at bounding box center [839, 472] width 90 height 44
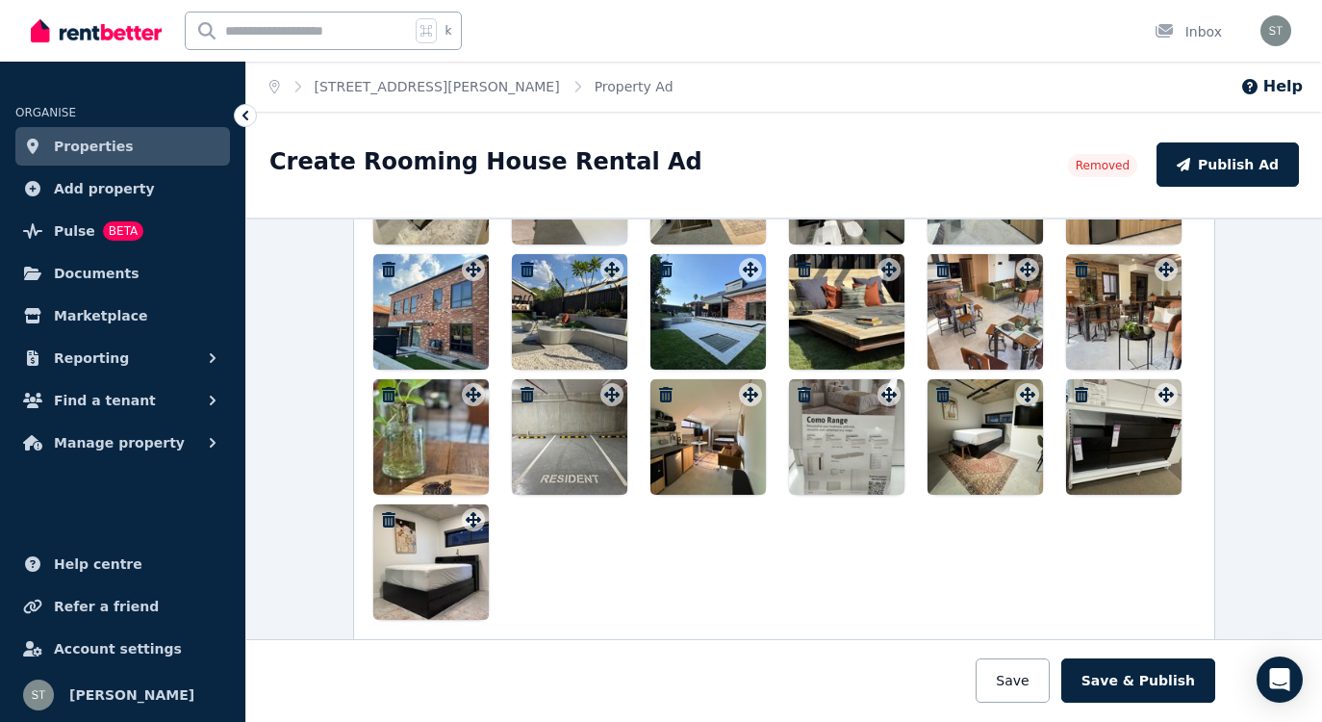
scroll to position [2500, 0]
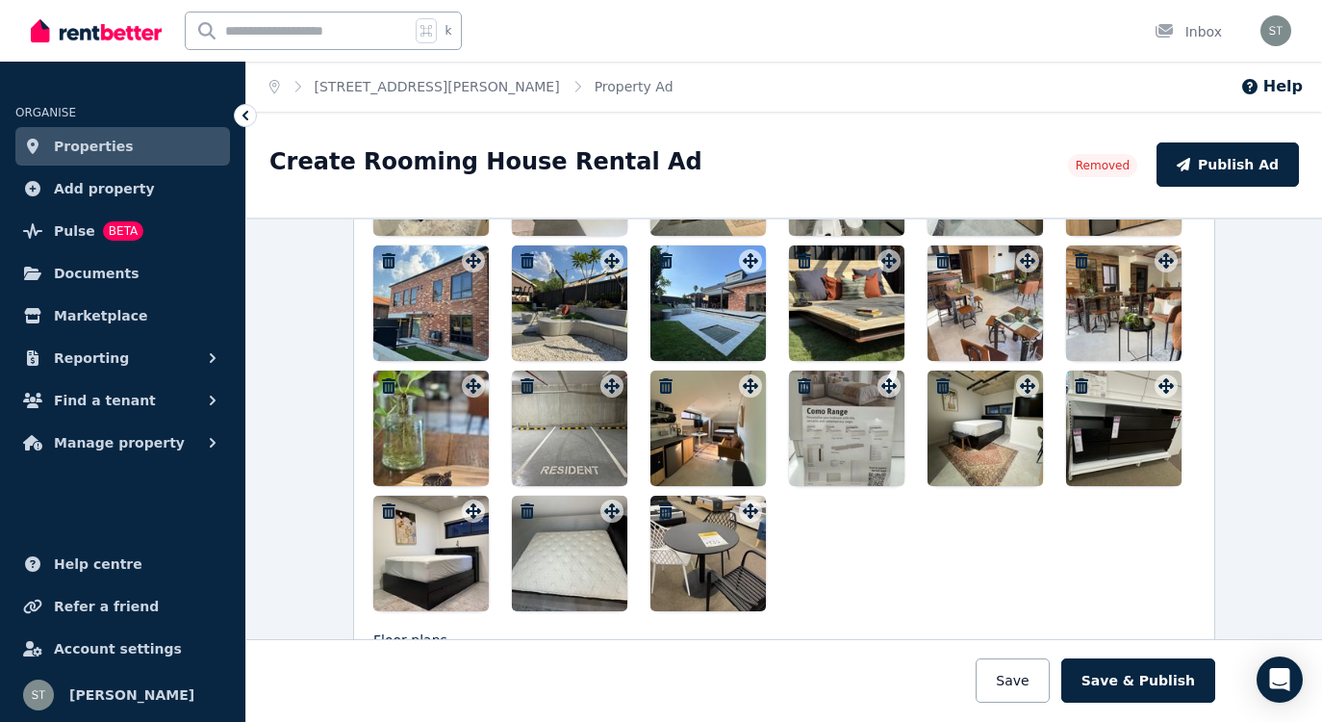
click at [528, 503] on icon "button" at bounding box center [527, 510] width 13 height 15
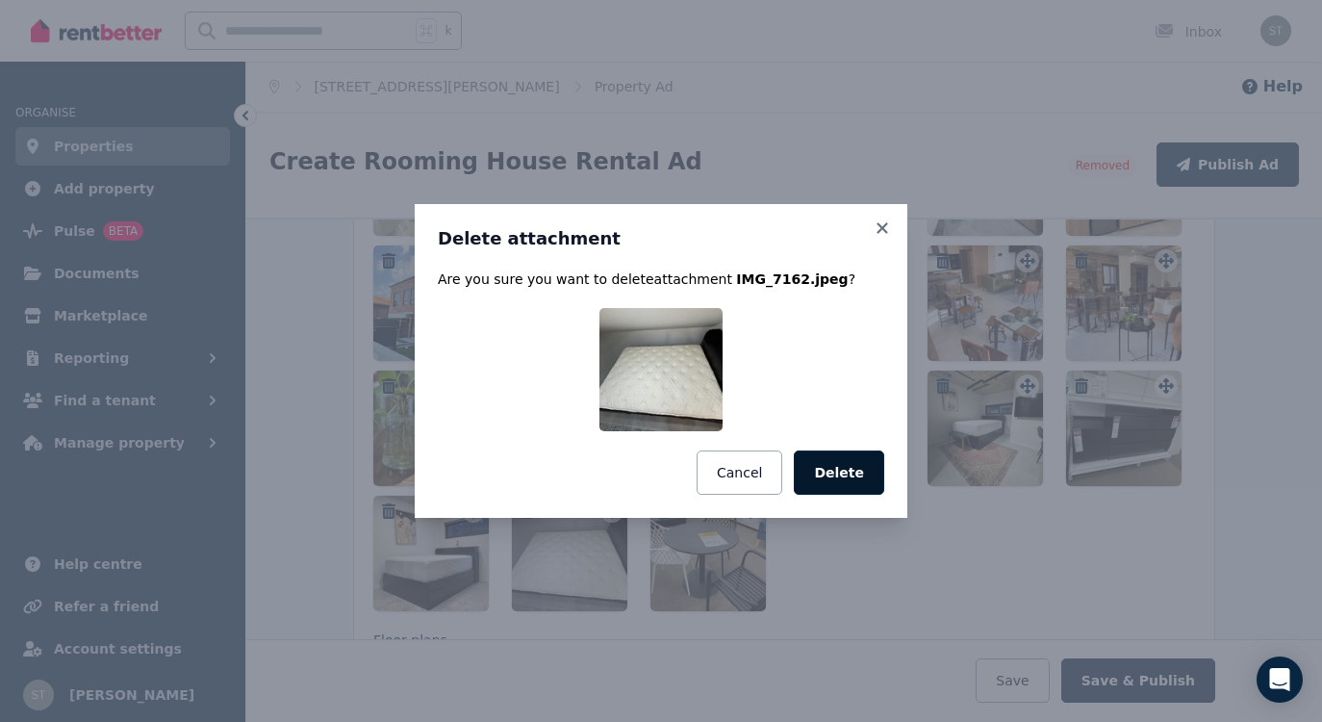
click at [840, 468] on button "Delete" at bounding box center [839, 472] width 90 height 44
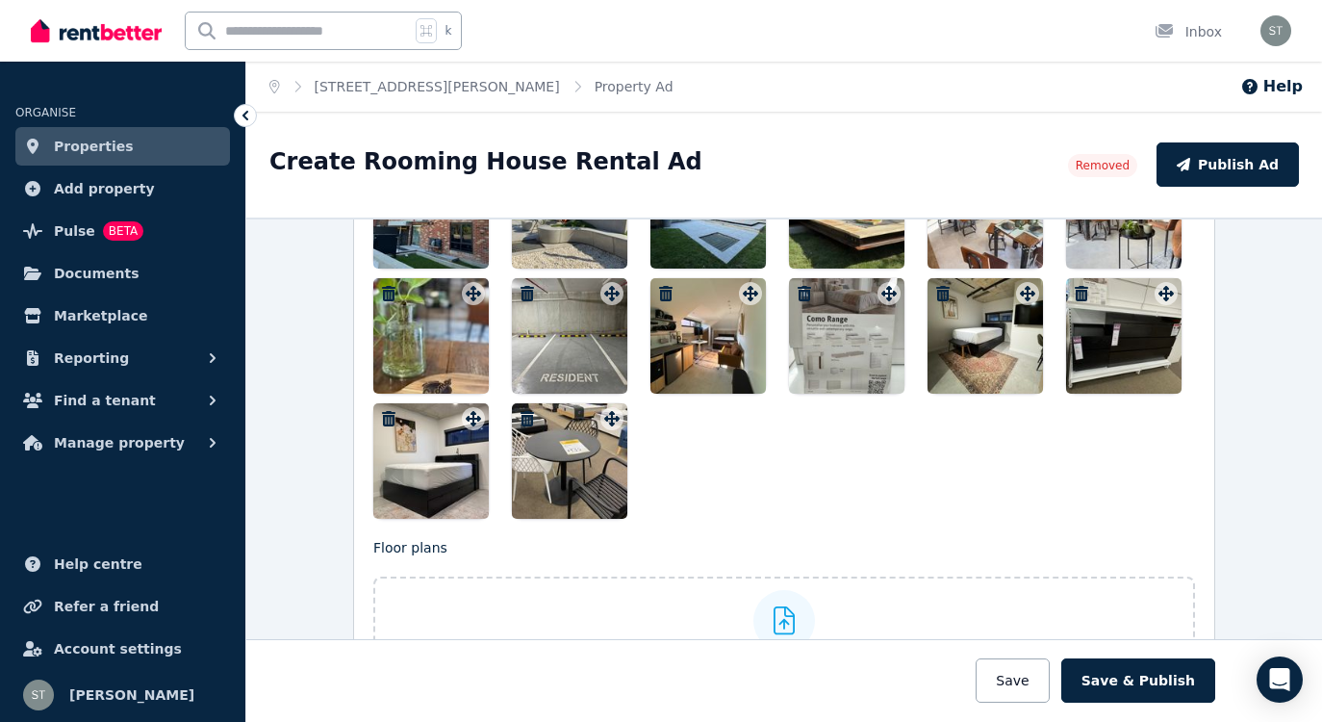
click at [531, 422] on icon "button" at bounding box center [527, 418] width 13 height 15
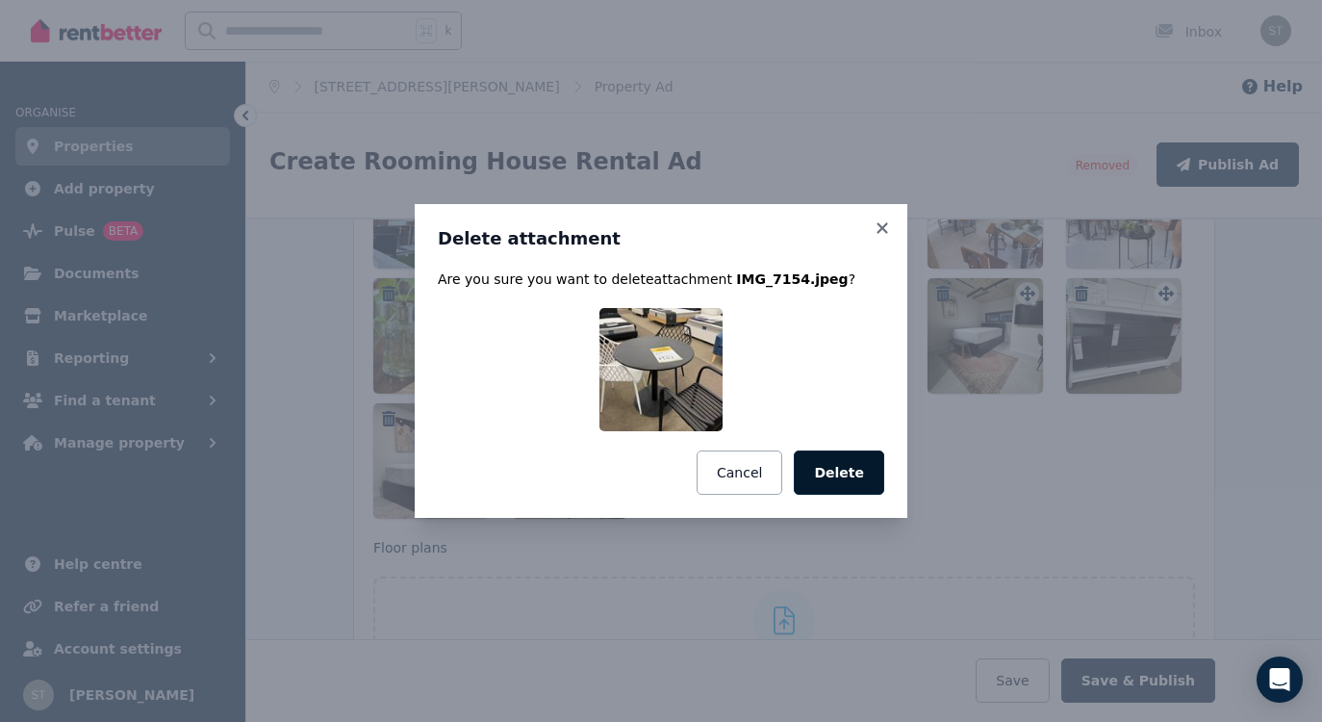
click at [854, 472] on button "Delete" at bounding box center [839, 472] width 90 height 44
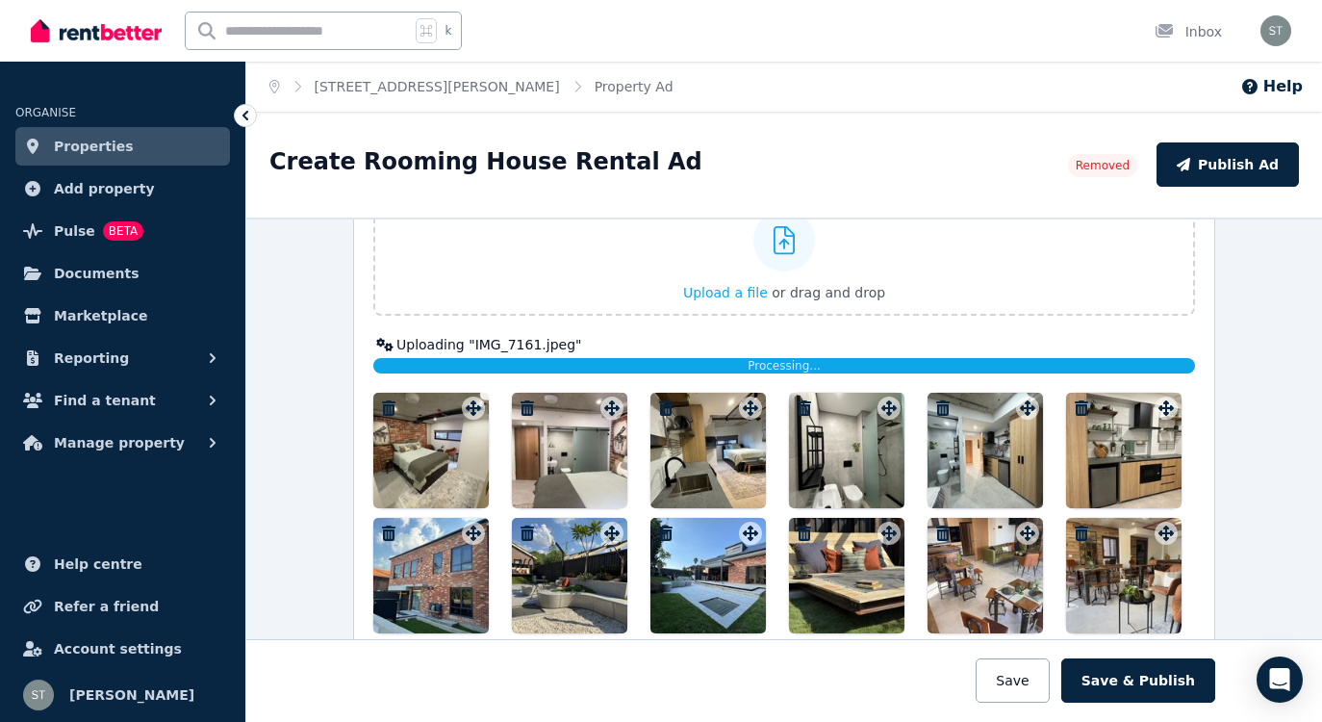
scroll to position [2152, 0]
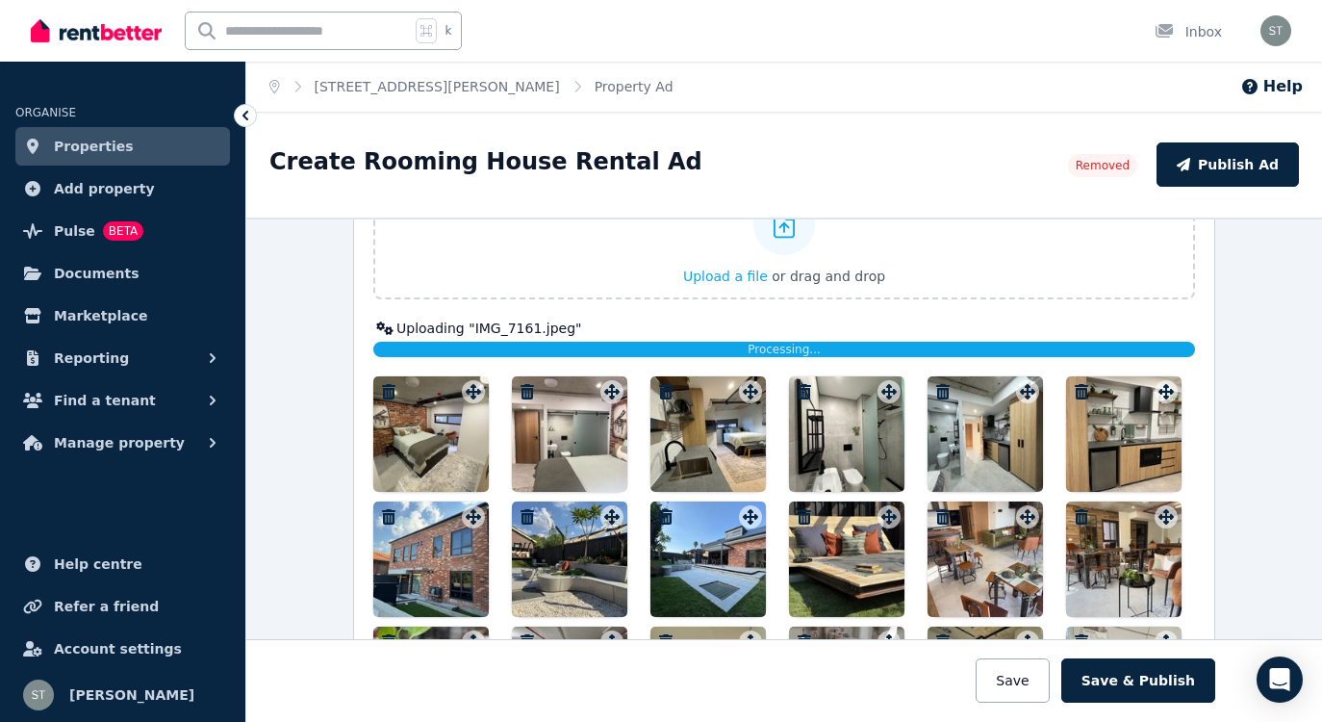
click at [391, 391] on icon "button" at bounding box center [388, 391] width 13 height 15
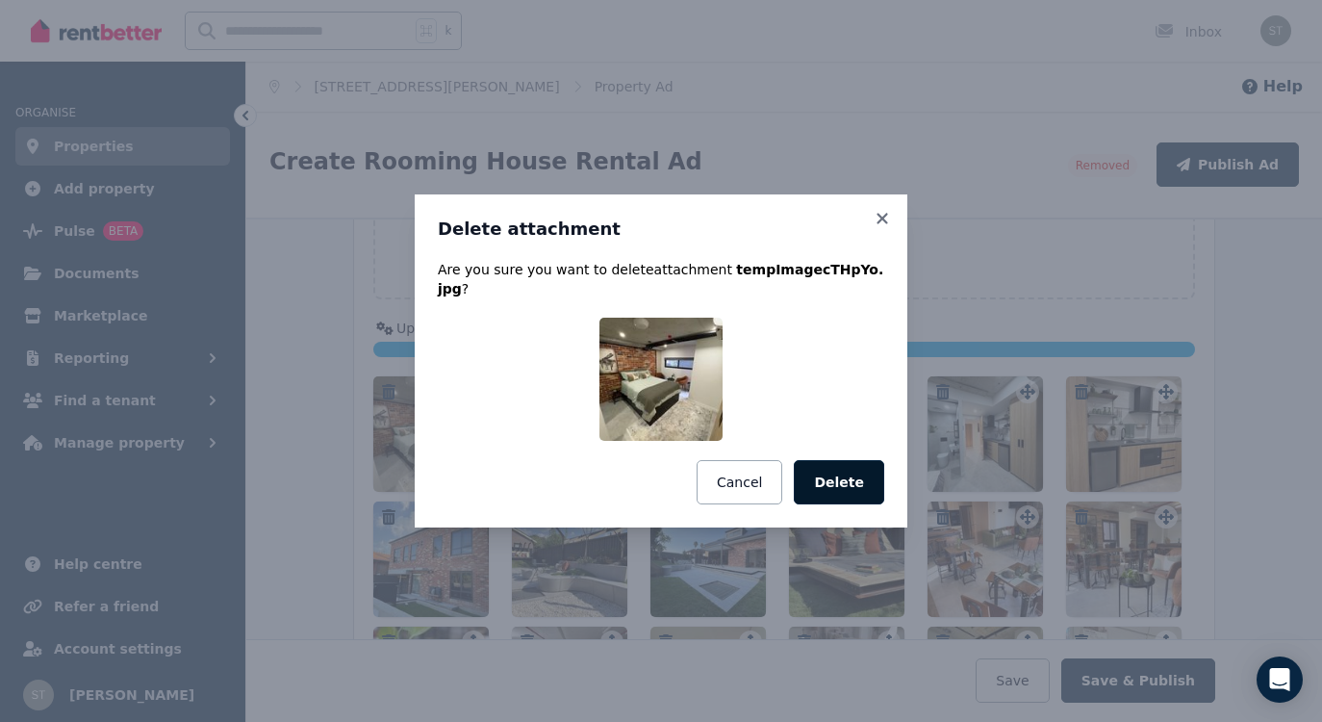
click at [823, 472] on button "Delete" at bounding box center [839, 482] width 90 height 44
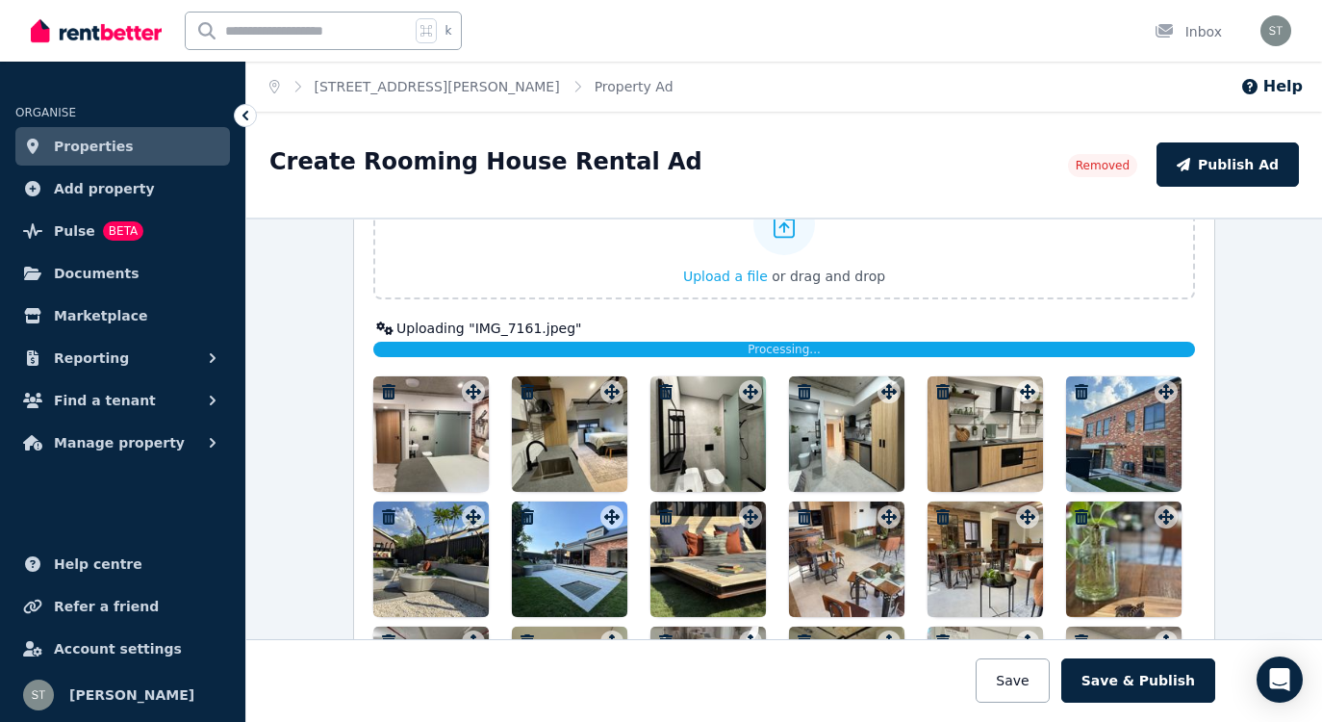
click at [393, 388] on icon "button" at bounding box center [388, 391] width 13 height 15
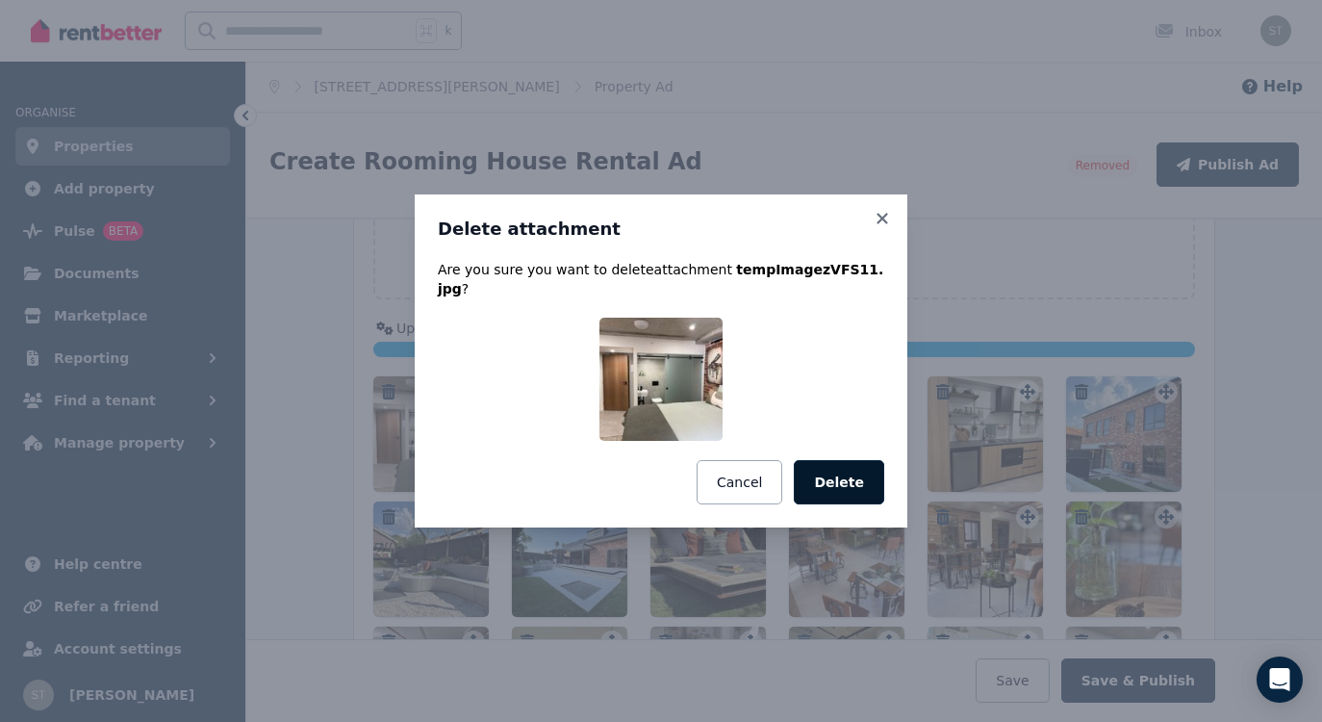
click at [851, 476] on button "Delete" at bounding box center [839, 482] width 90 height 44
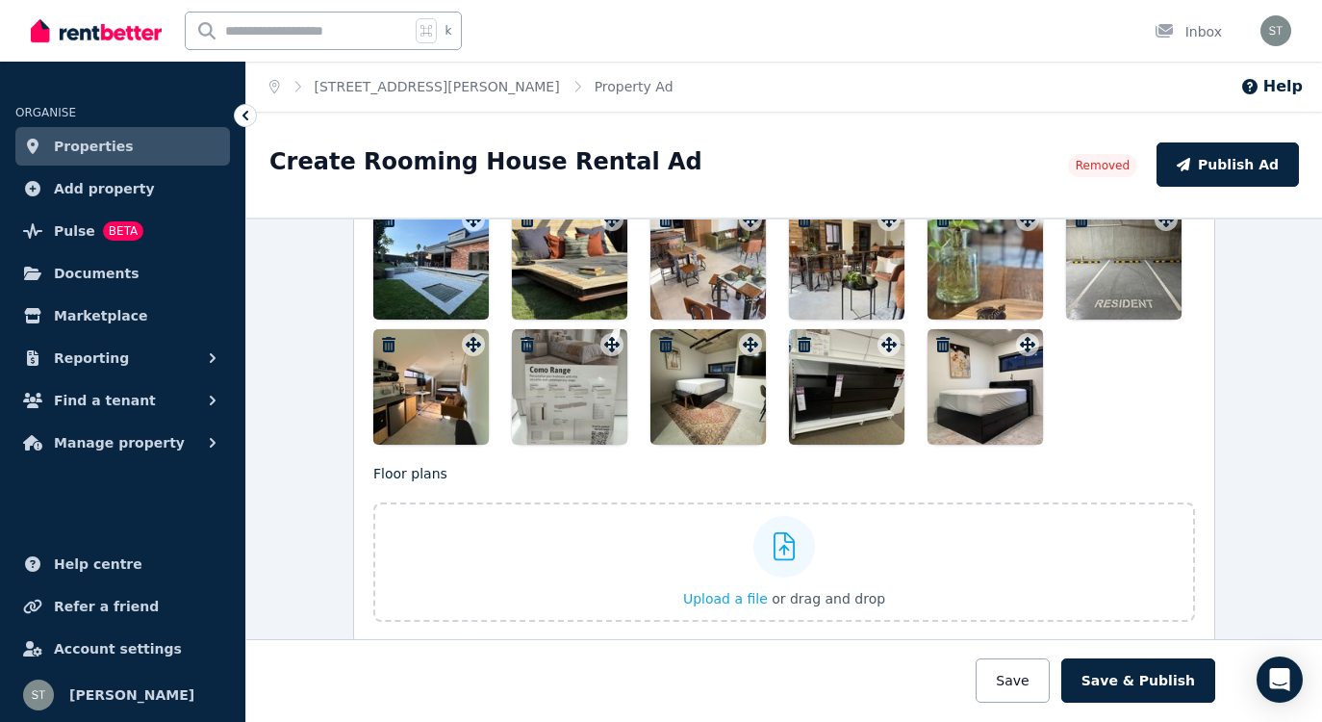
scroll to position [2438, 0]
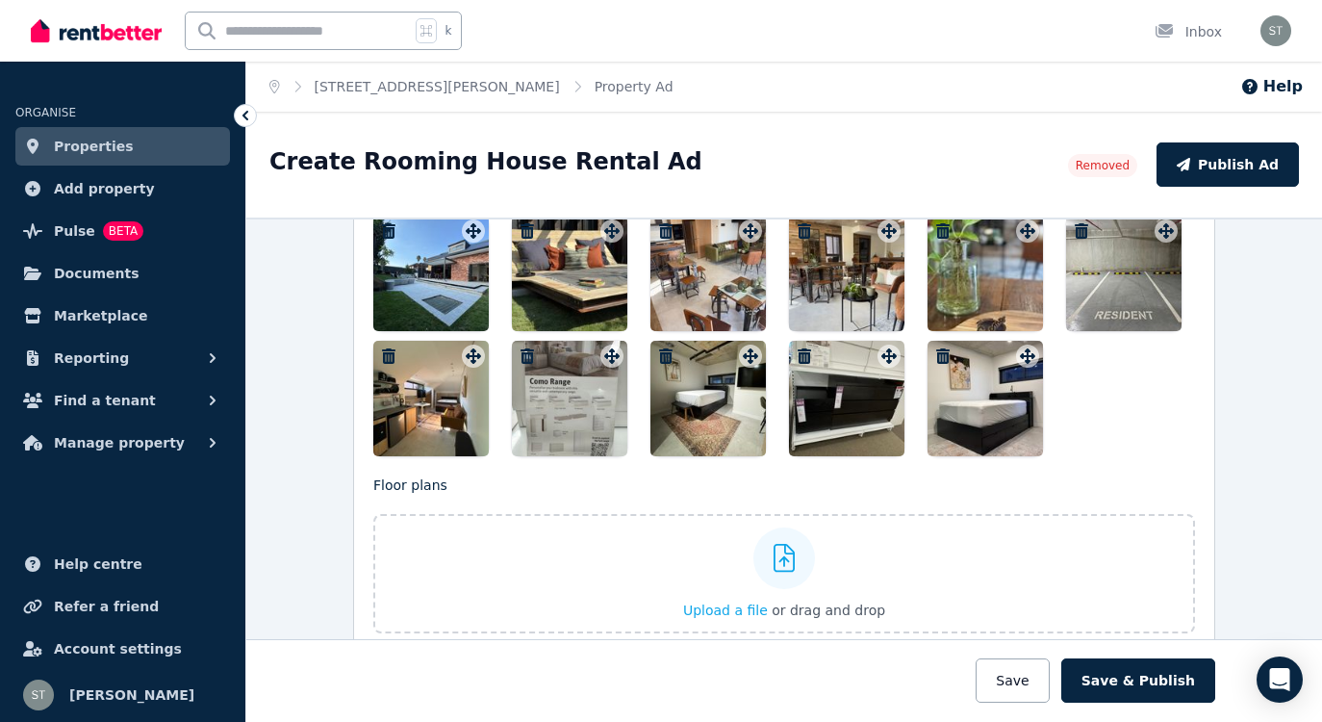
click at [667, 357] on icon "button" at bounding box center [665, 355] width 13 height 15
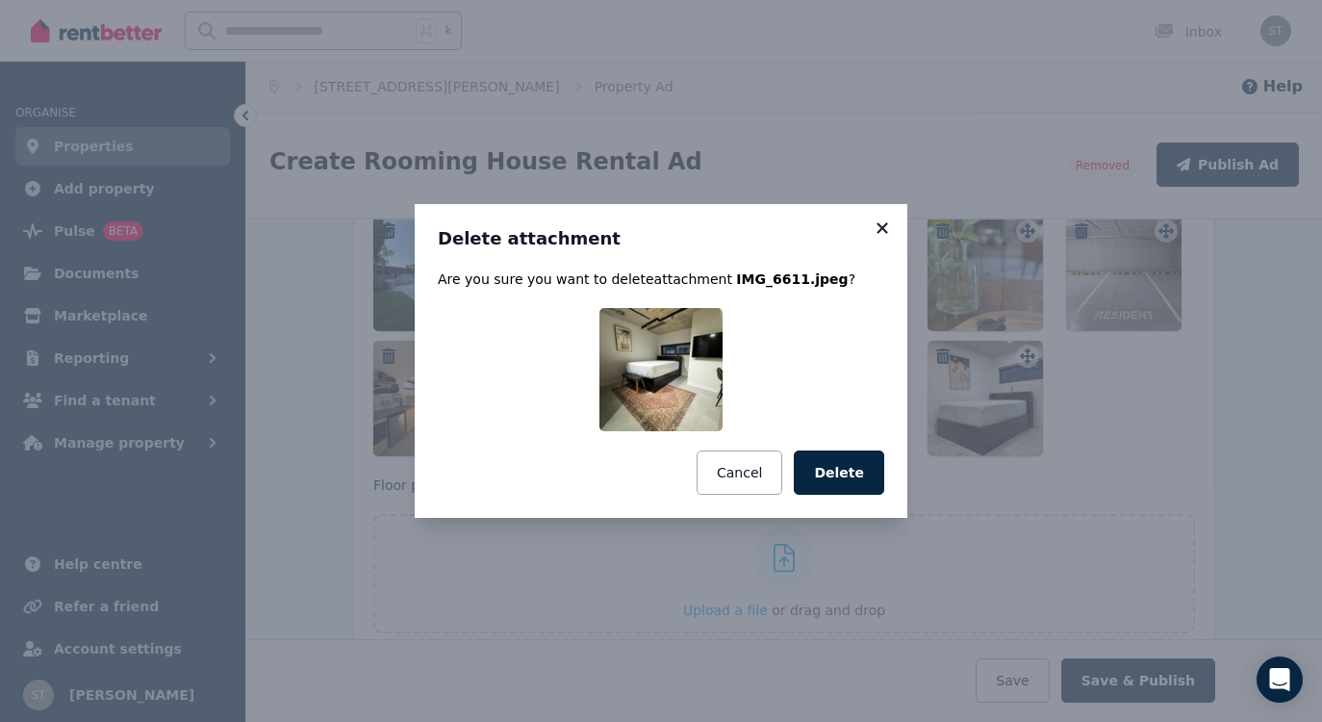
click at [881, 224] on icon at bounding box center [882, 227] width 19 height 17
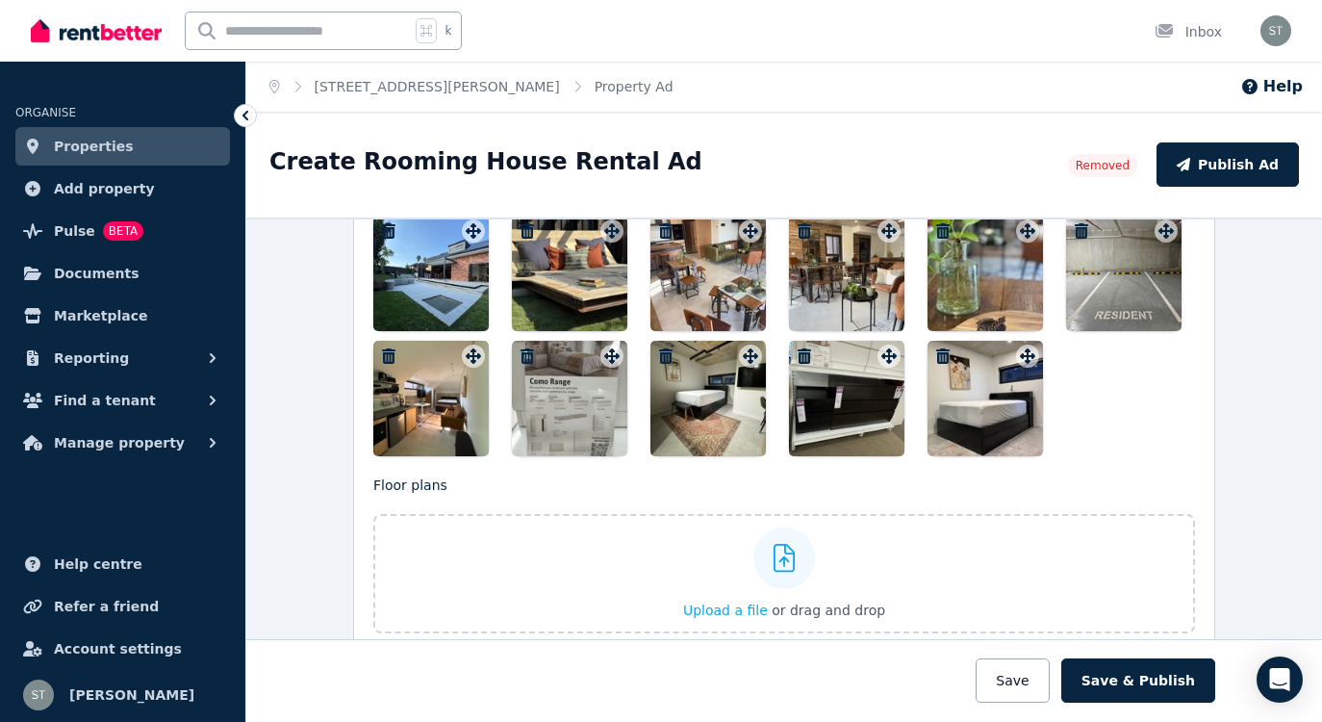
click at [527, 356] on icon "button" at bounding box center [527, 355] width 19 height 15
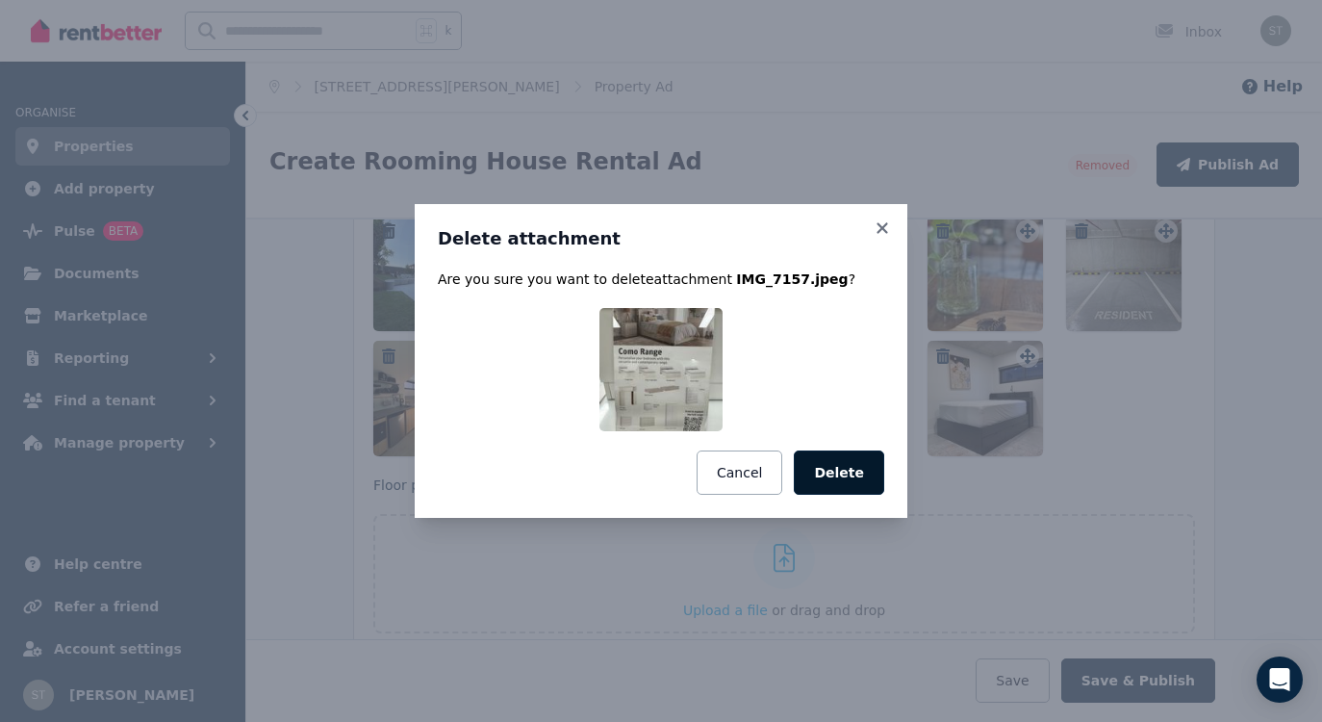
click at [860, 462] on button "Delete" at bounding box center [839, 472] width 90 height 44
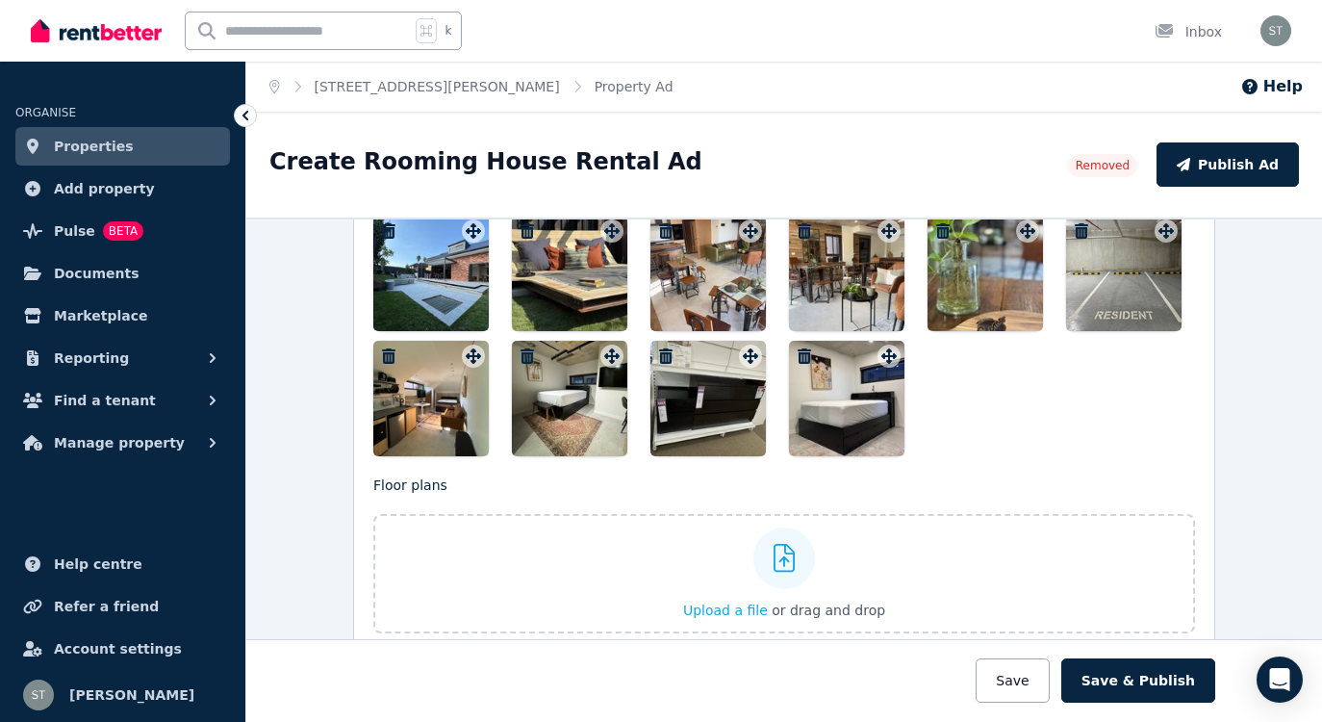
click at [806, 353] on icon "button" at bounding box center [804, 355] width 13 height 15
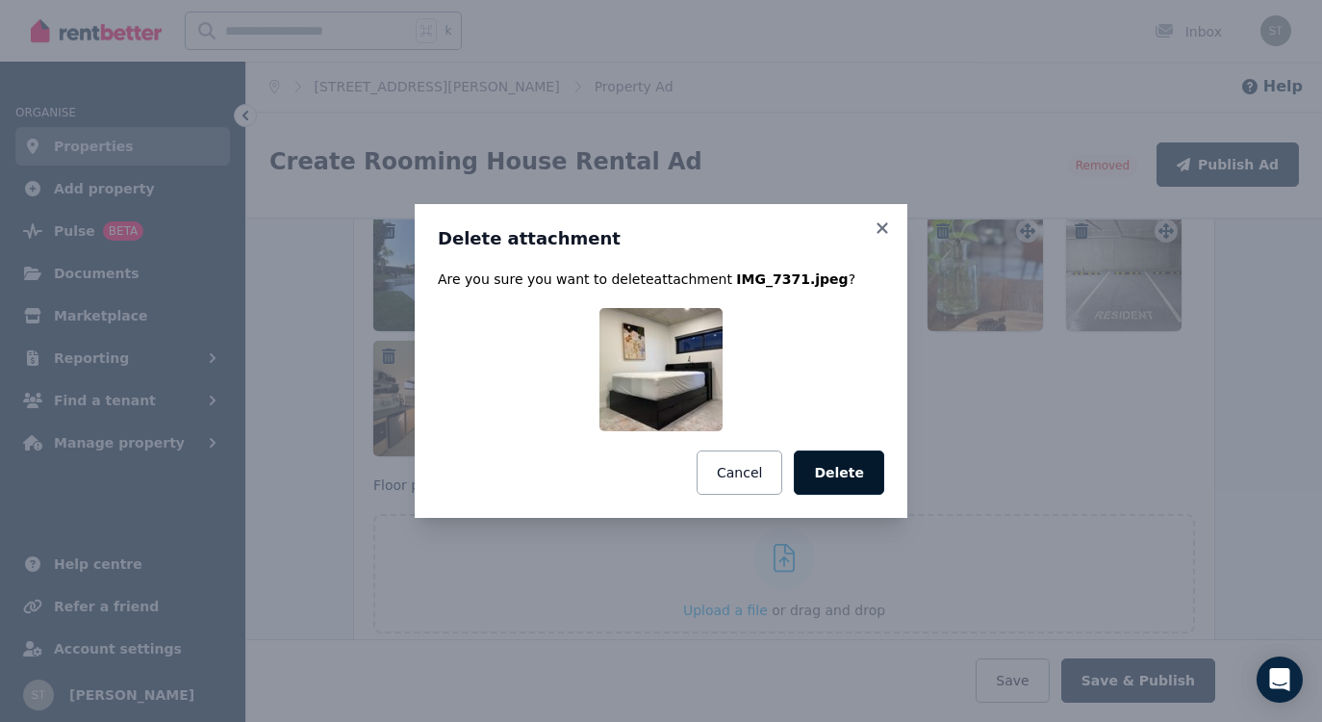
click at [859, 463] on button "Delete" at bounding box center [839, 472] width 90 height 44
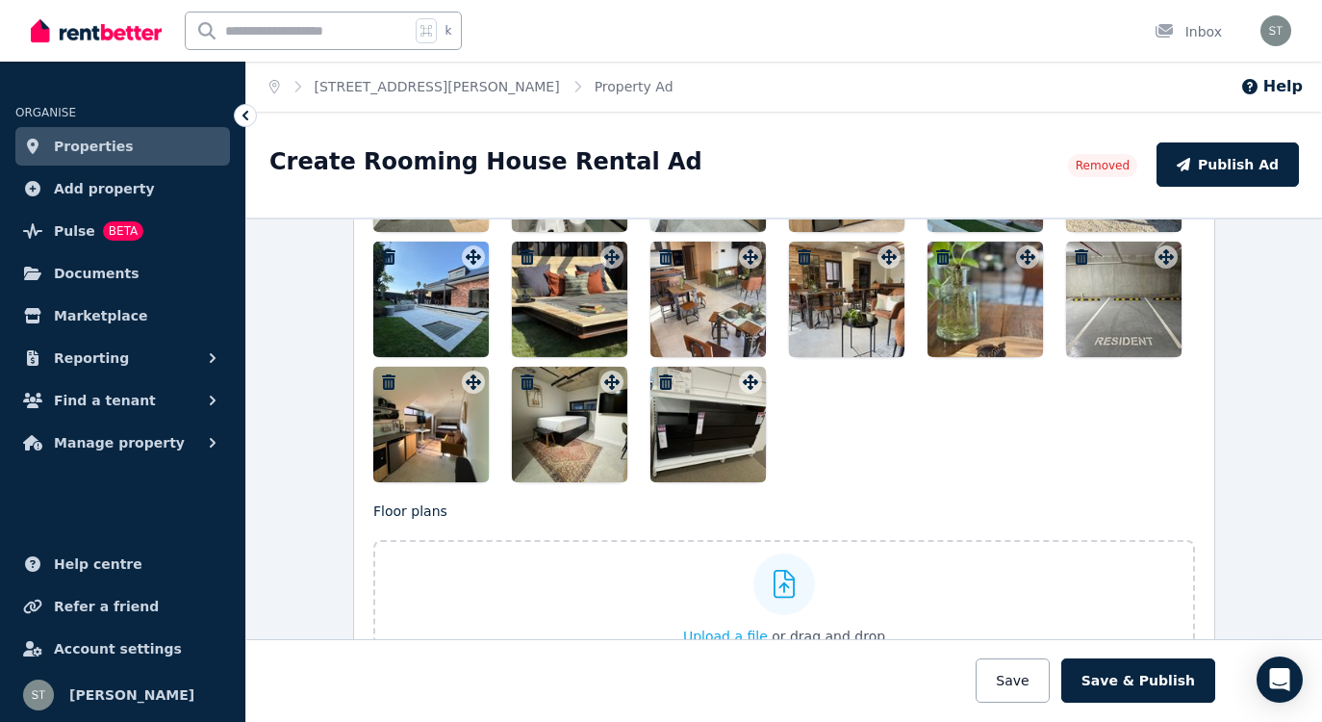
scroll to position [2408, 0]
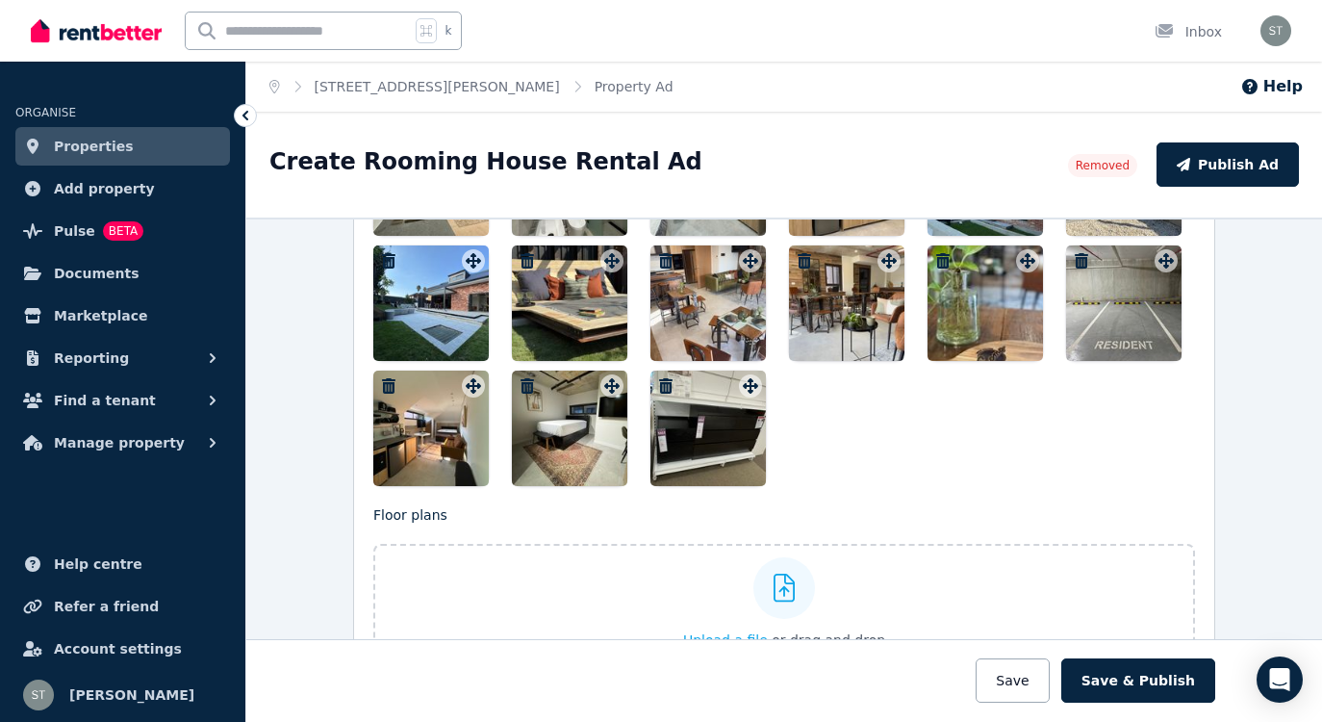
click at [391, 384] on icon "button" at bounding box center [388, 385] width 13 height 15
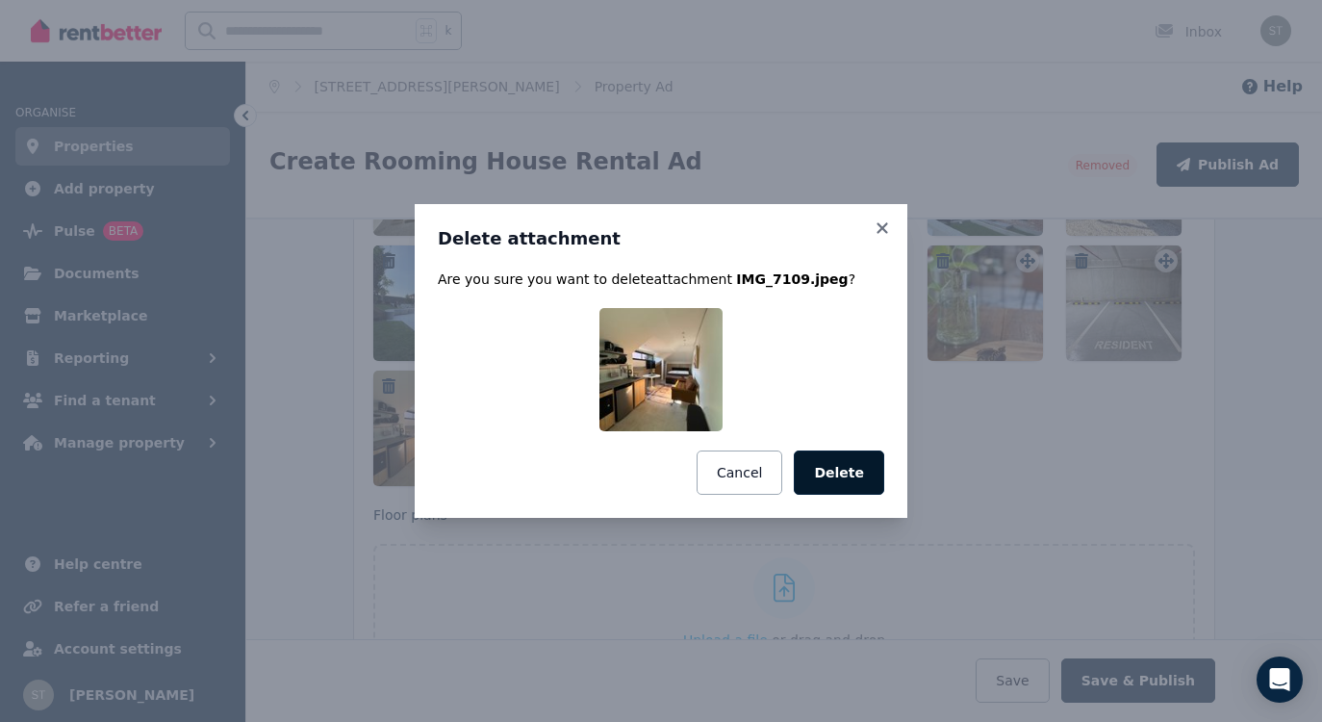
click at [830, 464] on button "Delete" at bounding box center [839, 472] width 90 height 44
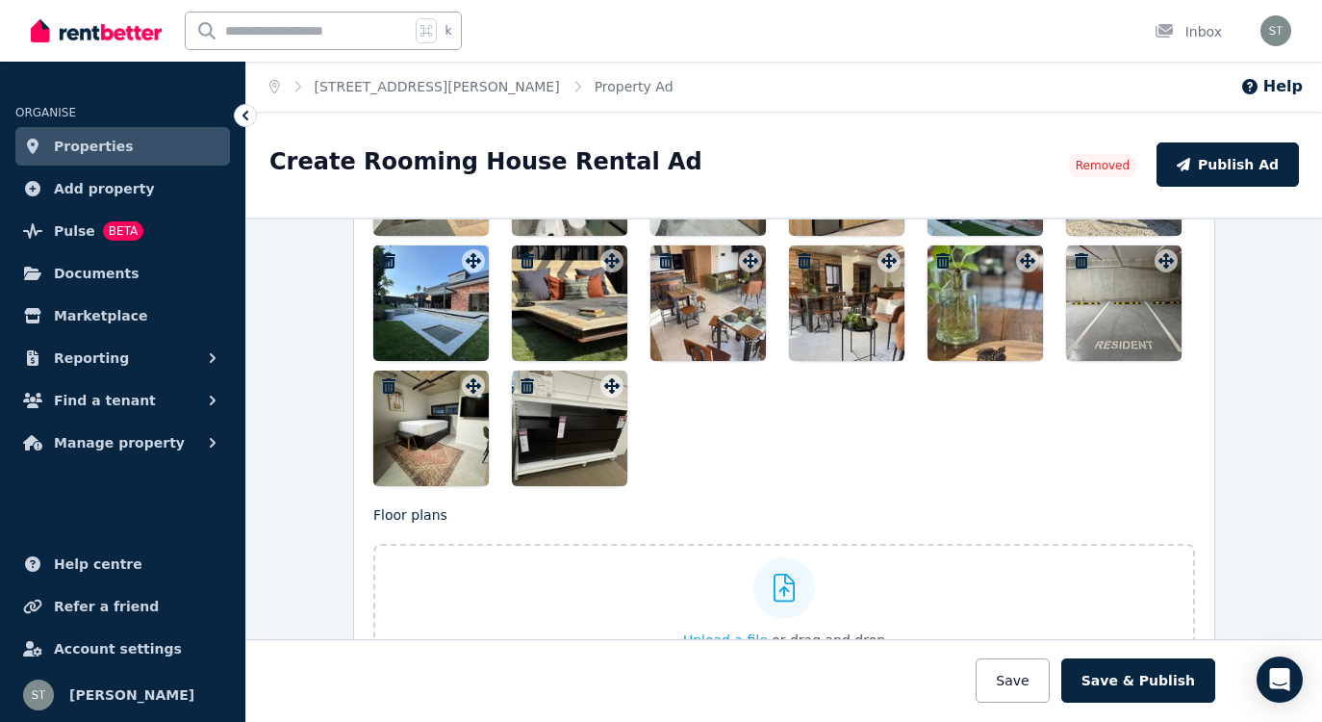
click at [529, 388] on icon "button" at bounding box center [527, 385] width 13 height 15
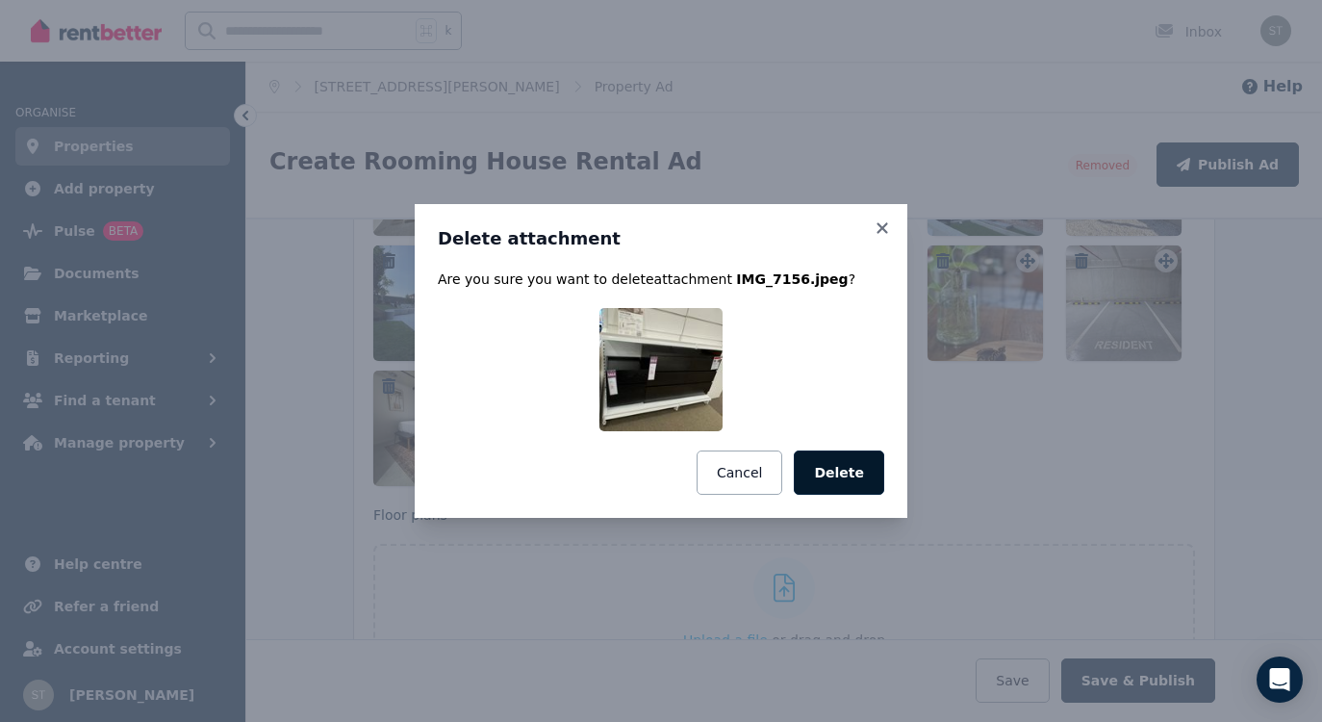
click at [847, 467] on button "Delete" at bounding box center [839, 472] width 90 height 44
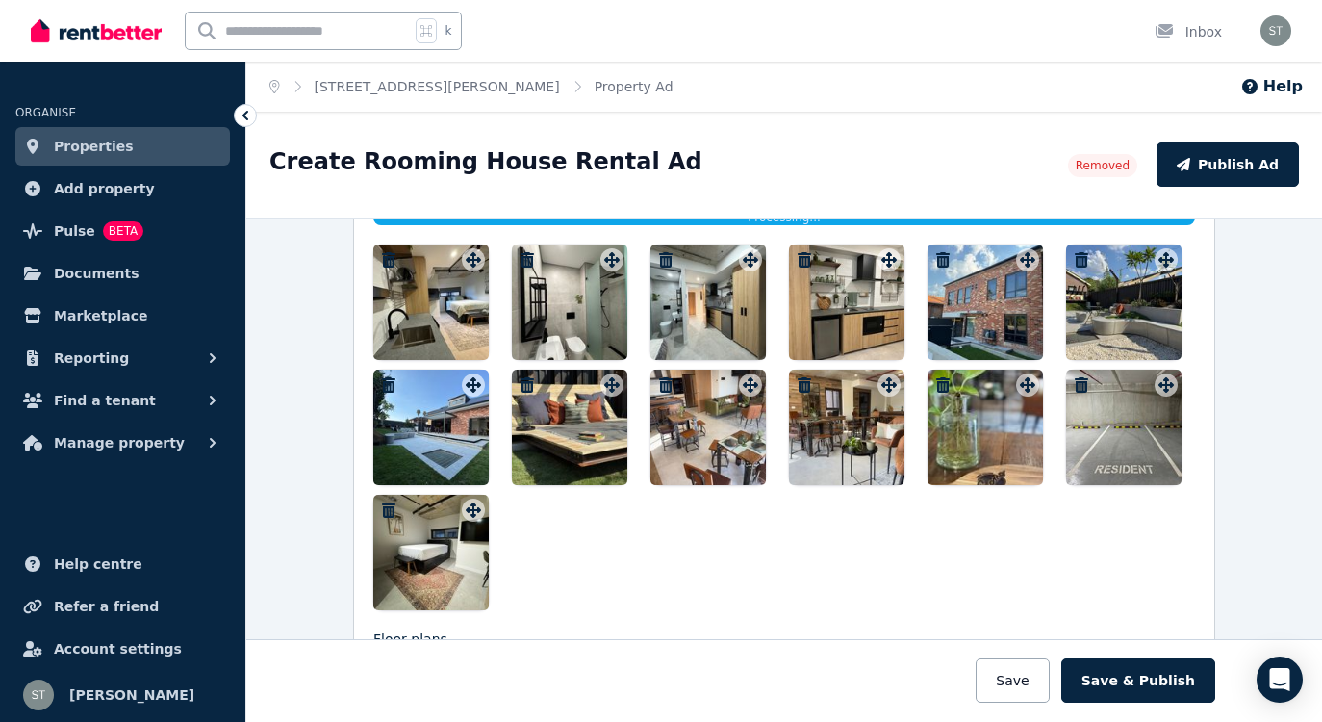
scroll to position [2269, 0]
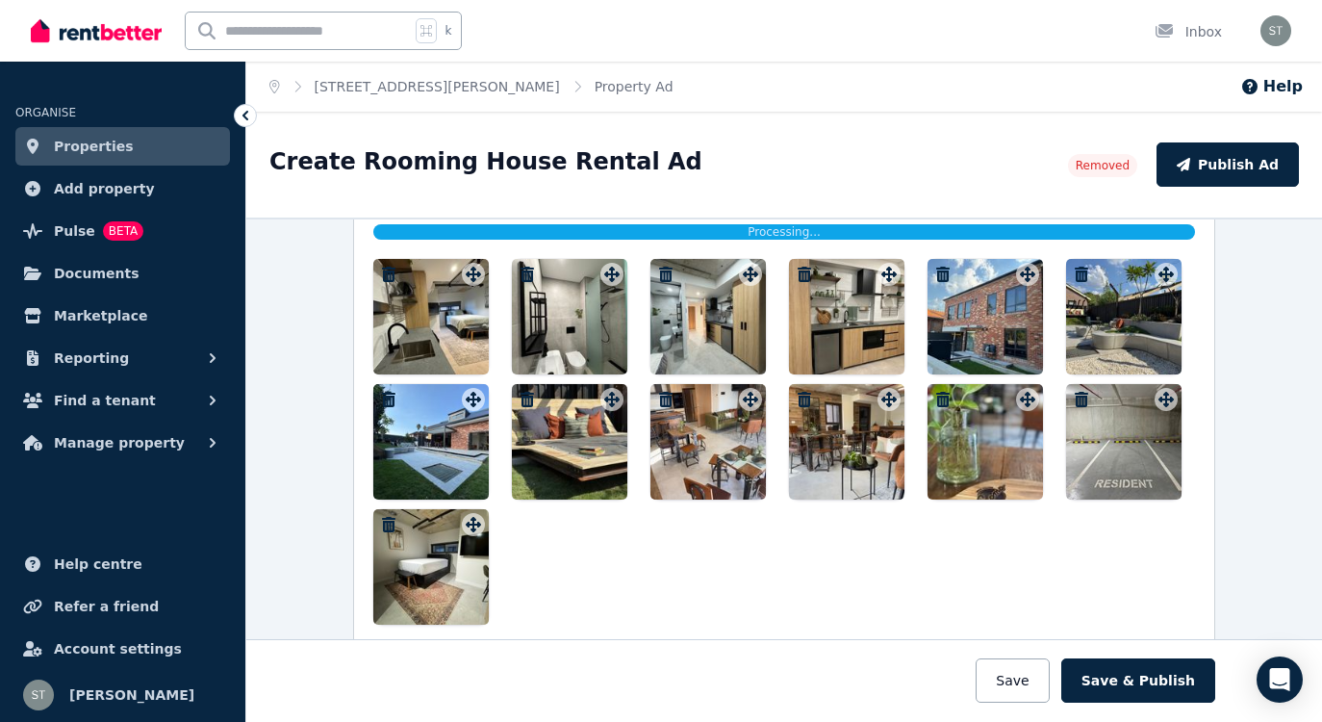
drag, startPoint x: 416, startPoint y: 580, endPoint x: 430, endPoint y: 595, distance: 20.4
click at [430, 595] on div at bounding box center [430, 566] width 115 height 115
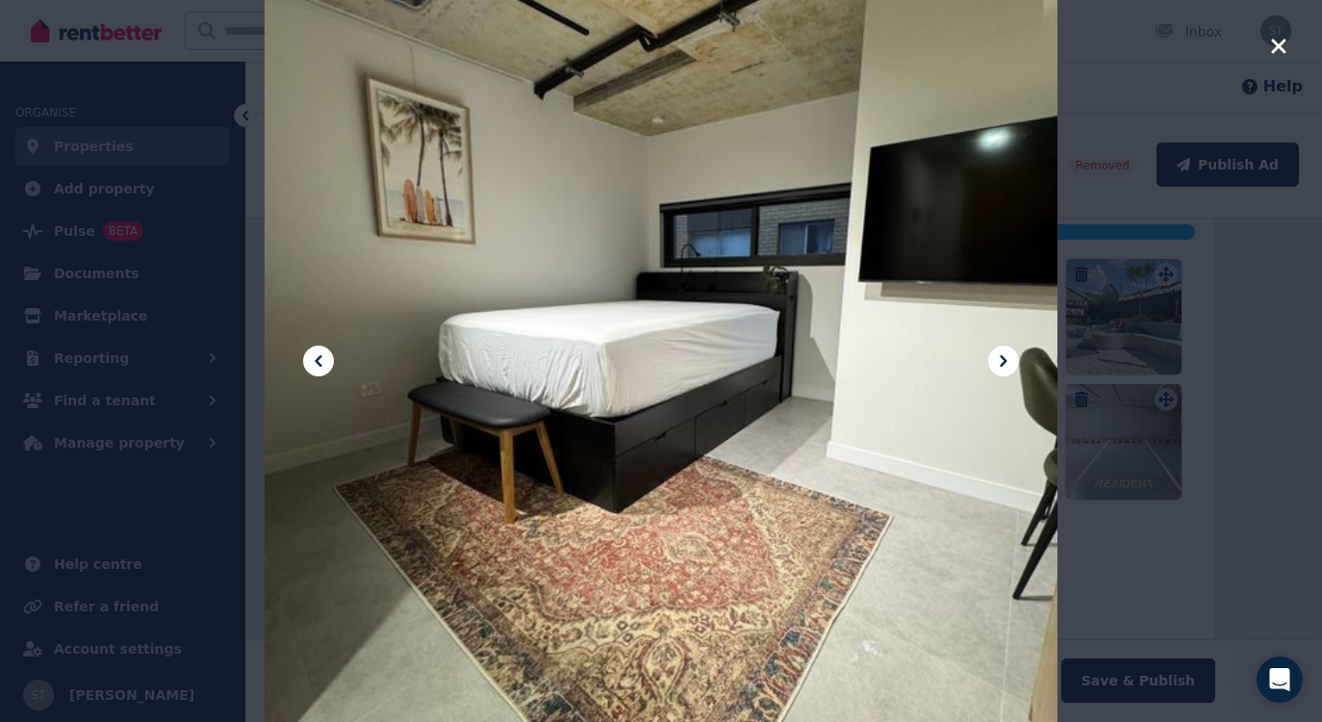
click at [1269, 49] on div at bounding box center [661, 361] width 1322 height 722
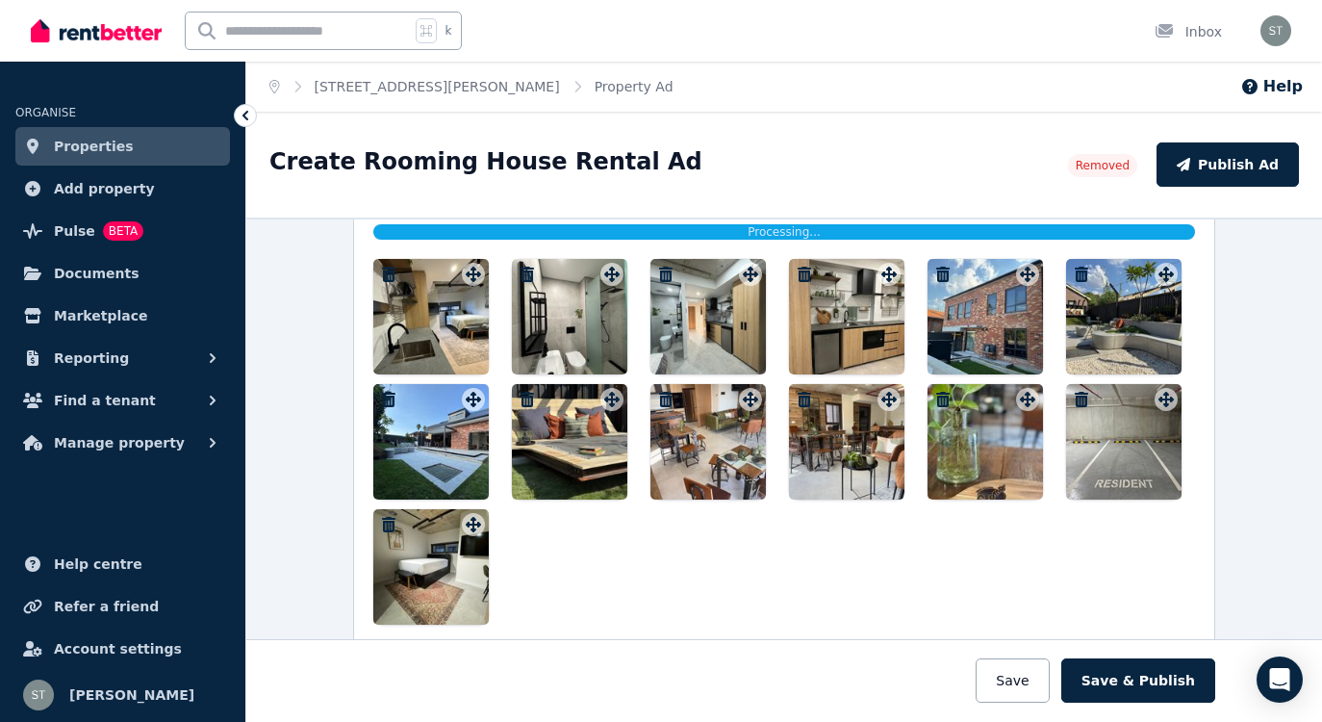
drag, startPoint x: 449, startPoint y: 560, endPoint x: 438, endPoint y: 570, distance: 15.0
click at [438, 570] on div at bounding box center [430, 566] width 115 height 115
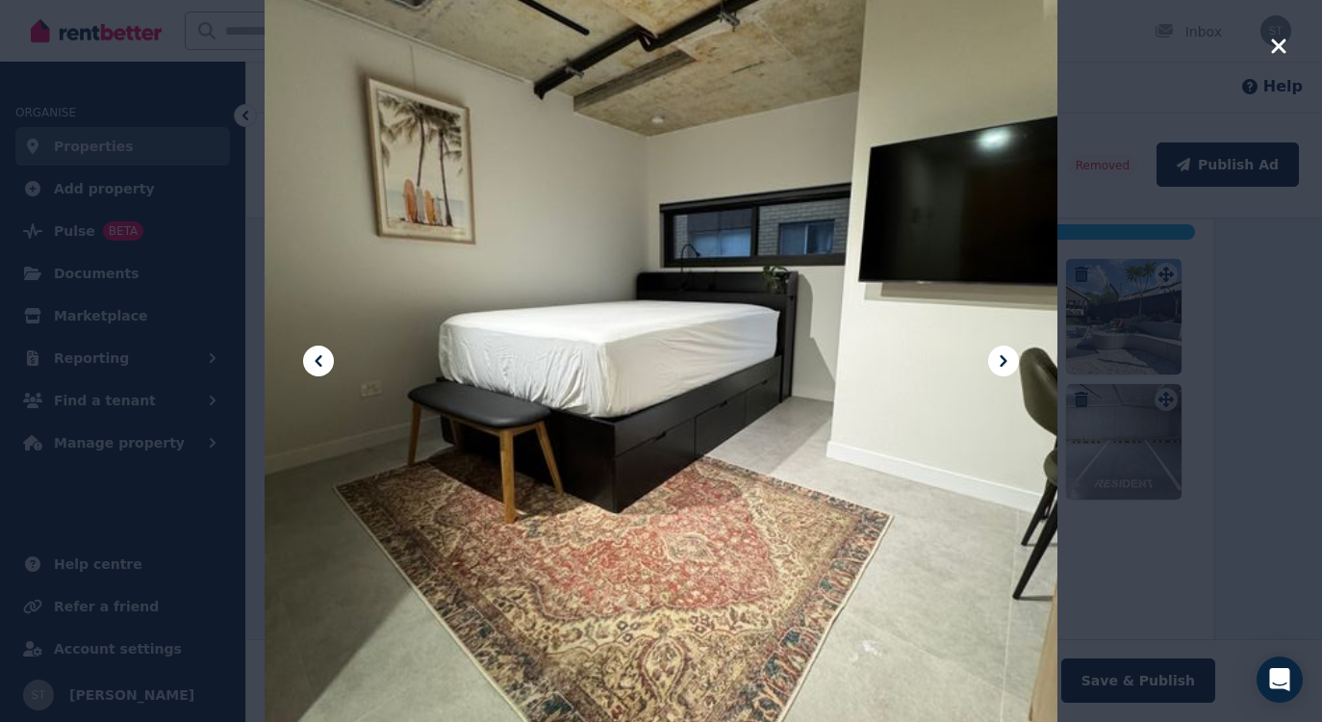
click at [1278, 38] on icon "button" at bounding box center [1278, 46] width 17 height 23
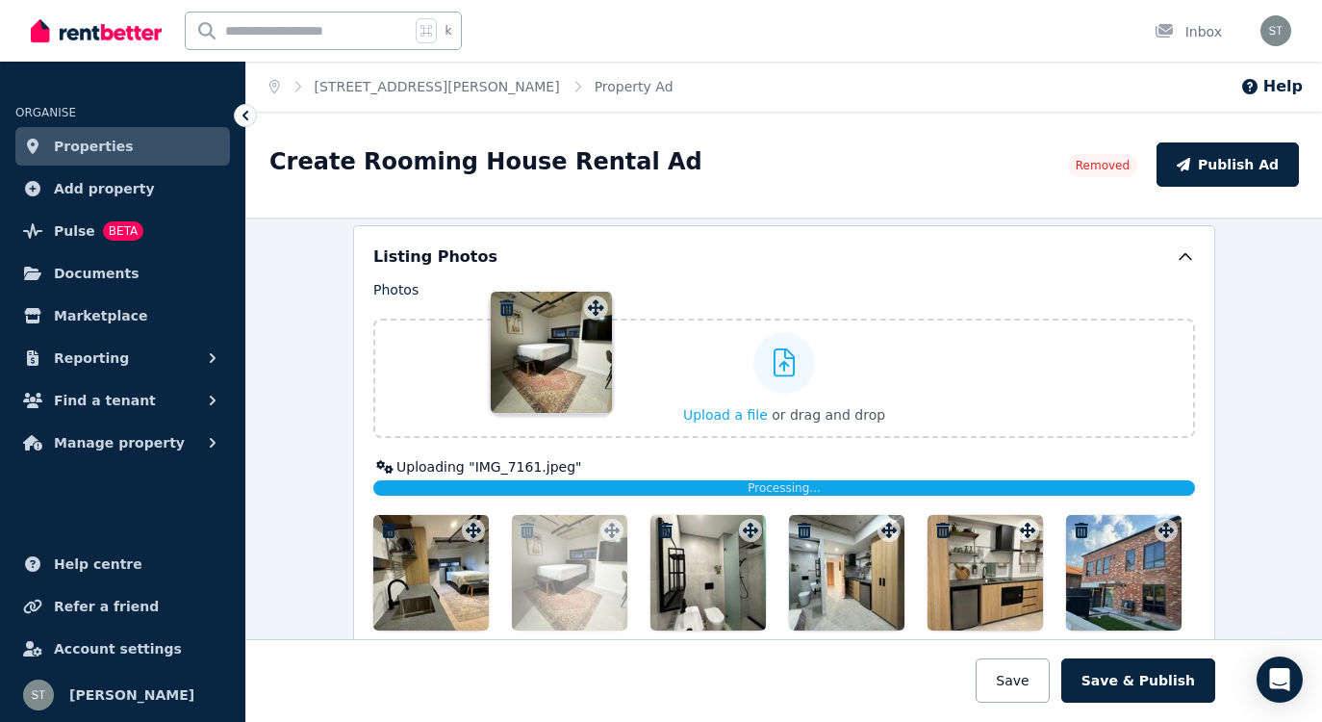
scroll to position [1993, 0]
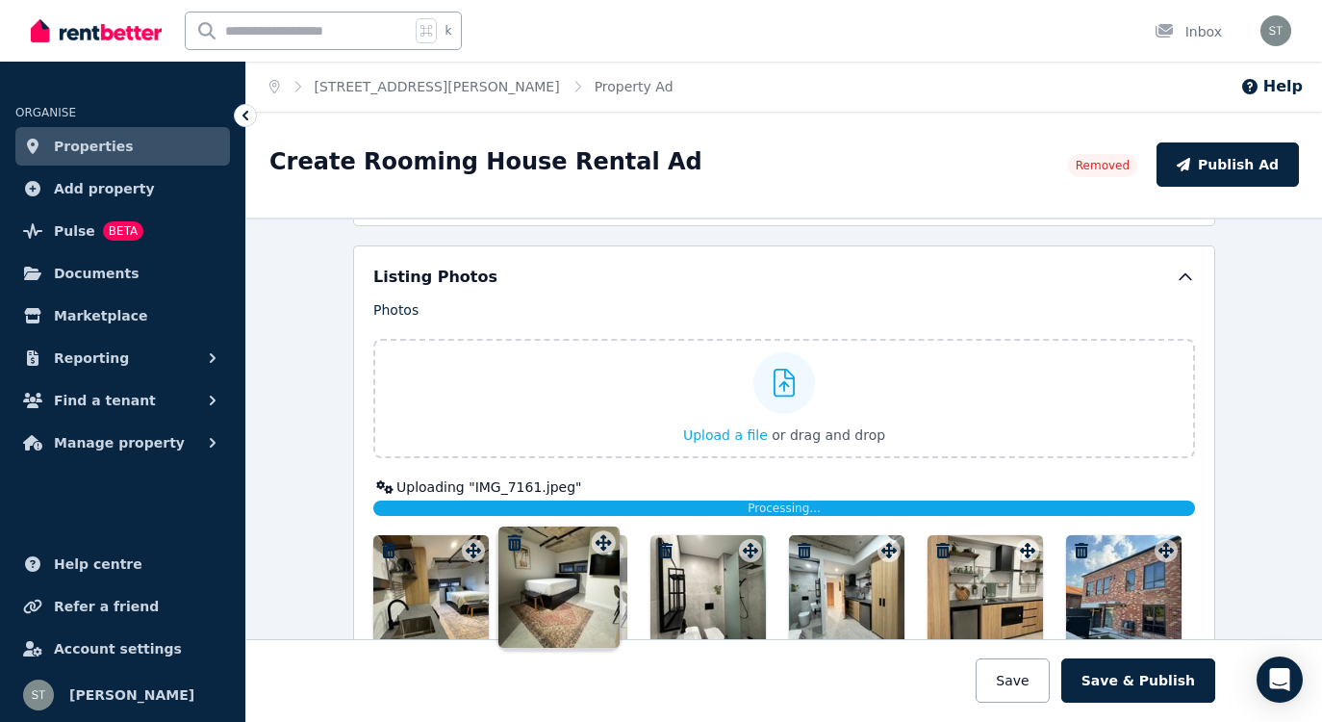
drag, startPoint x: 474, startPoint y: 527, endPoint x: 603, endPoint y: 527, distance: 129.0
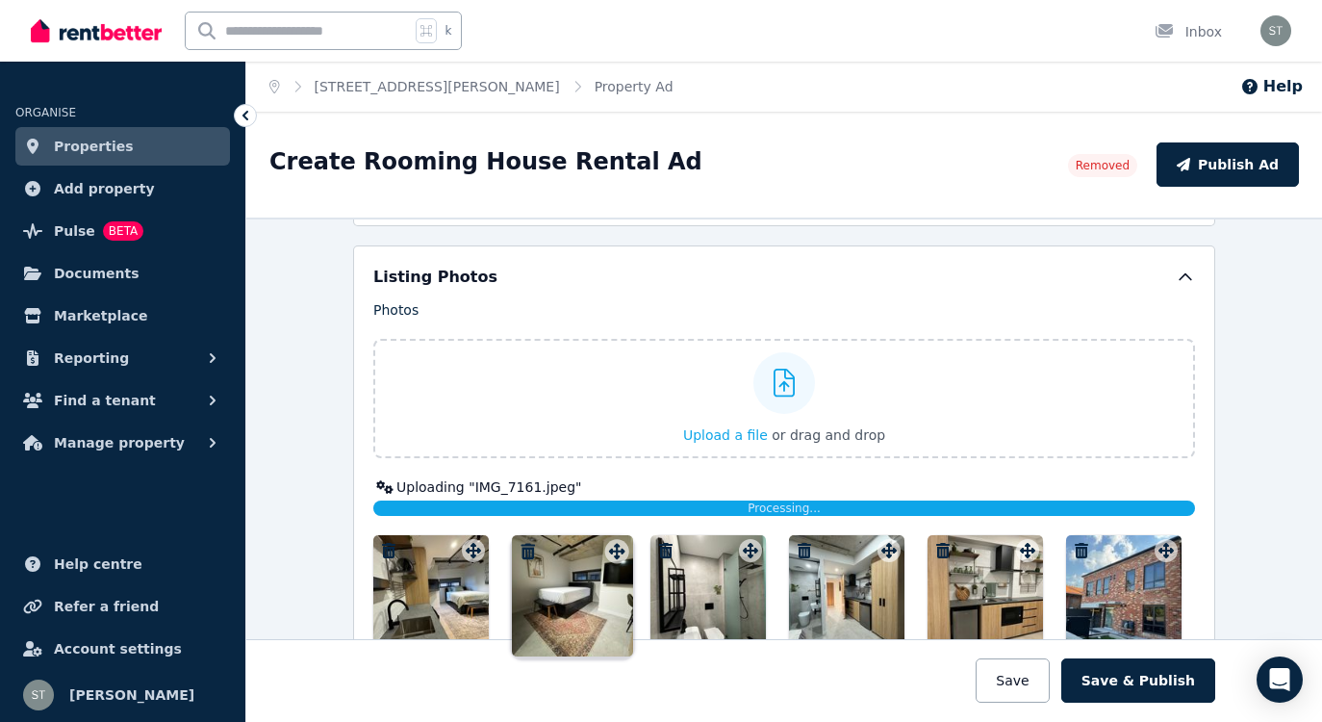
click at [603, 527] on div "Photos Upload a file or drag and drop Uploaded " IMG_6611.jpeg " Uploaded " IMG…" at bounding box center [784, 600] width 822 height 600
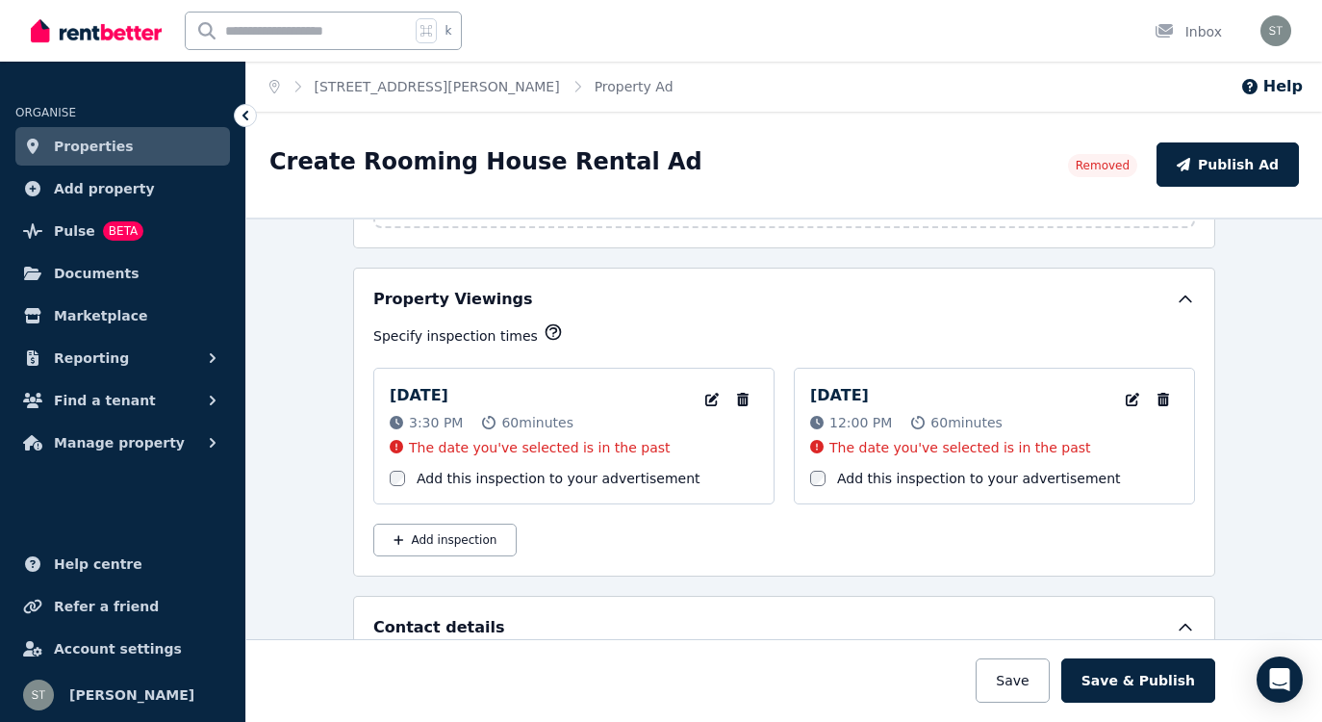
scroll to position [2842, 0]
click at [1134, 680] on button "Save & Publish" at bounding box center [1138, 680] width 154 height 44
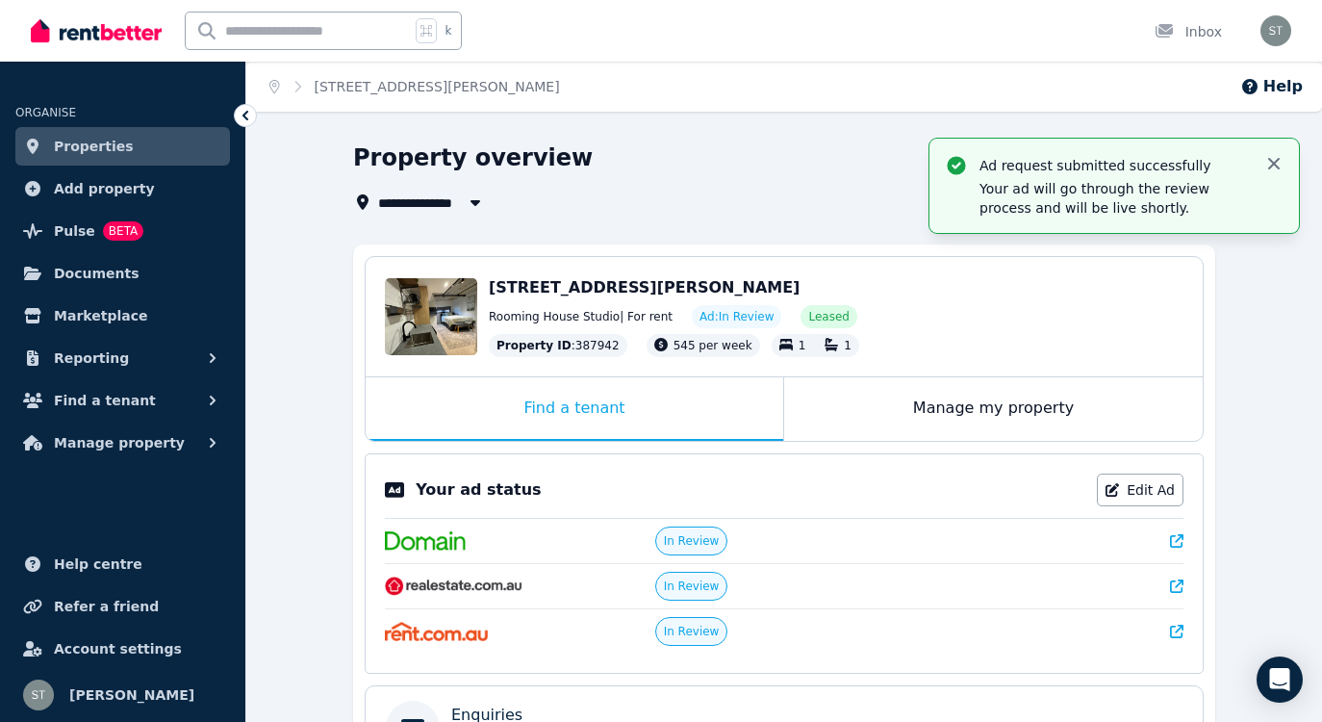
click at [1275, 163] on icon "button" at bounding box center [1274, 164] width 12 height 12
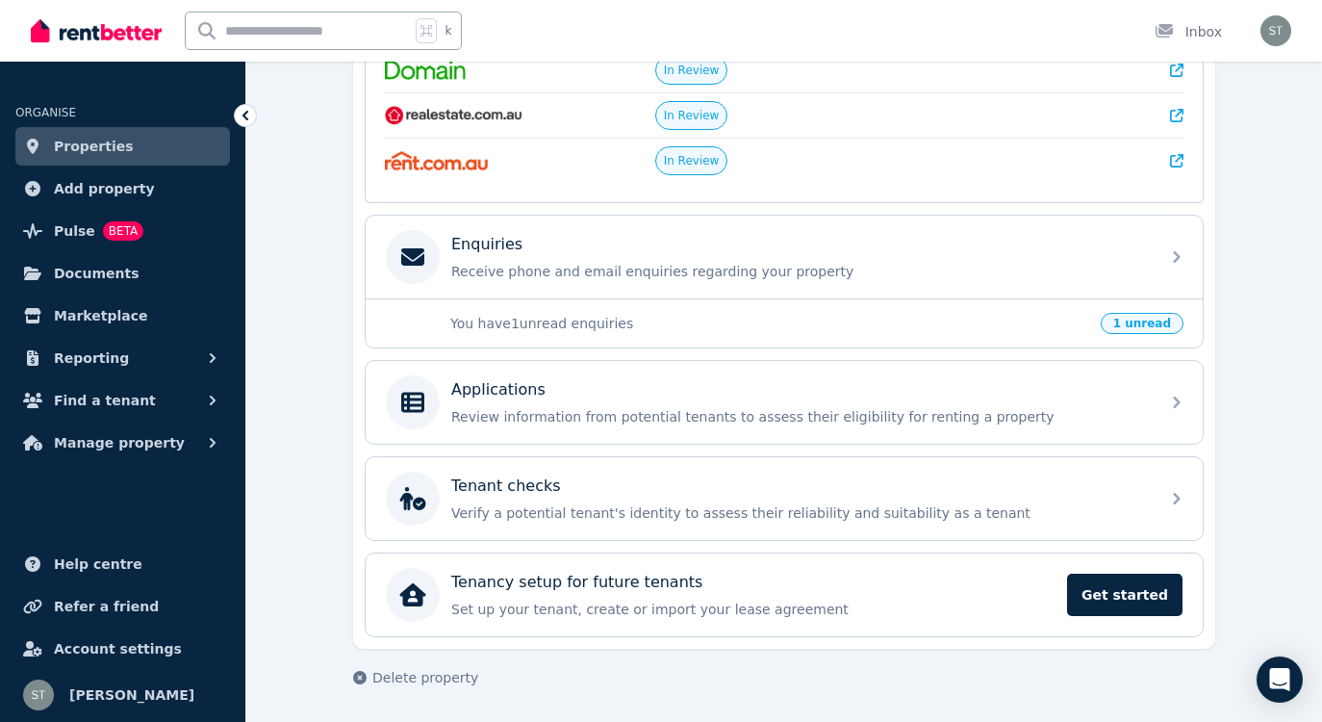
scroll to position [471, 0]
click at [80, 227] on span "Pulse" at bounding box center [74, 230] width 41 height 23
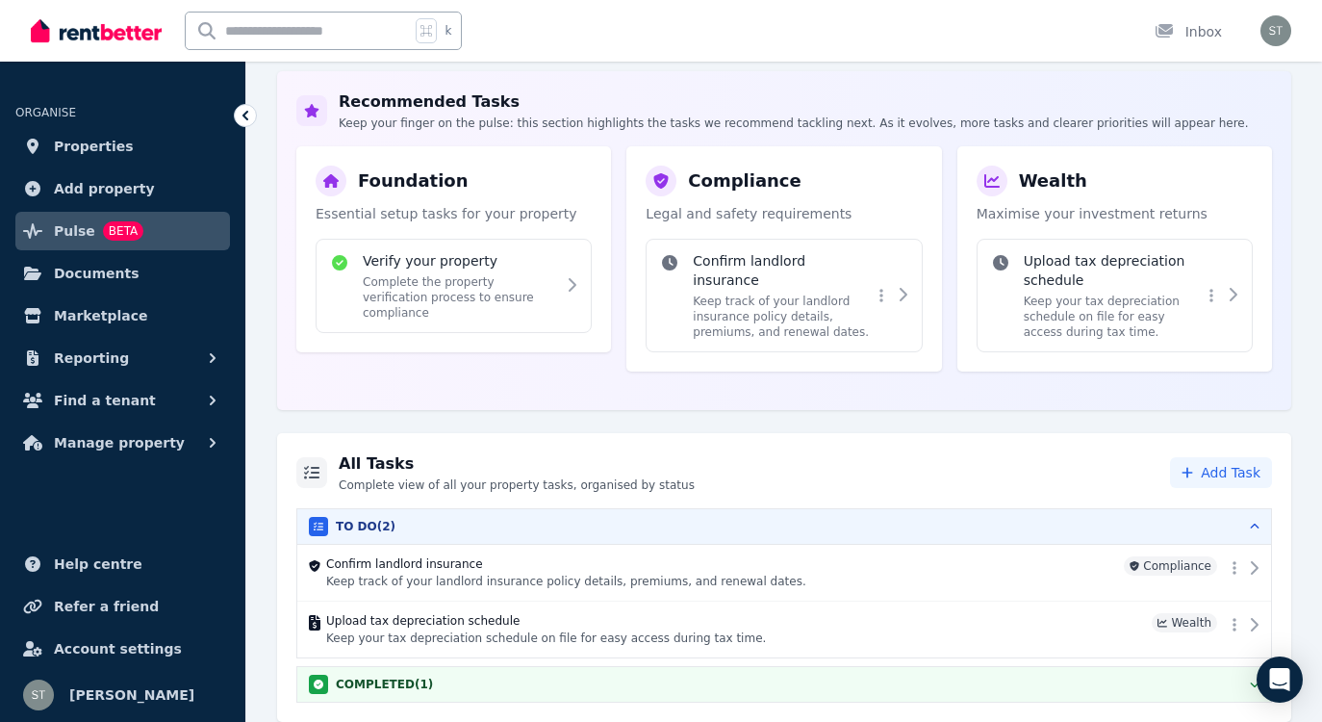
scroll to position [310, 0]
click at [620, 675] on div "COMPLETED ( 1 )" at bounding box center [784, 684] width 951 height 19
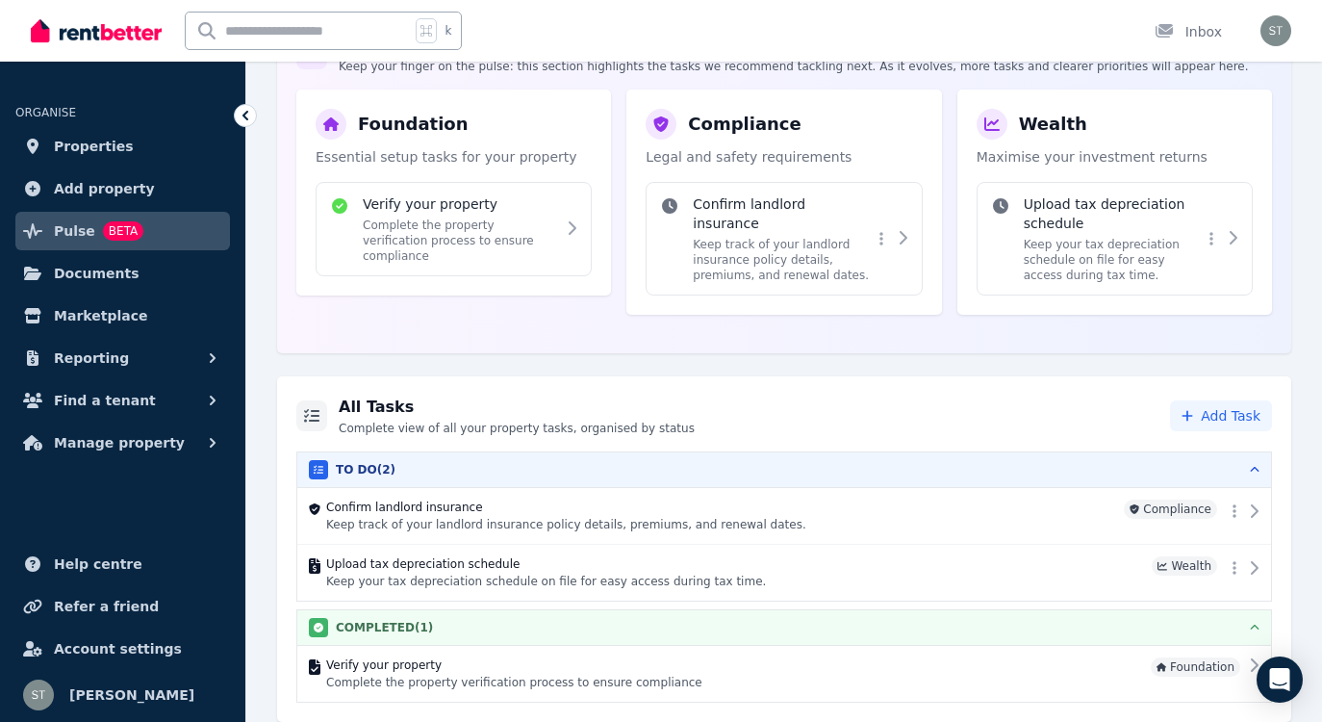
scroll to position [367, 0]
click at [115, 272] on span "Documents" at bounding box center [97, 273] width 86 height 23
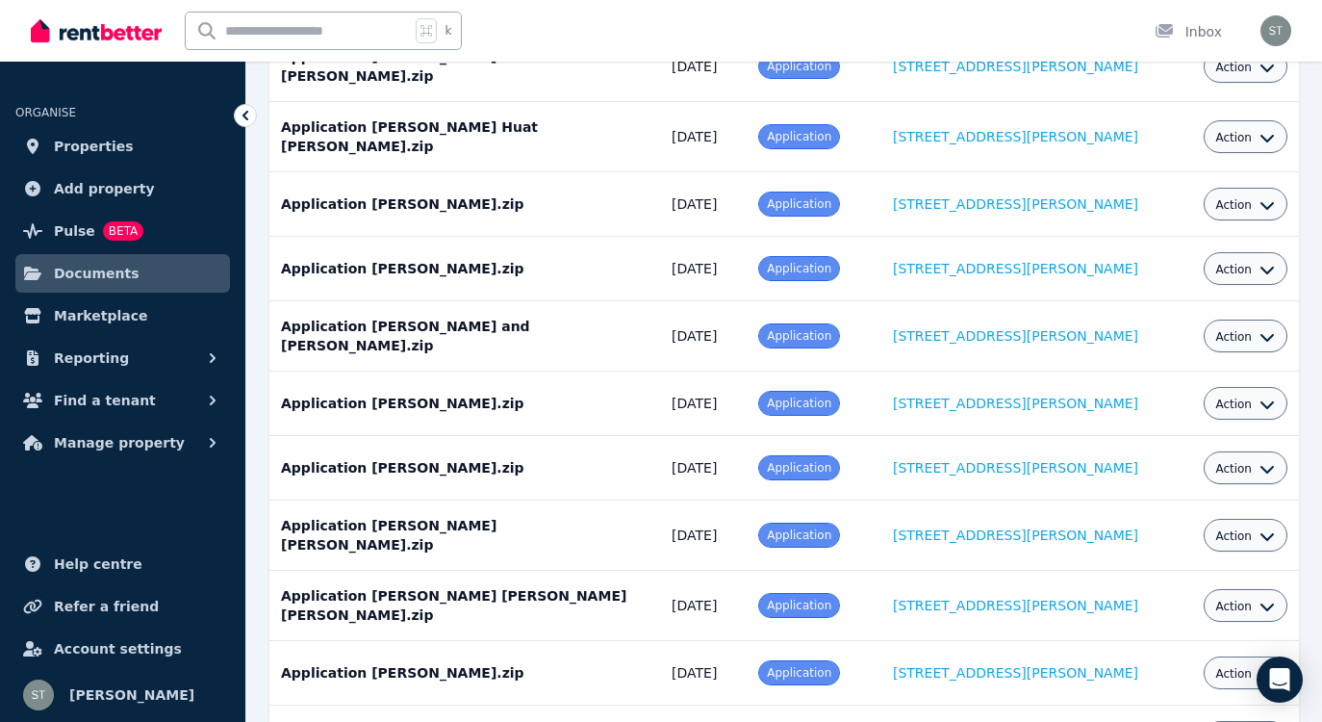
scroll to position [2937, 0]
click at [102, 316] on span "Marketplace" at bounding box center [100, 315] width 93 height 23
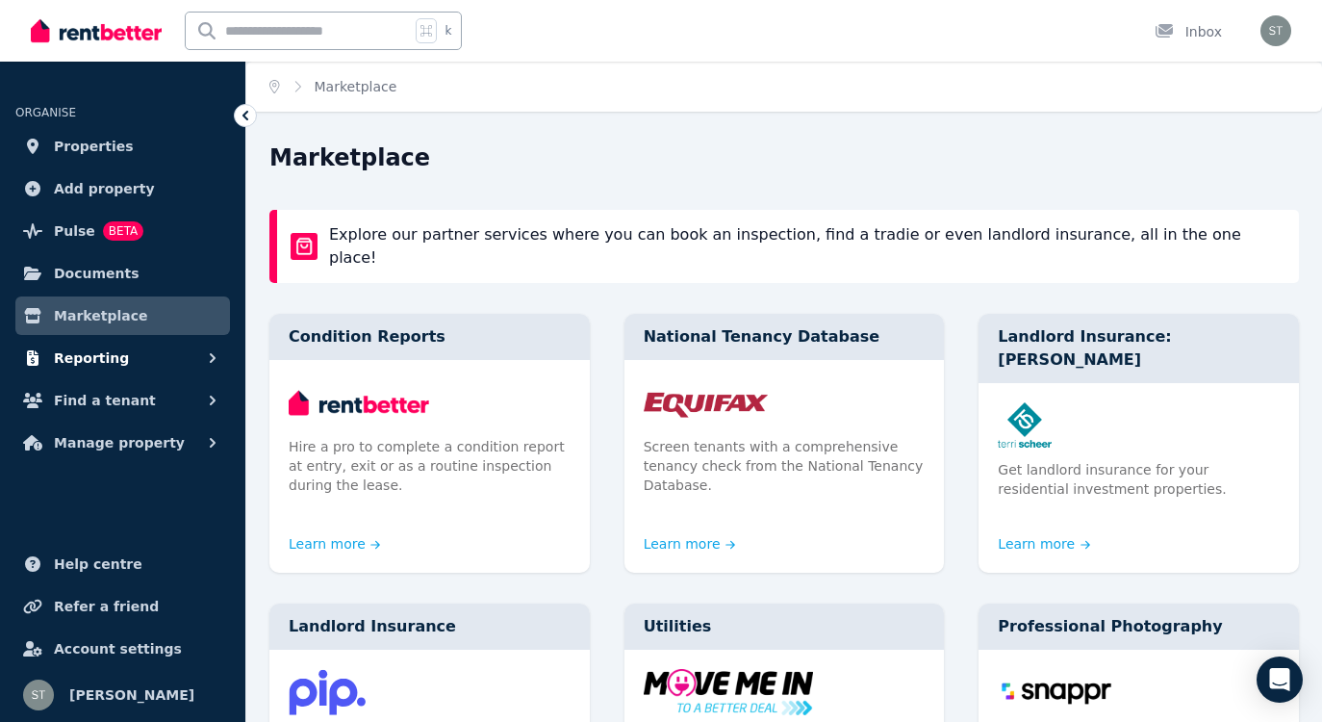
click at [92, 364] on span "Reporting" at bounding box center [91, 357] width 75 height 23
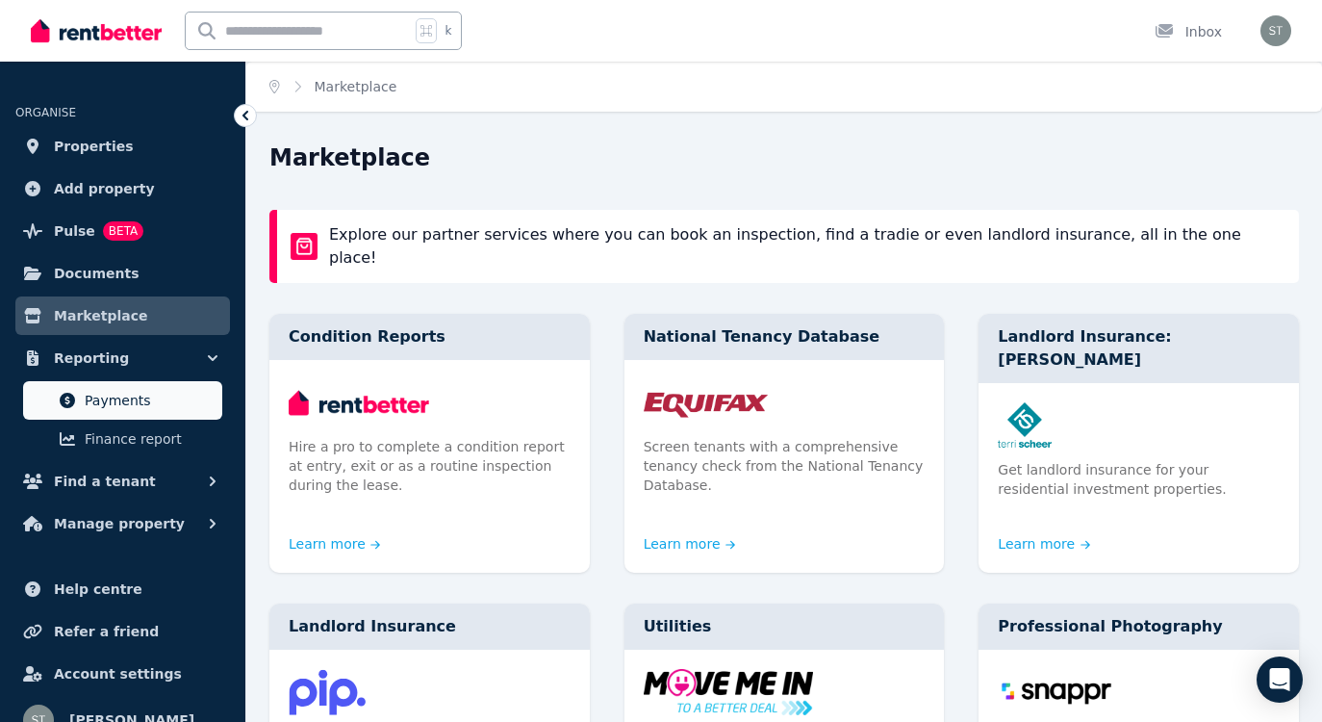
click at [116, 399] on span "Payments" at bounding box center [150, 400] width 130 height 23
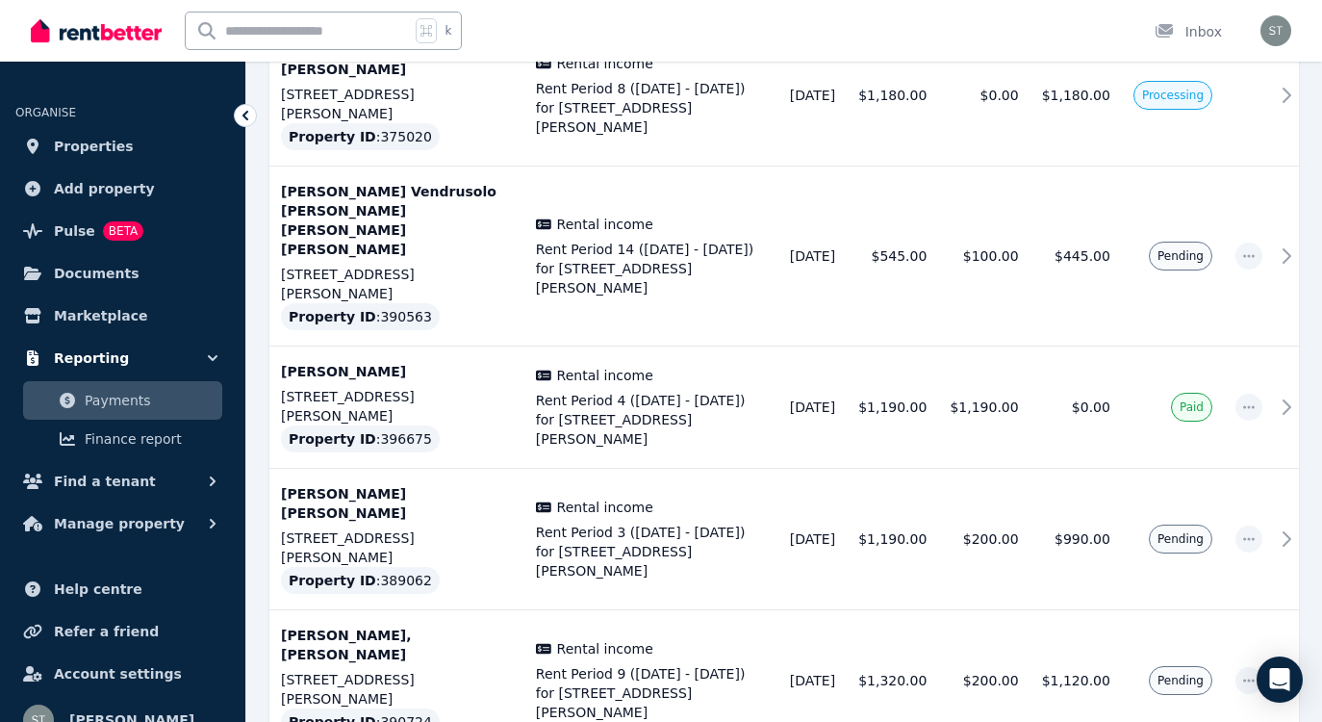
scroll to position [2872, 0]
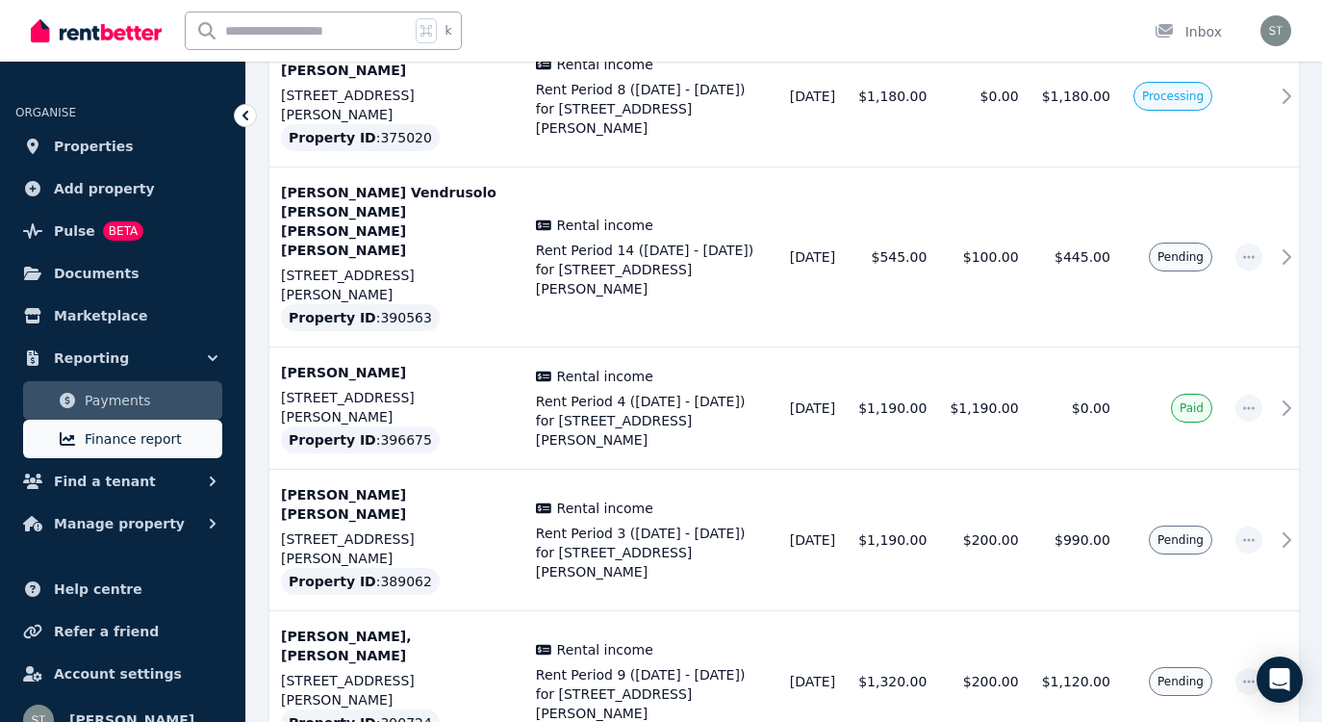
click at [104, 442] on span "Finance report" at bounding box center [150, 438] width 130 height 23
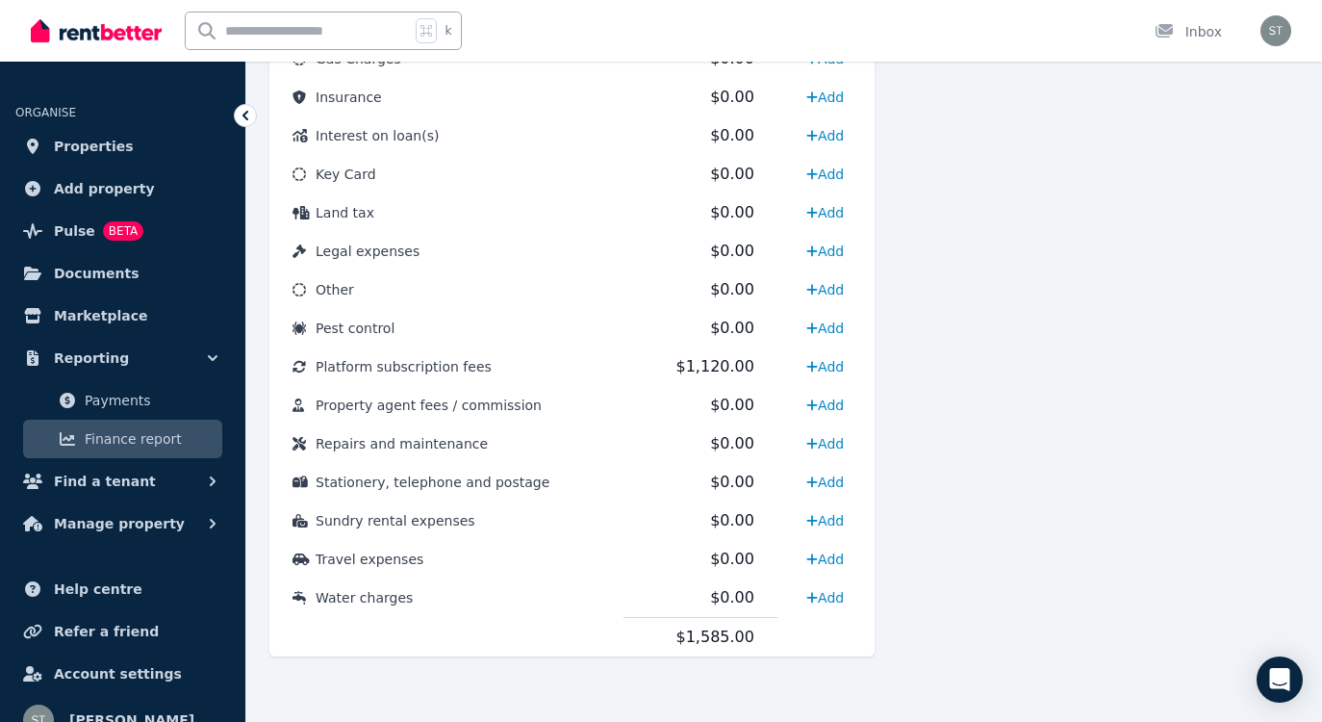
scroll to position [1113, 0]
click at [116, 486] on span "Find a tenant" at bounding box center [105, 481] width 102 height 23
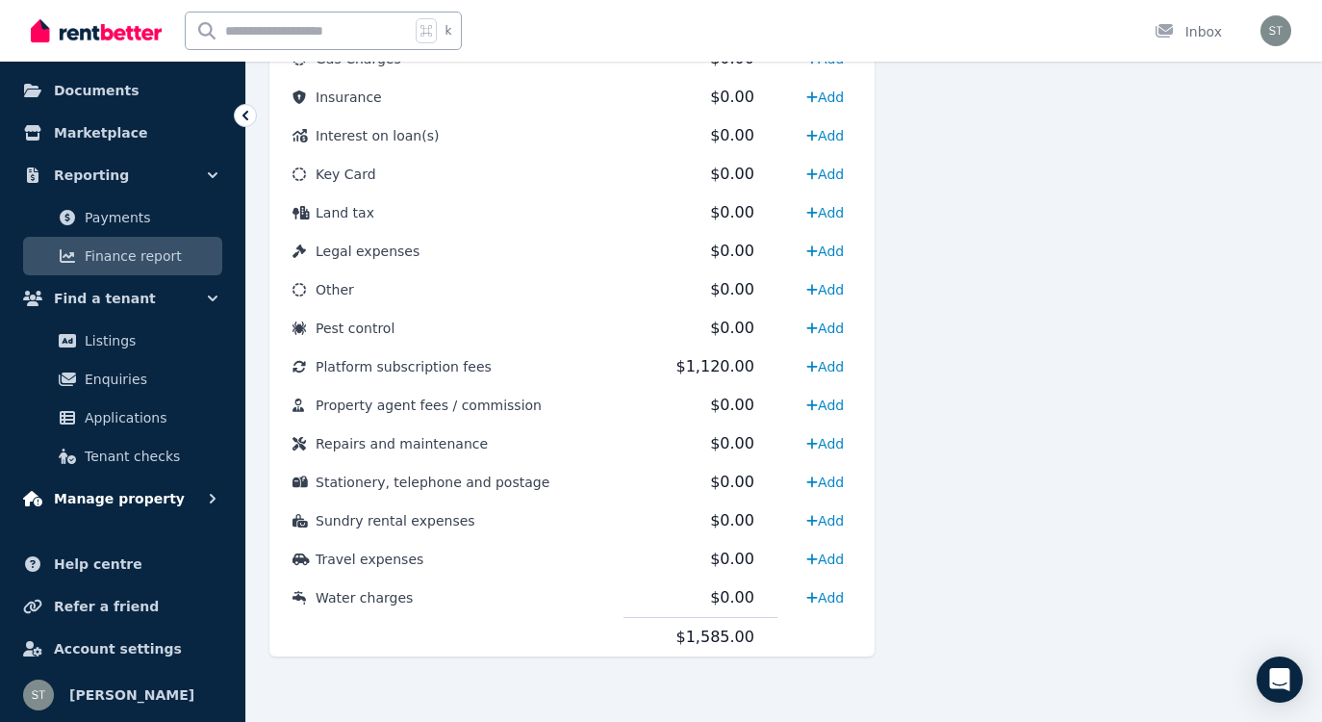
scroll to position [183, 0]
click at [141, 498] on span "Manage property" at bounding box center [119, 498] width 131 height 23
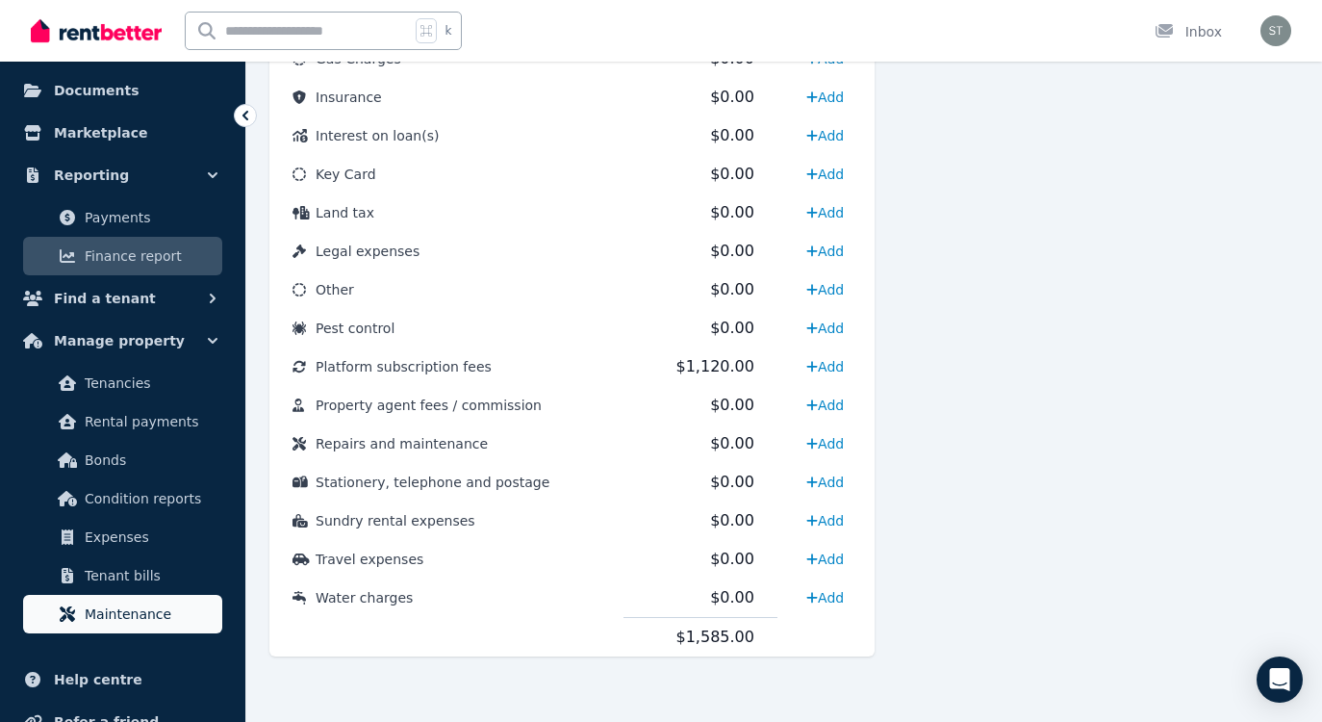
click at [164, 611] on span "Maintenance" at bounding box center [150, 613] width 130 height 23
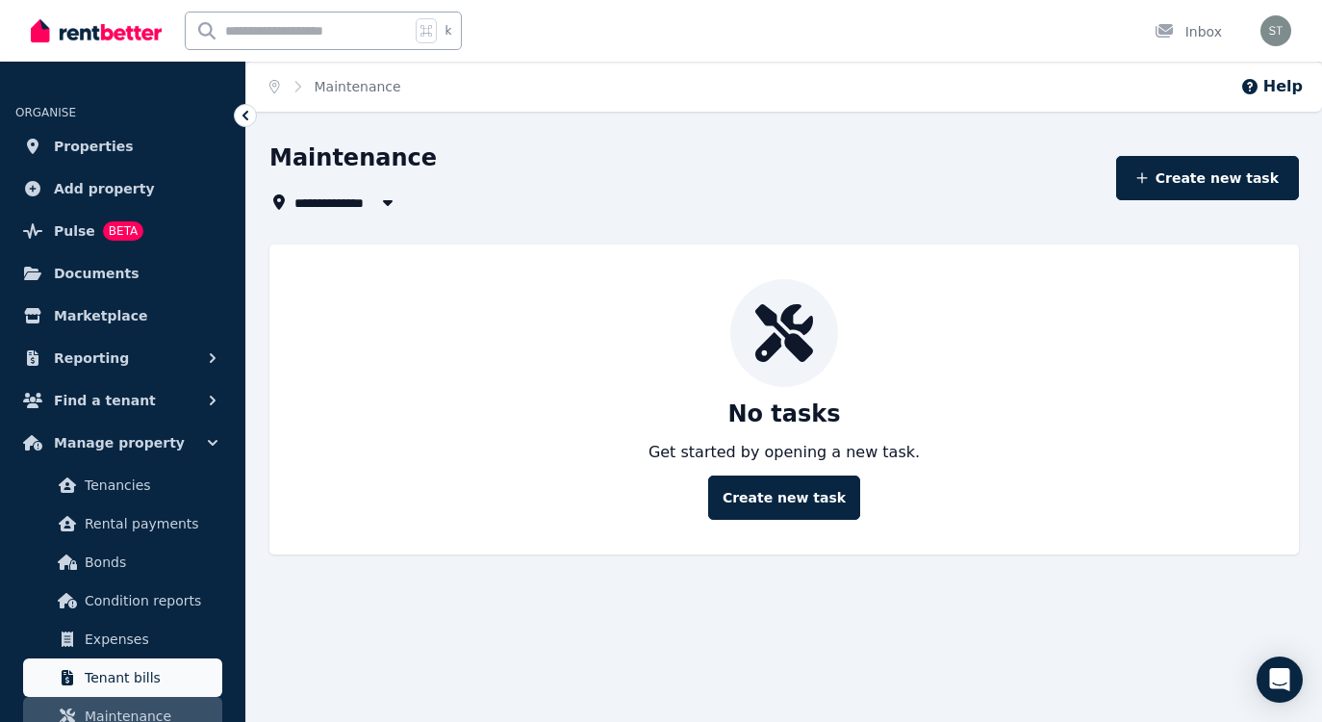
click at [166, 667] on span "Tenant bills" at bounding box center [150, 677] width 130 height 23
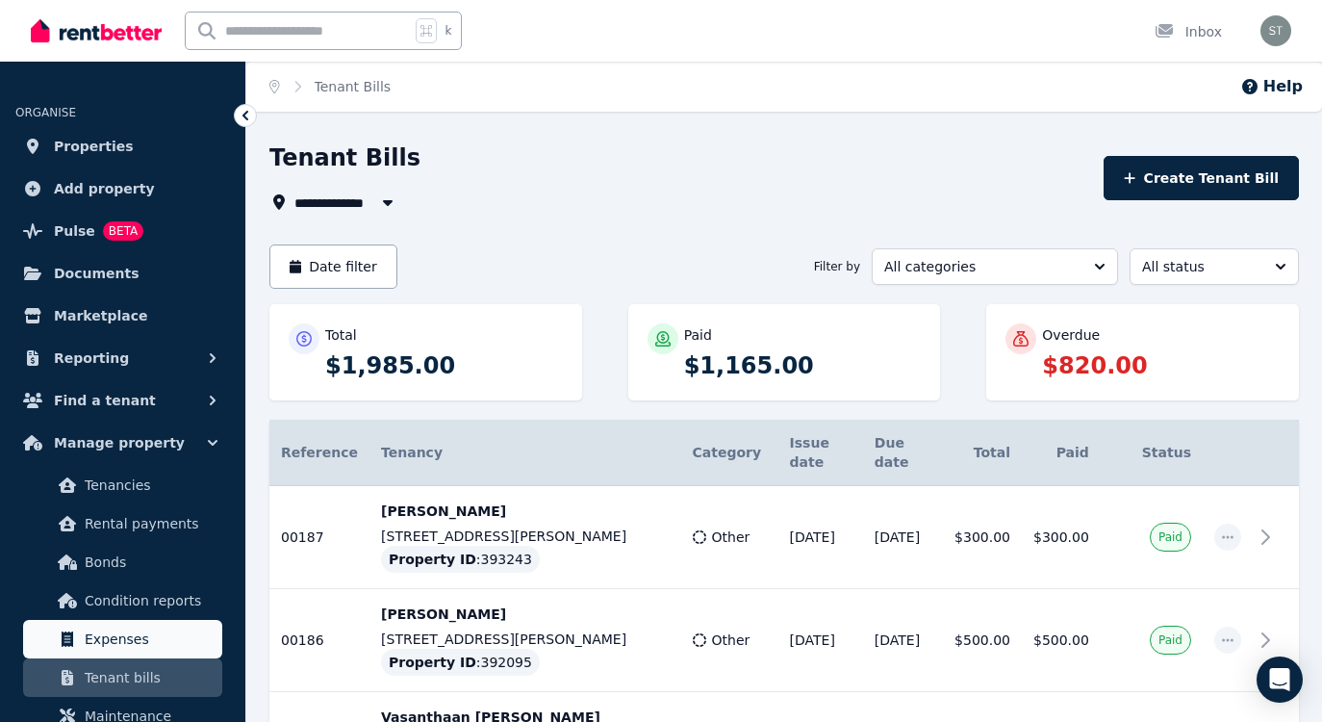
click at [160, 634] on span "Expenses" at bounding box center [150, 638] width 130 height 23
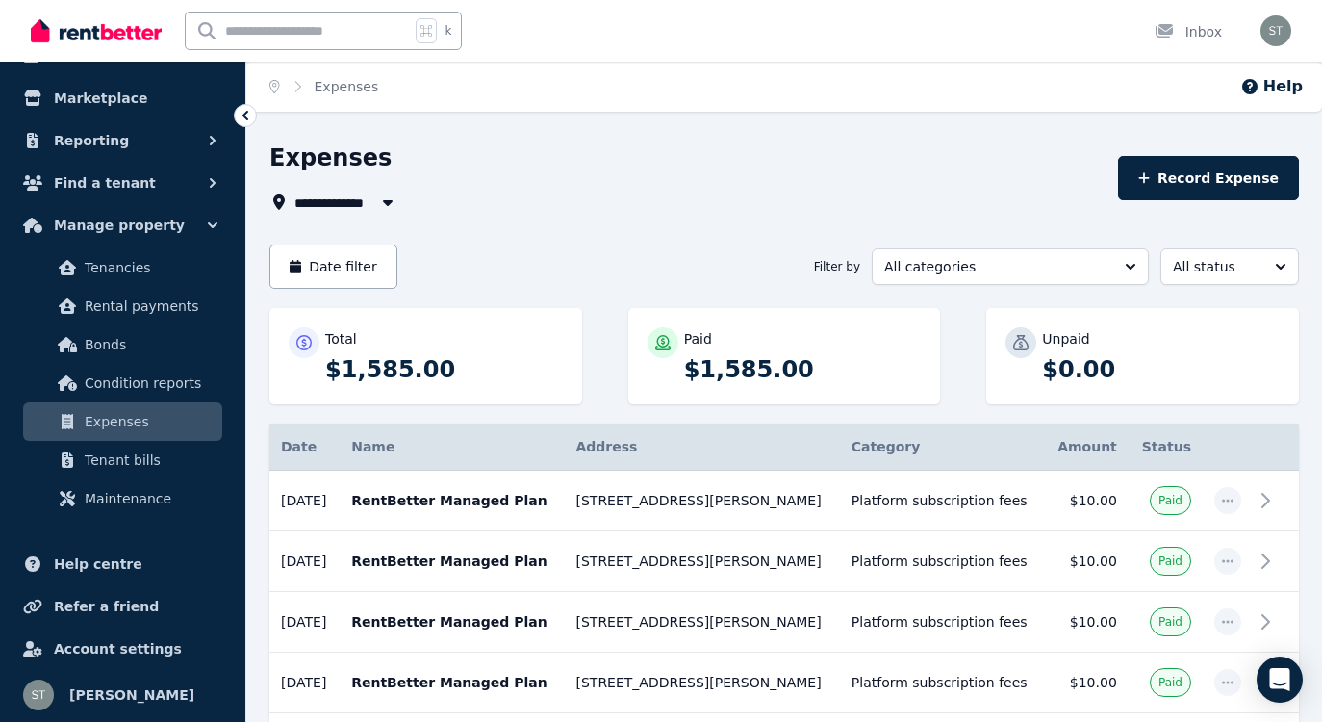
scroll to position [217, 0]
